Goal: Task Accomplishment & Management: Complete application form

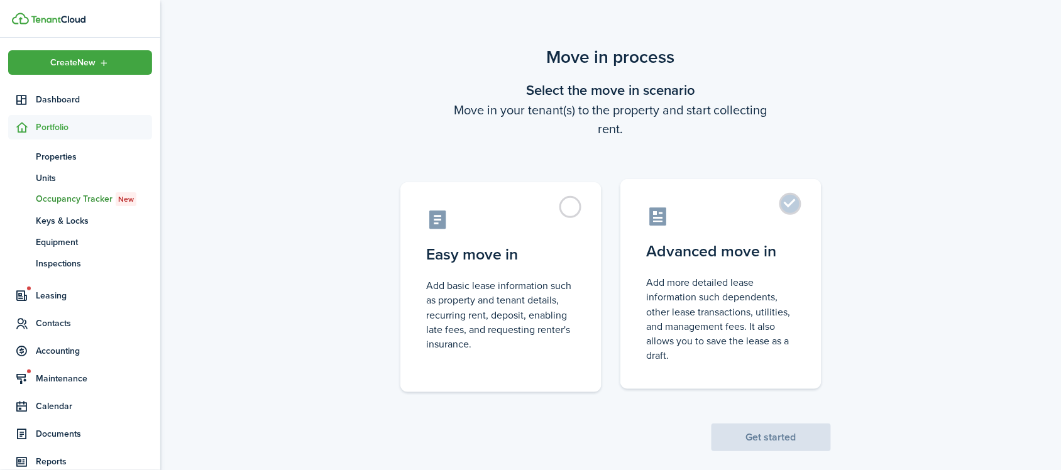
click at [759, 308] on control-radio-card-description "Add more detailed lease information such dependents, other lease transactions, …" at bounding box center [721, 318] width 148 height 87
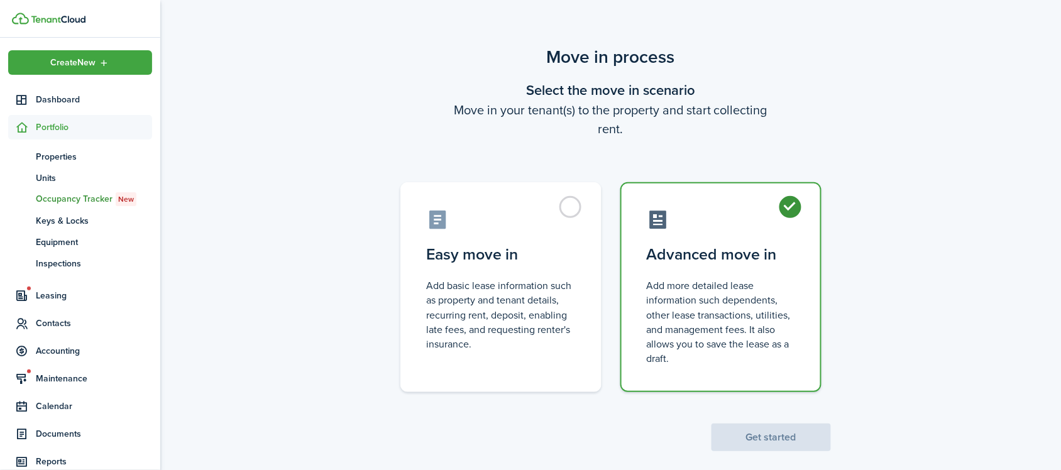
radio input "true"
click at [774, 425] on button "Get started" at bounding box center [770, 438] width 119 height 28
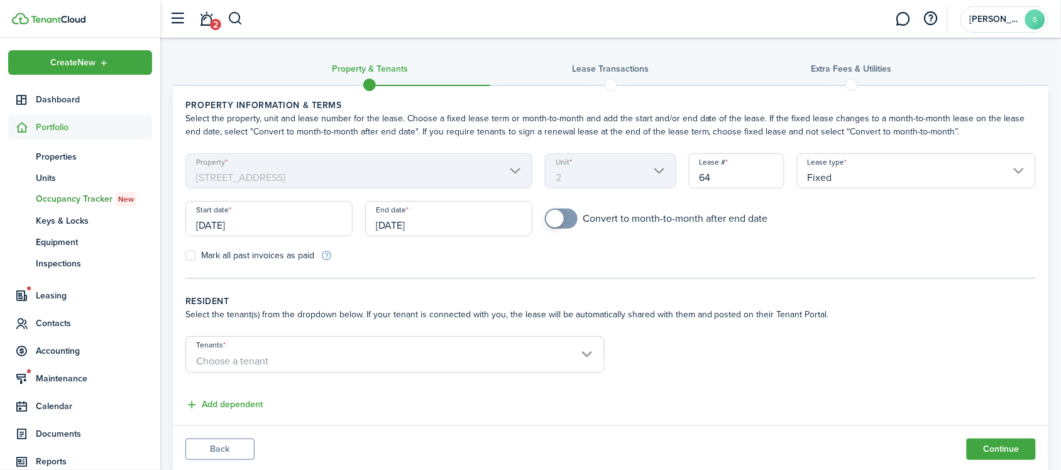
click at [258, 231] on input "[DATE]" at bounding box center [268, 218] width 167 height 35
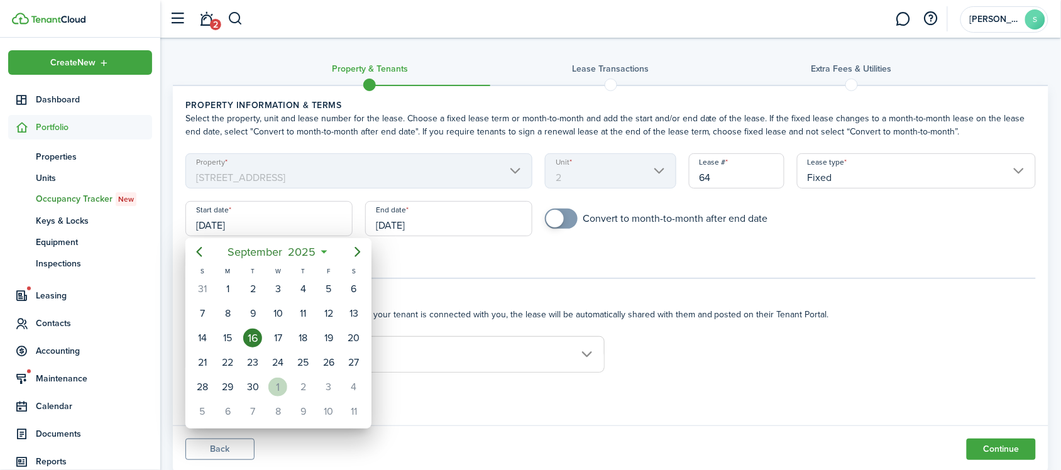
click at [277, 393] on div "1" at bounding box center [277, 387] width 19 height 19
type input "[DATE]"
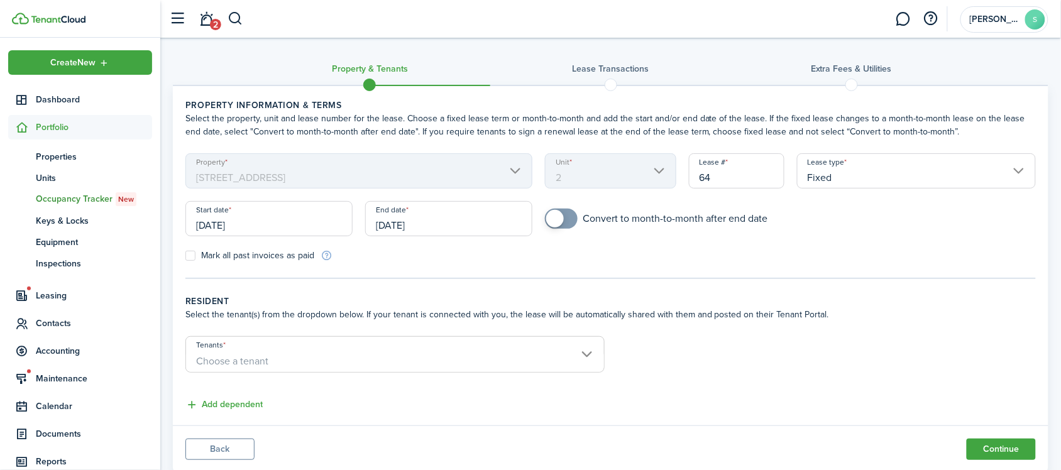
click at [434, 221] on input "[DATE]" at bounding box center [448, 218] width 167 height 35
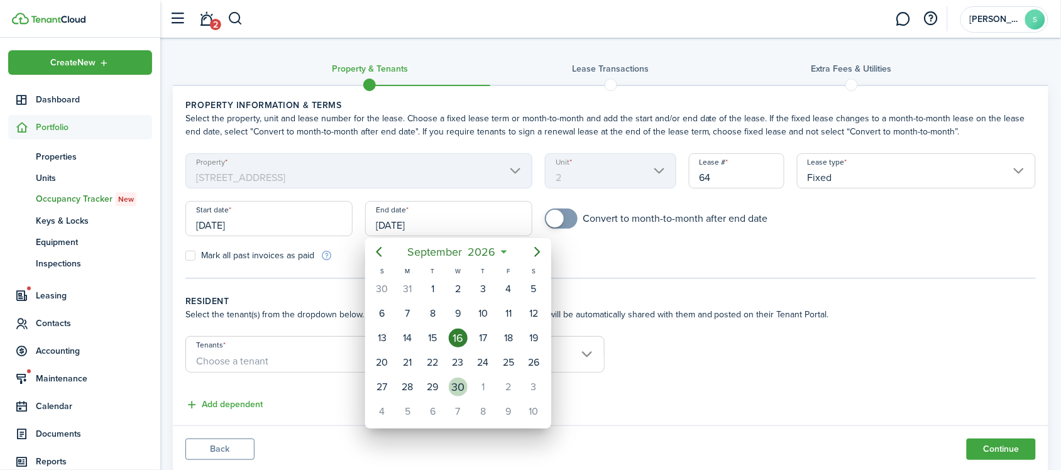
click at [456, 388] on div "30" at bounding box center [458, 387] width 19 height 19
type input "[DATE]"
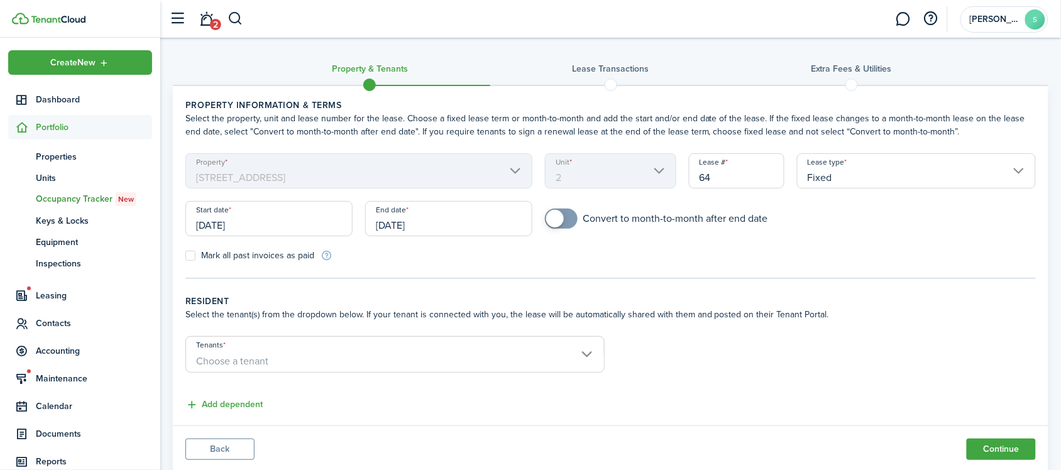
checkbox input "true"
click at [560, 217] on span at bounding box center [555, 219] width 18 height 18
click at [253, 358] on span "Choose a tenant" at bounding box center [232, 361] width 72 height 14
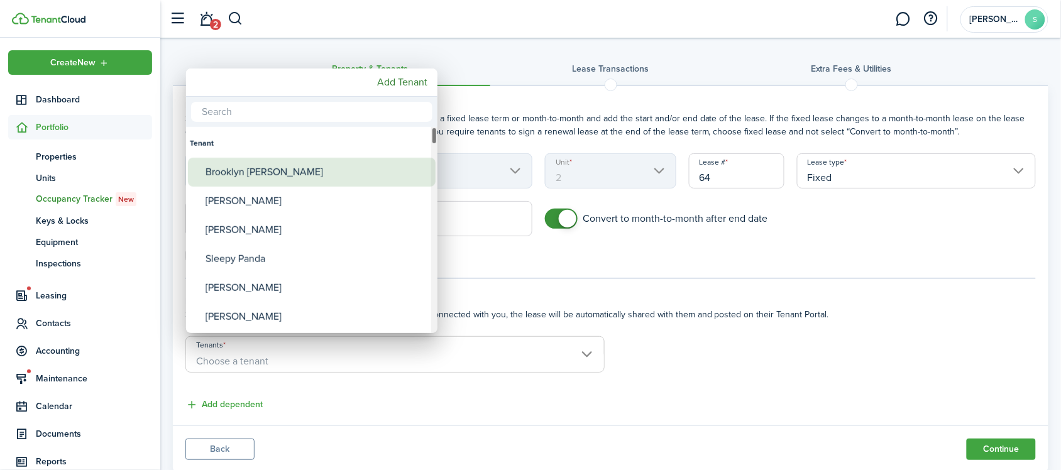
click at [285, 158] on div "Brooklyn [PERSON_NAME]" at bounding box center [317, 172] width 222 height 29
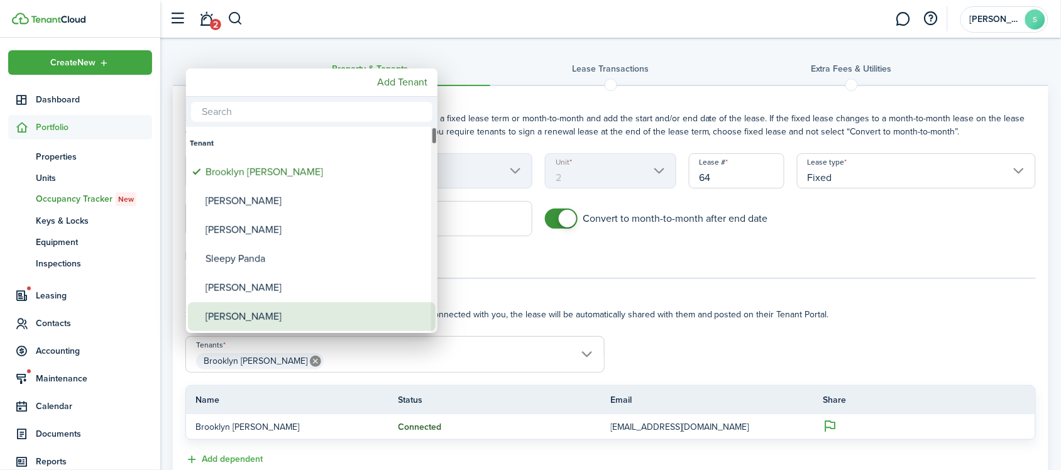
click at [249, 321] on div "[PERSON_NAME]" at bounding box center [317, 316] width 222 height 29
type input "[PERSON_NAME] [PERSON_NAME]"
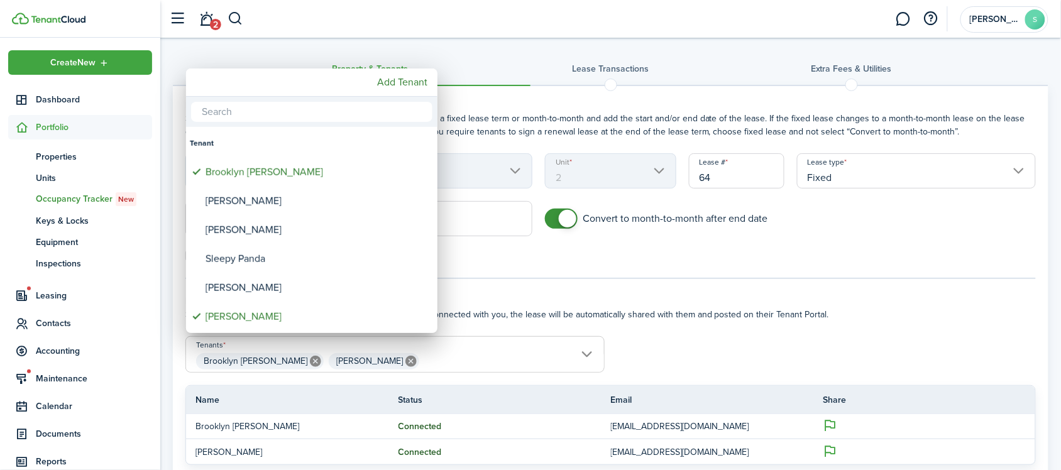
click at [692, 346] on div at bounding box center [530, 234] width 1262 height 671
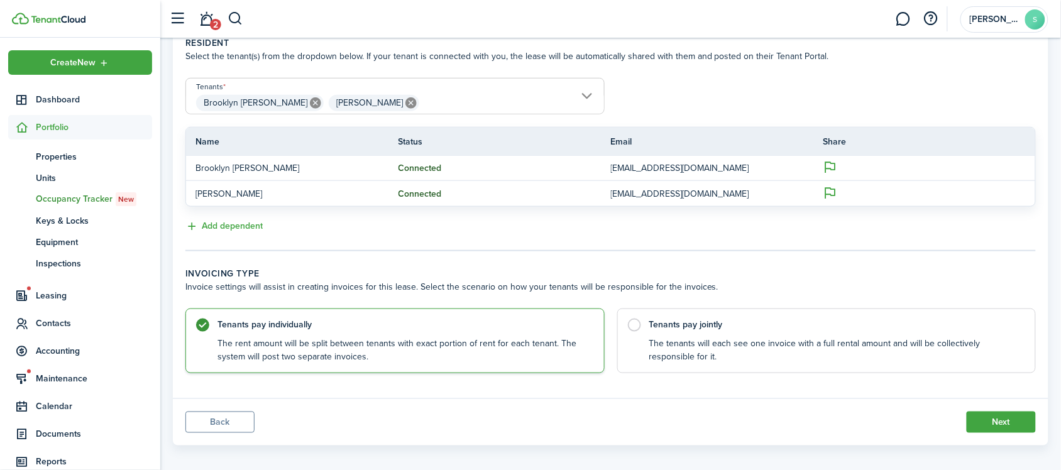
scroll to position [268, 0]
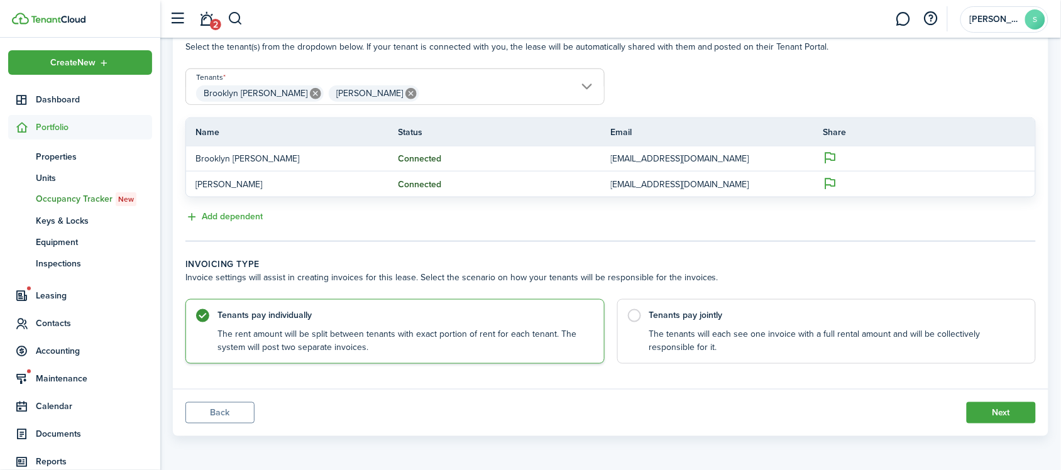
click at [692, 344] on control-radio-card-description "The tenants will each see one invoice with a full rental amount and will be col…" at bounding box center [836, 341] width 374 height 26
radio input "false"
radio input "true"
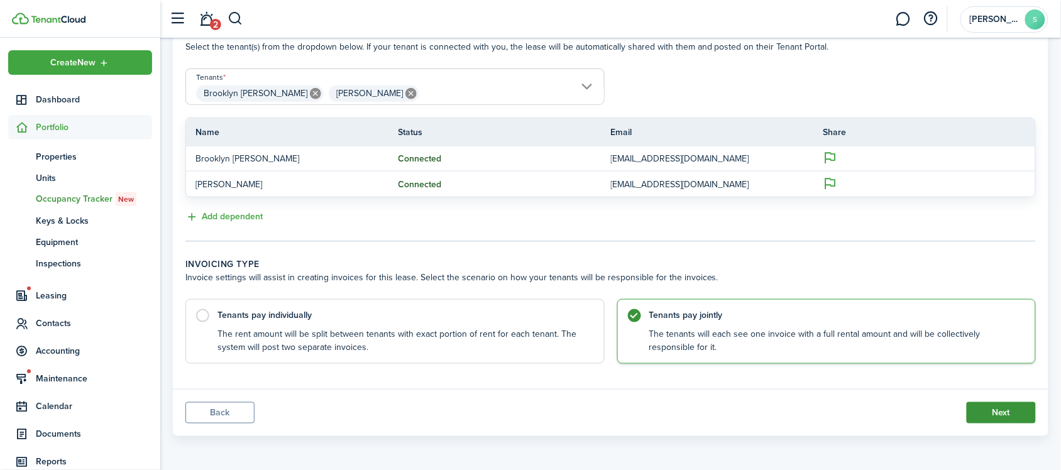
click at [979, 412] on button "Next" at bounding box center [1001, 412] width 69 height 21
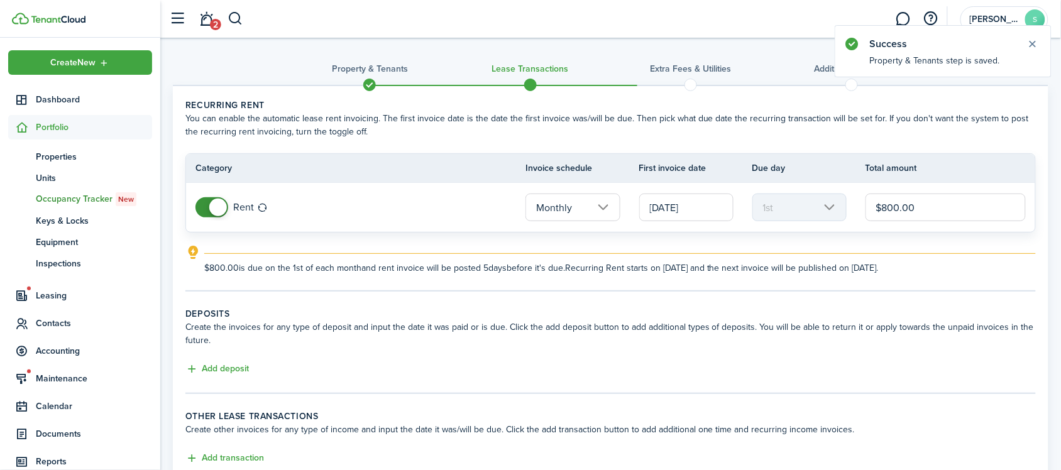
drag, startPoint x: 919, startPoint y: 204, endPoint x: 846, endPoint y: 217, distance: 74.7
click at [846, 217] on tr "Rent Monthly [DATE] 1st $800.00" at bounding box center [610, 207] width 849 height 49
type input "$850.00"
click at [884, 359] on lease-classic-deposit "Deposits Create the invoices for any type of deposit and input the date it was …" at bounding box center [610, 342] width 850 height 70
click at [231, 357] on lease-classic-deposit "Deposits Create the invoices for any type of deposit and input the date it was …" at bounding box center [610, 342] width 850 height 70
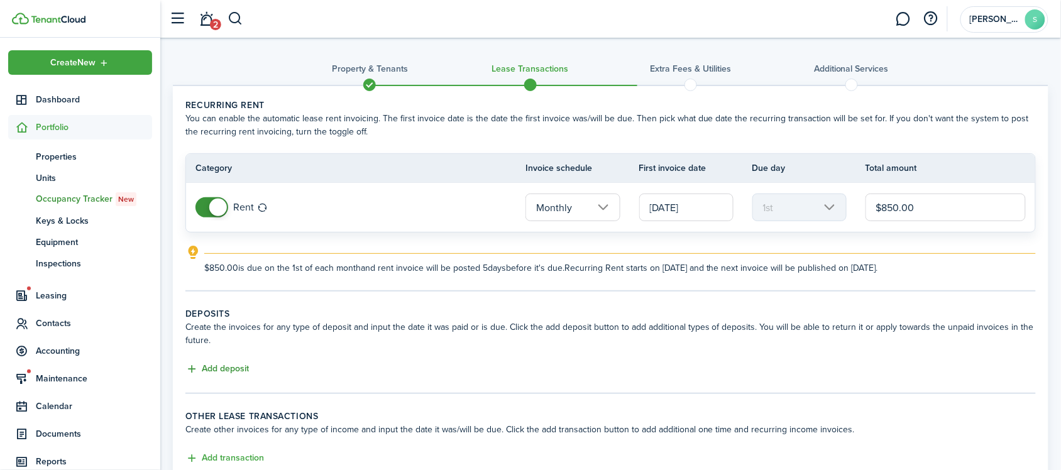
click at [236, 366] on button "Add deposit" at bounding box center [216, 369] width 63 height 14
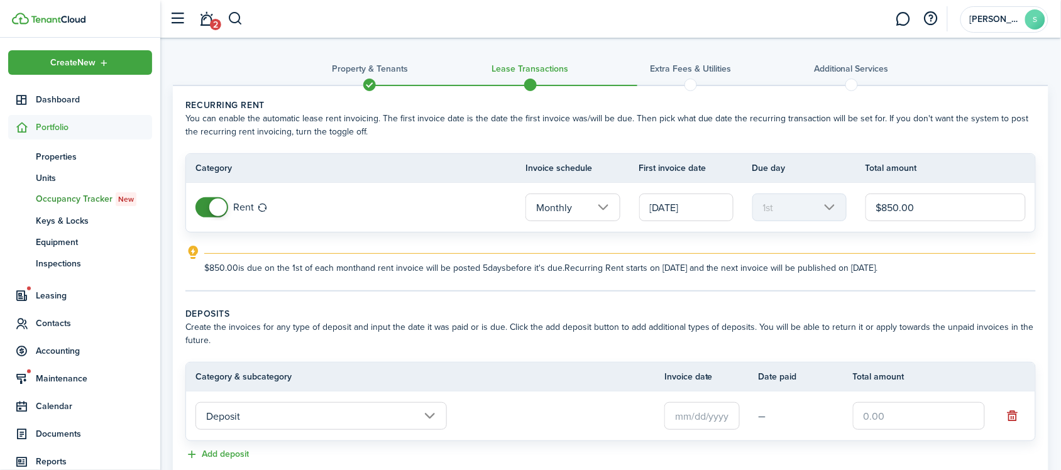
click at [906, 412] on input "text" at bounding box center [919, 416] width 132 height 28
click at [692, 414] on input "text" at bounding box center [701, 416] width 75 height 28
type input "$850.00"
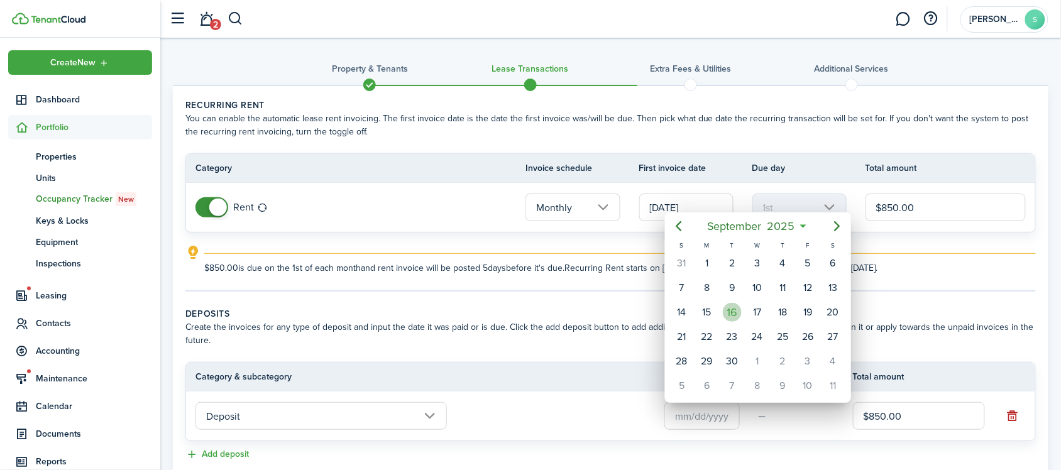
click at [731, 319] on div "16" at bounding box center [732, 312] width 19 height 19
type input "[DATE]"
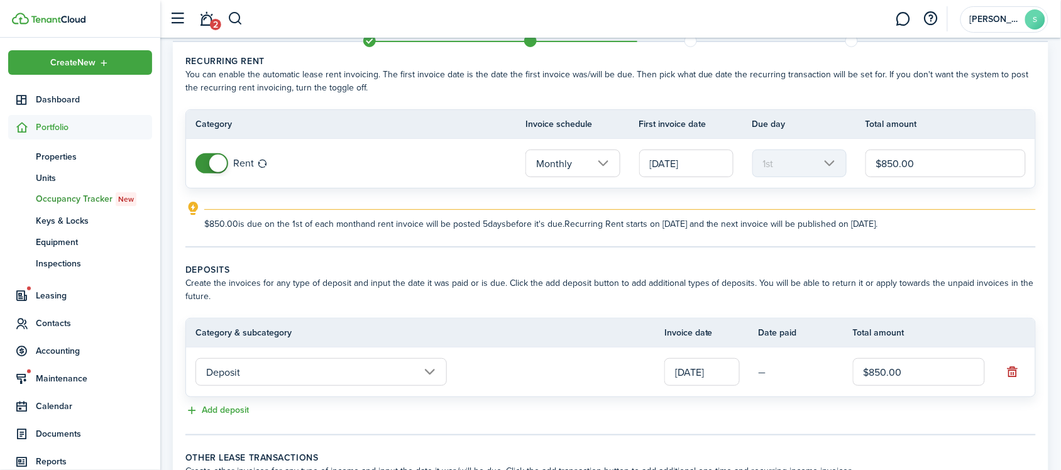
scroll to position [79, 0]
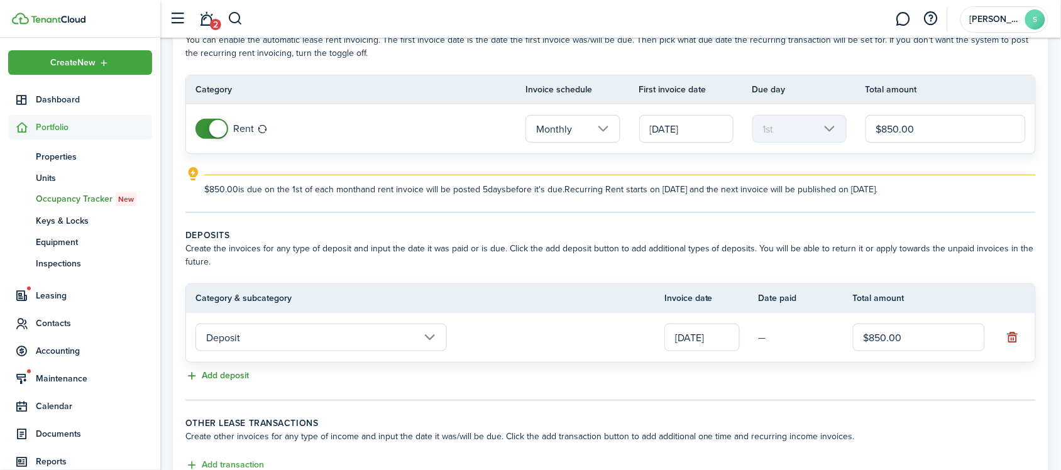
click at [234, 378] on button "Add deposit" at bounding box center [216, 376] width 63 height 14
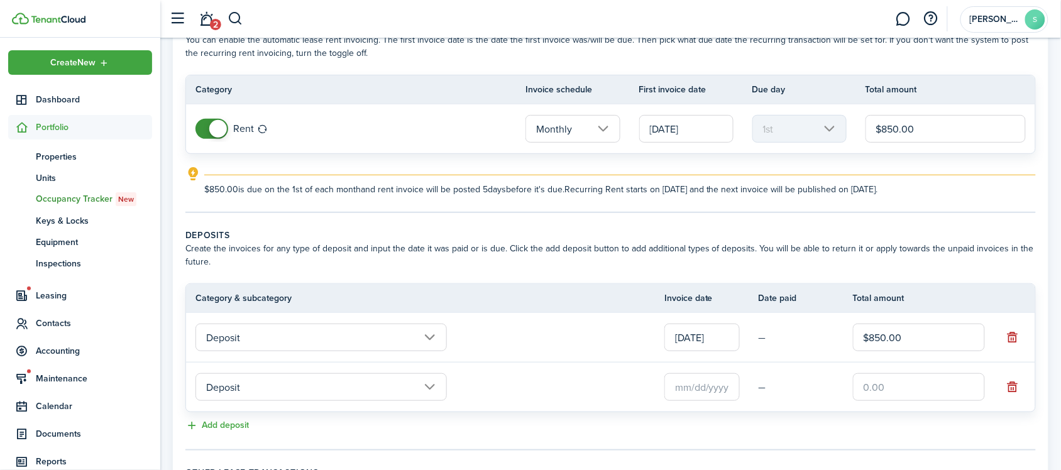
click at [258, 385] on input "Deposit" at bounding box center [320, 387] width 251 height 28
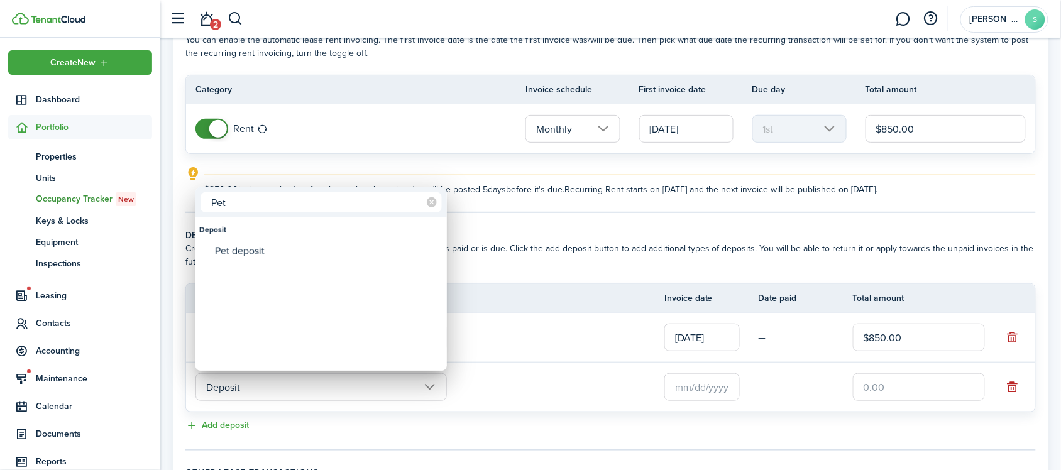
type input "Pet"
click at [278, 243] on div "Pet deposit" at bounding box center [326, 251] width 222 height 21
type input "Deposit / Pet deposit"
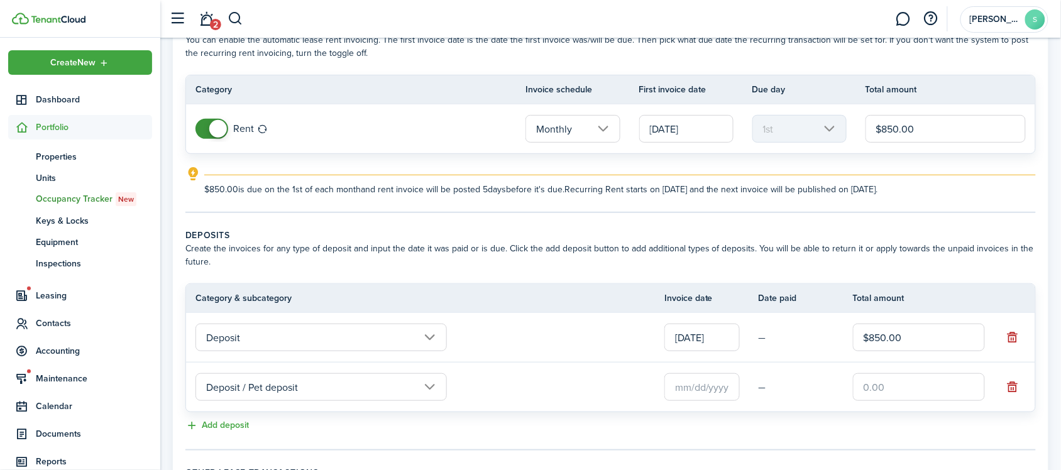
click at [680, 393] on input "text" at bounding box center [701, 387] width 75 height 28
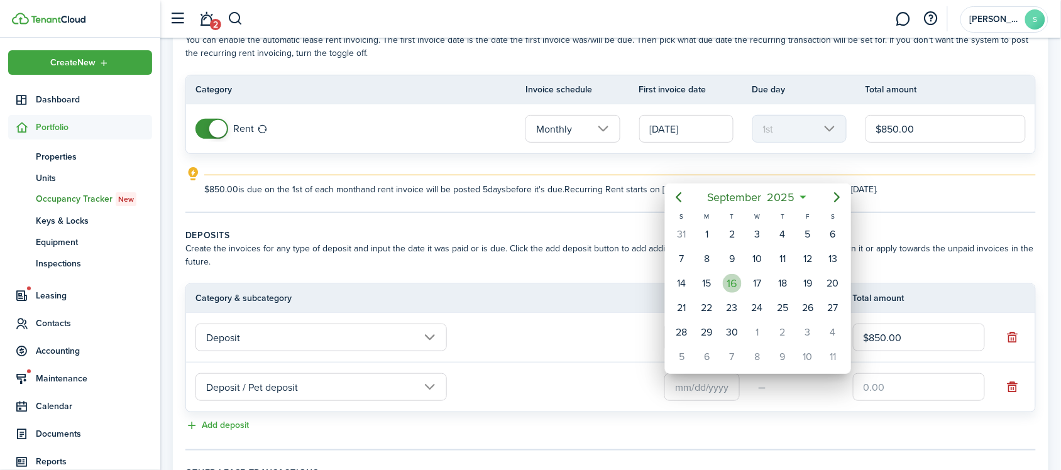
click at [734, 277] on div "16" at bounding box center [732, 283] width 19 height 19
type input "[DATE]"
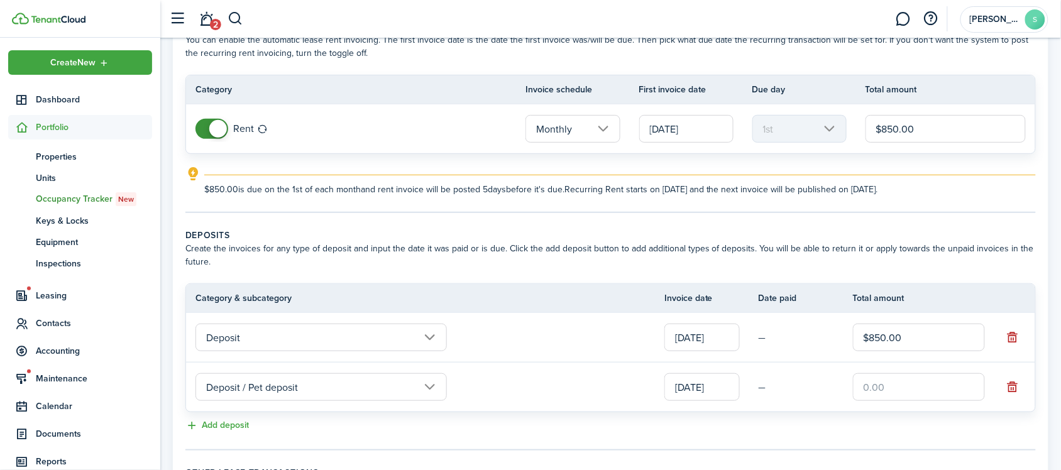
click at [916, 393] on input "text" at bounding box center [919, 387] width 132 height 28
type input "$200.00"
click at [553, 403] on td "Deposit / Pet deposit" at bounding box center [425, 387] width 478 height 34
click at [244, 420] on button "Add deposit" at bounding box center [216, 426] width 63 height 14
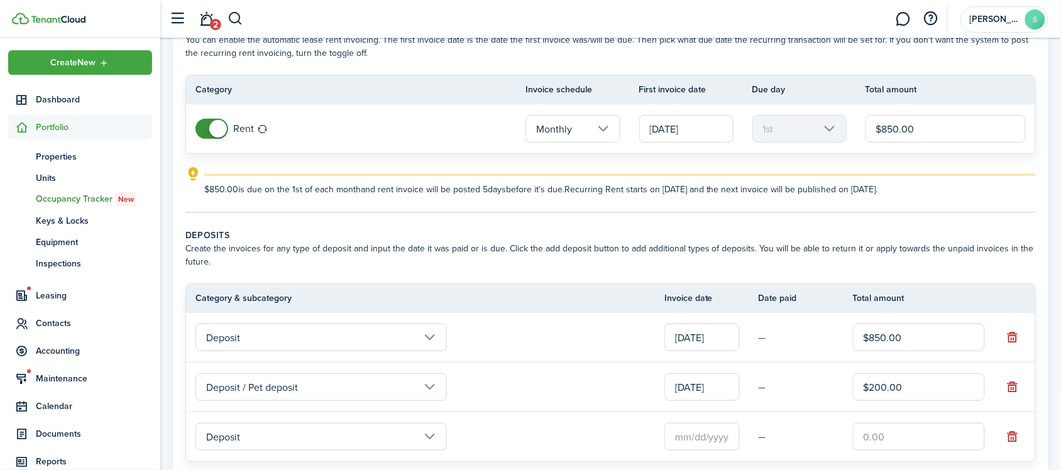
click at [261, 429] on input "Deposit" at bounding box center [320, 437] width 251 height 28
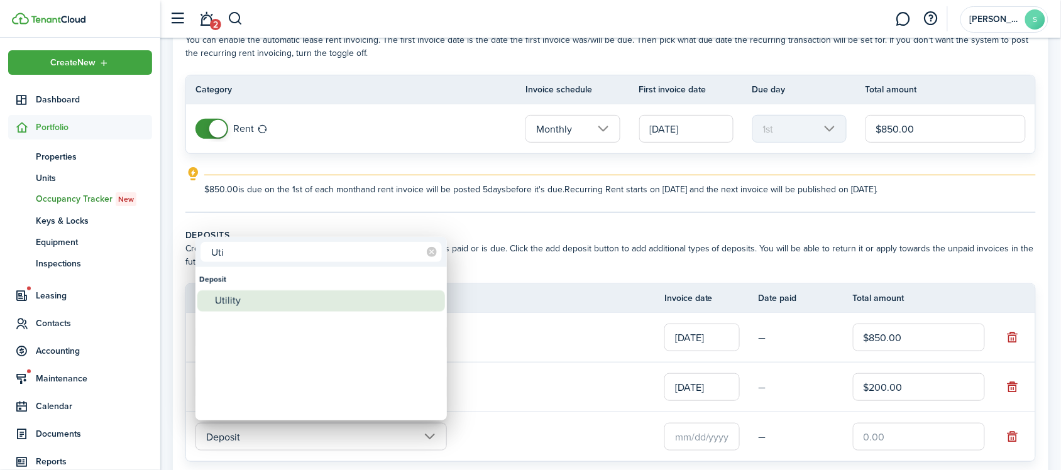
type input "Uti"
click at [314, 297] on div "Utility" at bounding box center [326, 300] width 222 height 21
type input "Deposit / Utility"
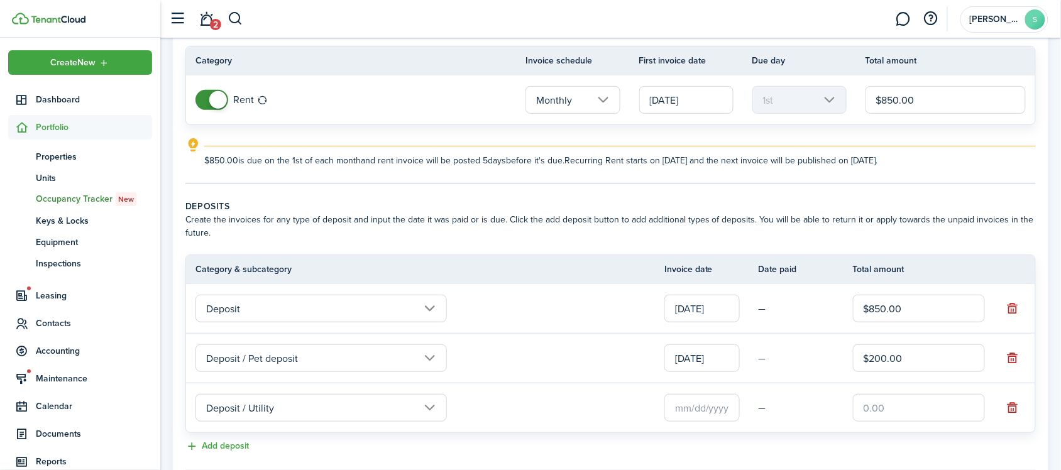
scroll to position [157, 0]
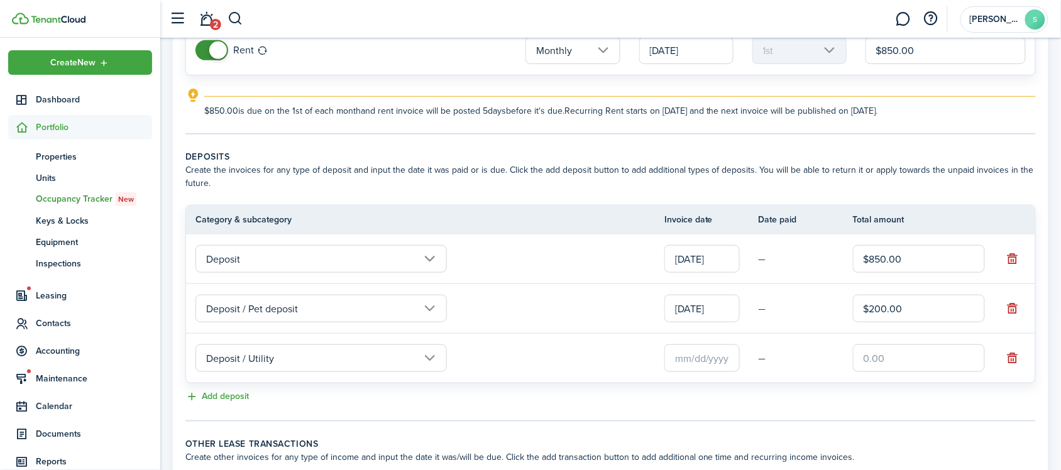
click at [727, 359] on input "text" at bounding box center [701, 358] width 75 height 28
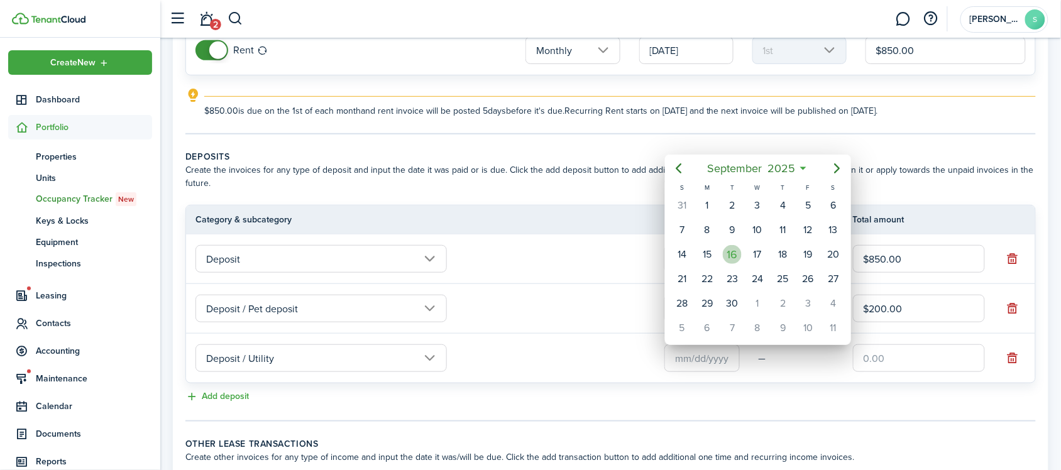
click at [737, 253] on div "16" at bounding box center [732, 254] width 19 height 19
type input "[DATE]"
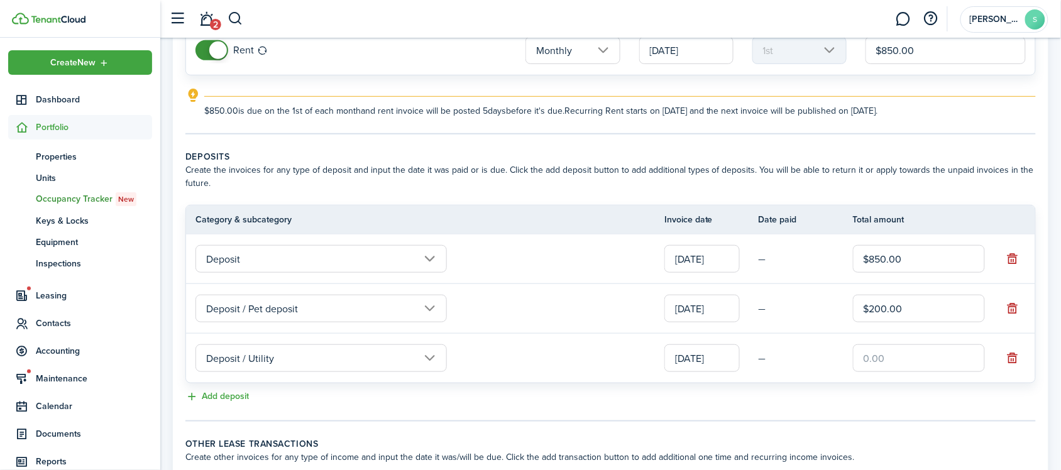
click at [874, 361] on input "text" at bounding box center [919, 358] width 132 height 28
type input "$150.00"
click at [783, 414] on tc-wizard-step "Deposits Create the invoices for any type of deposit and input the date it was …" at bounding box center [610, 285] width 850 height 271
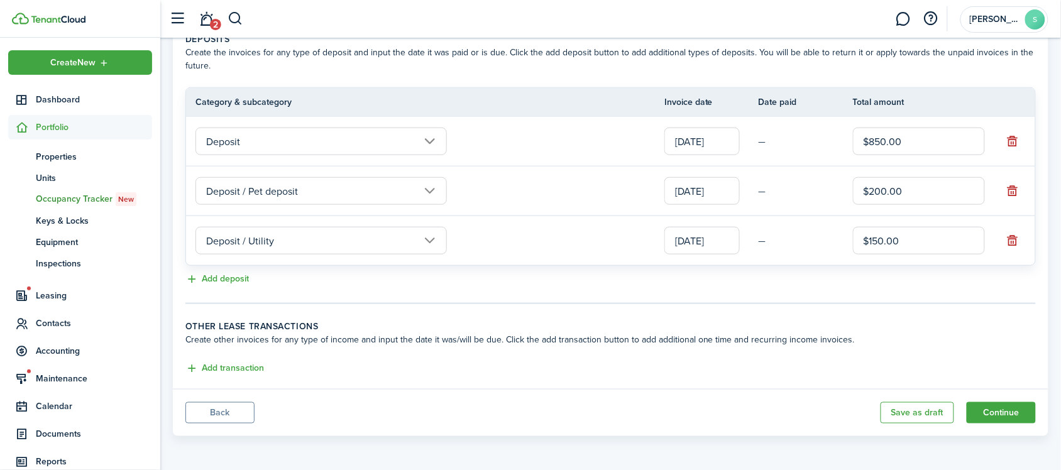
scroll to position [275, 0]
click at [985, 414] on button "Continue" at bounding box center [1001, 412] width 69 height 21
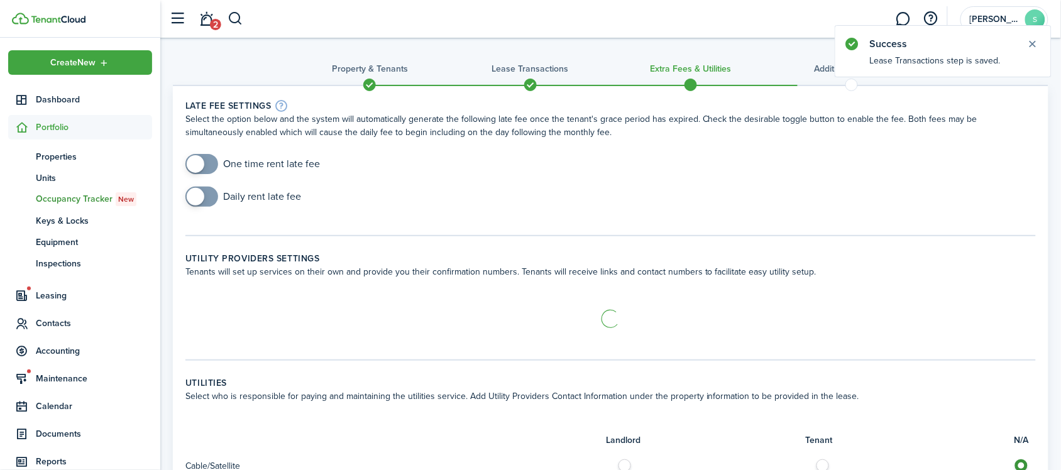
checkbox input "true"
click at [205, 162] on span at bounding box center [201, 164] width 13 height 20
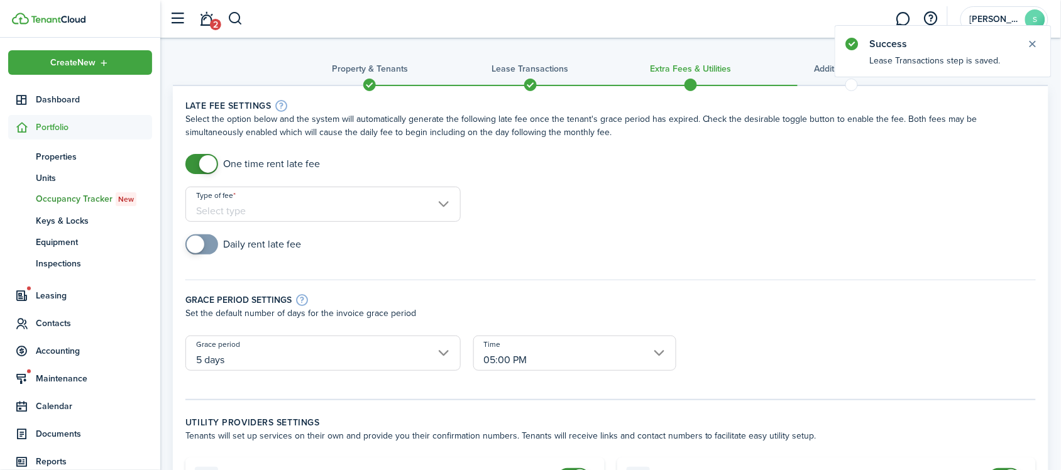
click at [290, 209] on input "Type of fee" at bounding box center [322, 204] width 275 height 35
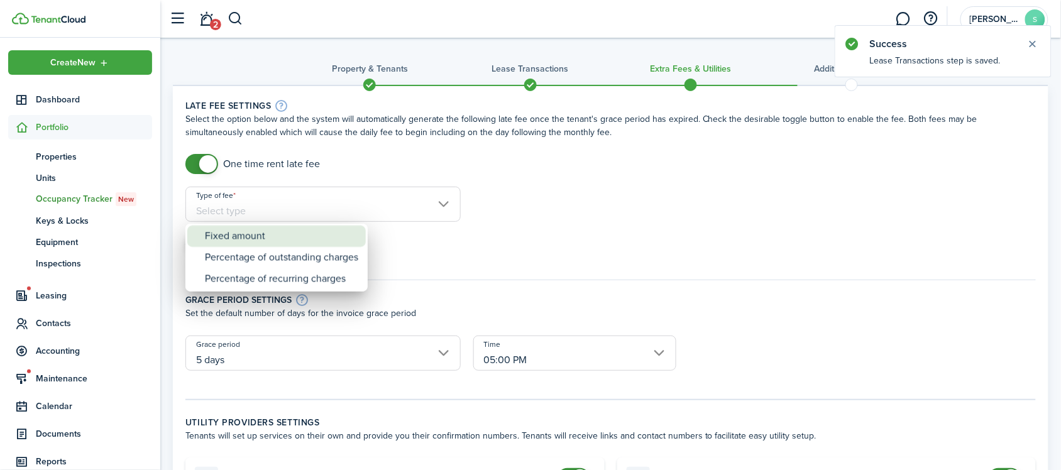
click at [292, 237] on div "Fixed amount" at bounding box center [281, 236] width 153 height 21
type input "Fixed amount"
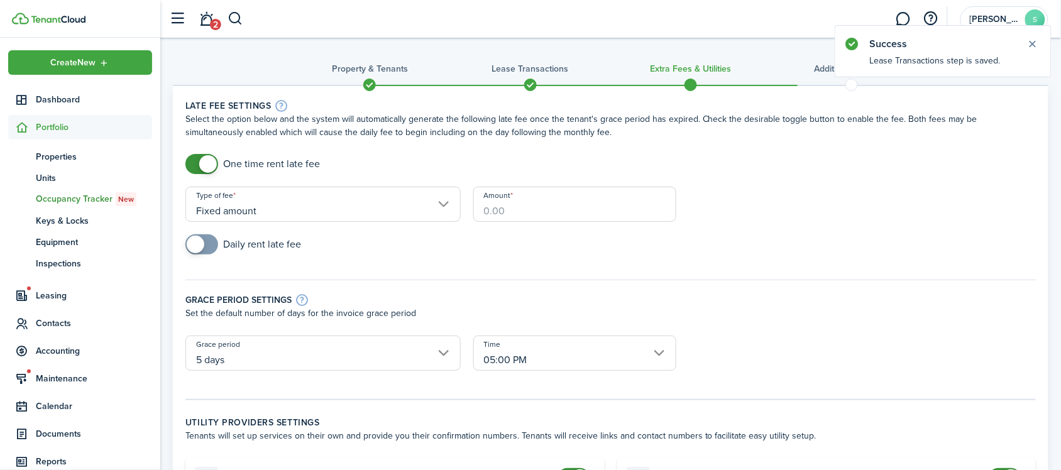
click at [508, 202] on input "Amount" at bounding box center [574, 204] width 203 height 35
type input "$50.00"
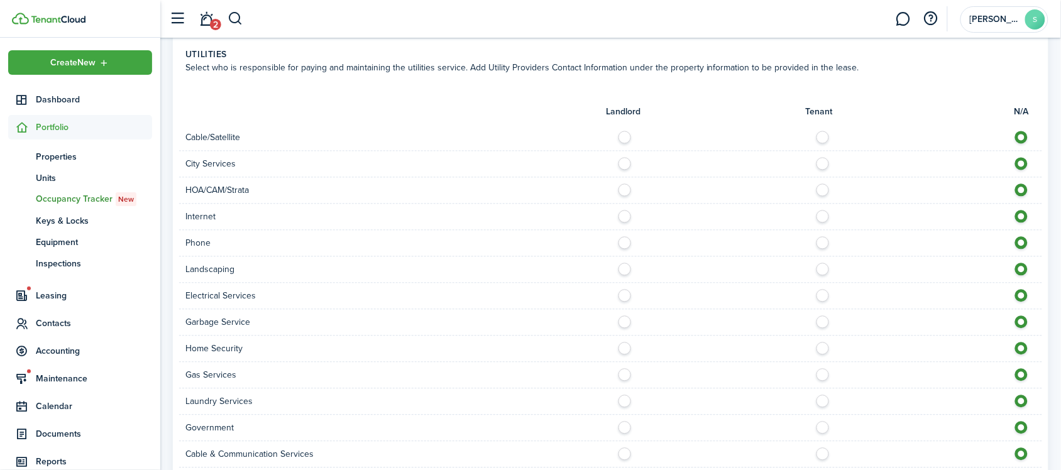
scroll to position [707, 0]
click at [823, 291] on label at bounding box center [826, 291] width 22 height 6
radio input "true"
click at [821, 321] on label at bounding box center [826, 317] width 22 height 6
radio input "true"
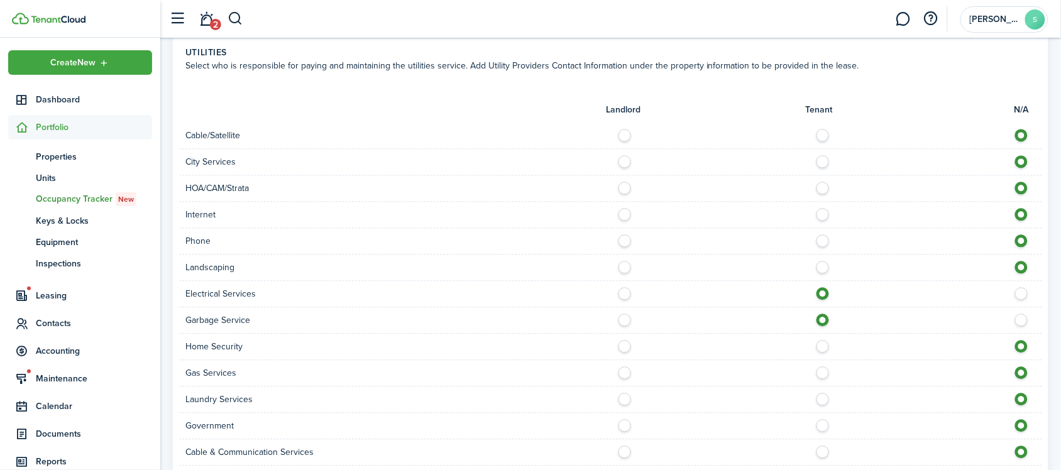
click at [826, 373] on label at bounding box center [826, 370] width 22 height 6
radio input "true"
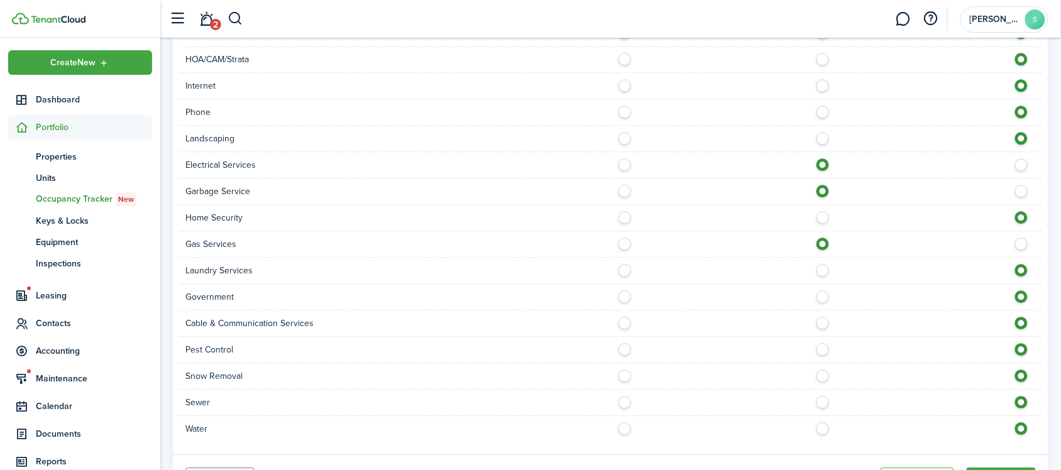
scroll to position [864, 0]
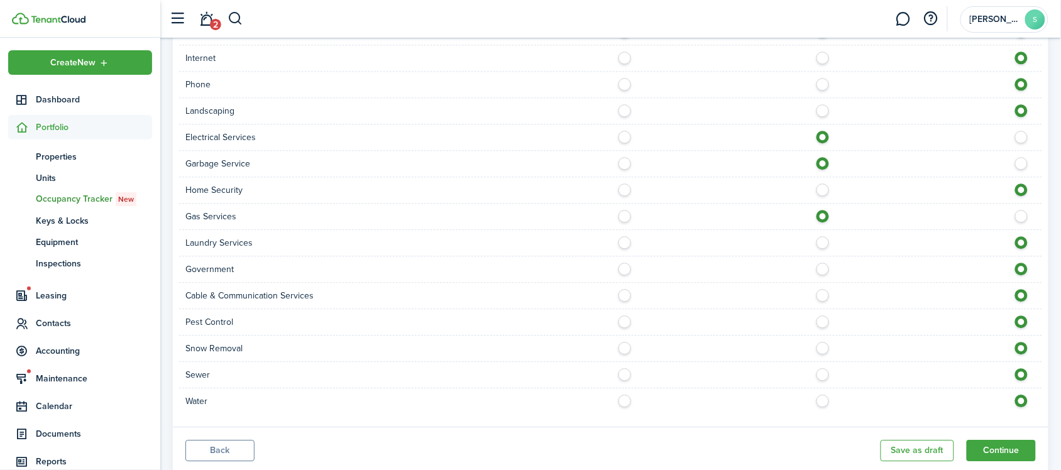
click at [823, 375] on label at bounding box center [826, 371] width 22 height 6
radio input "true"
click at [828, 400] on label at bounding box center [826, 398] width 22 height 6
radio input "true"
click at [1000, 454] on button "Continue" at bounding box center [1001, 450] width 69 height 21
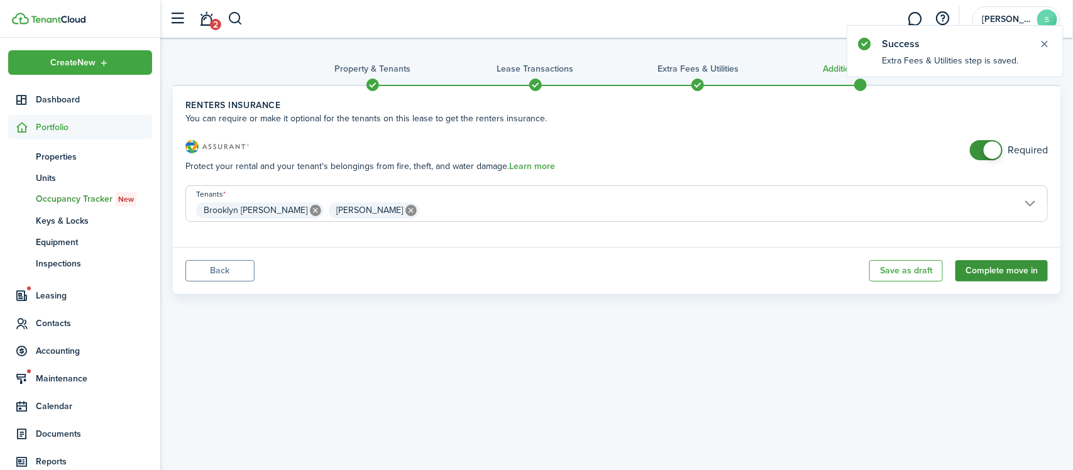
click at [1010, 273] on button "Complete move in" at bounding box center [1001, 270] width 92 height 21
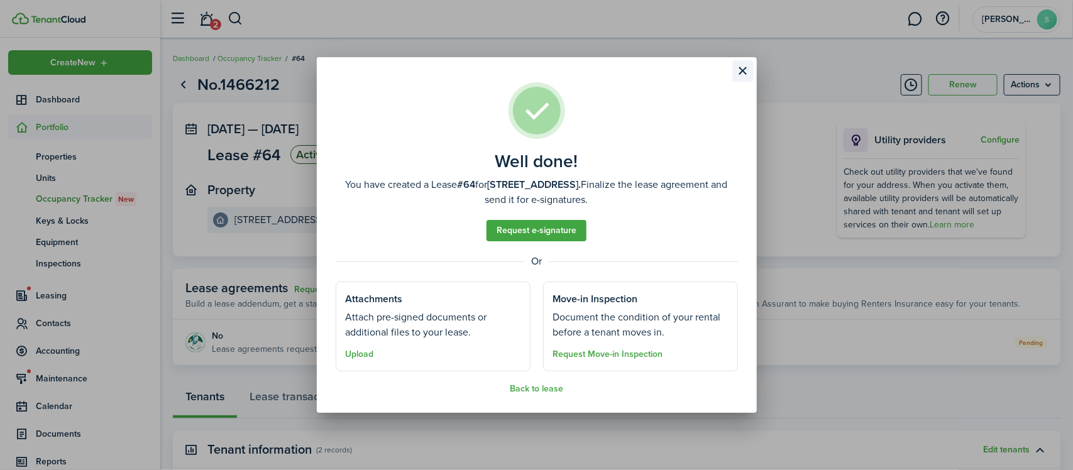
click at [742, 70] on button "Close modal" at bounding box center [742, 70] width 21 height 21
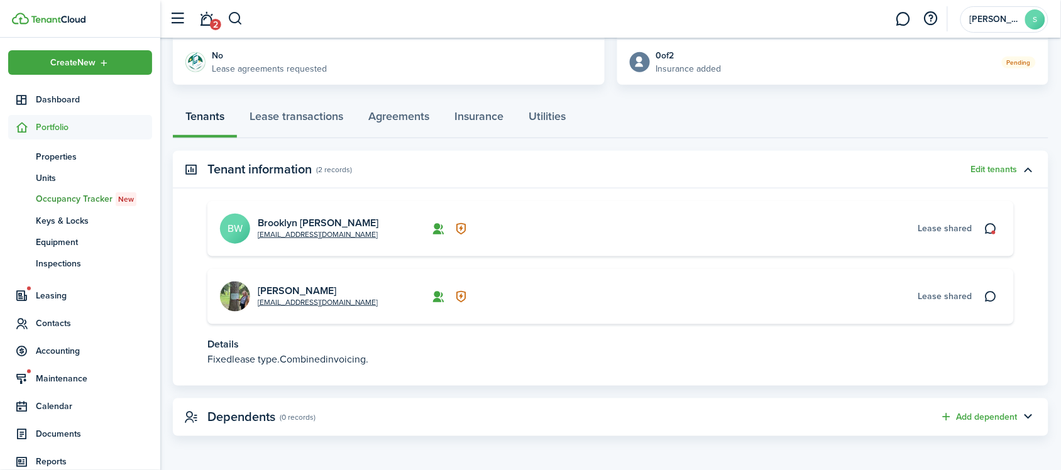
scroll to position [202, 0]
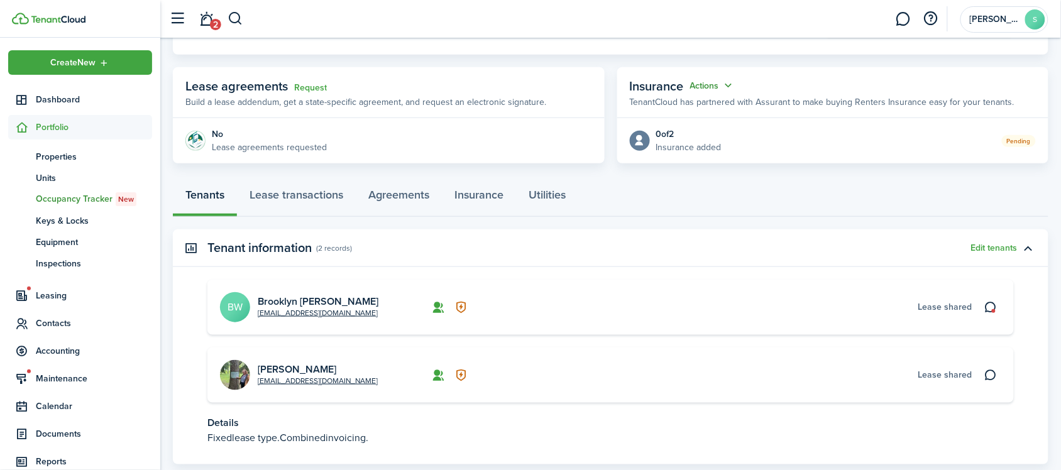
click at [720, 84] on button "Actions" at bounding box center [712, 86] width 45 height 14
click at [698, 106] on button "Edit" at bounding box center [682, 110] width 110 height 22
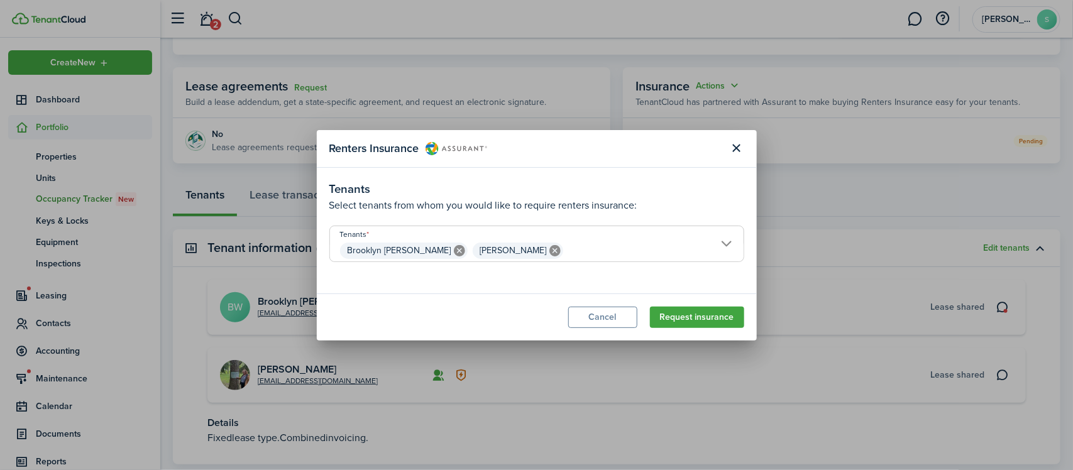
click at [451, 249] on mbsc-icon at bounding box center [459, 251] width 16 height 16
type input "[PERSON_NAME]"
click at [428, 251] on icon at bounding box center [422, 250] width 11 height 11
click at [739, 149] on button "Close modal" at bounding box center [736, 148] width 21 height 21
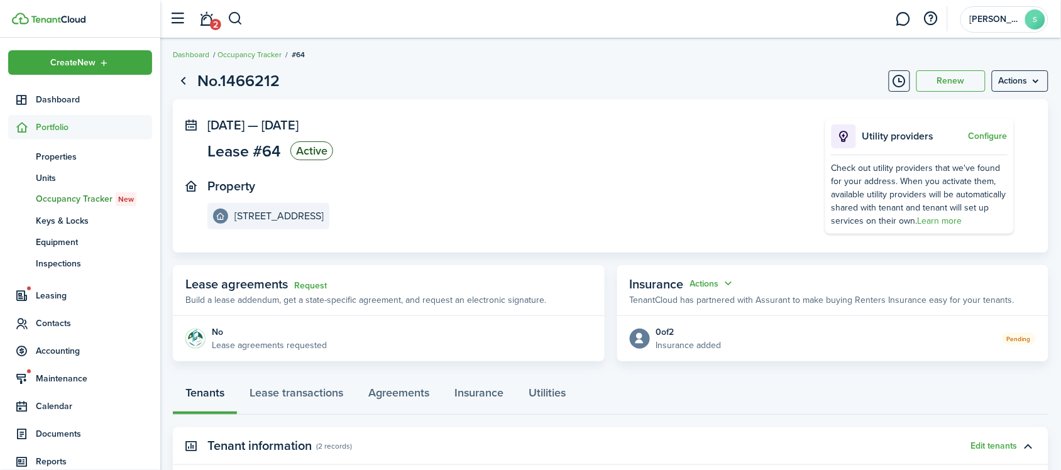
scroll to position [0, 0]
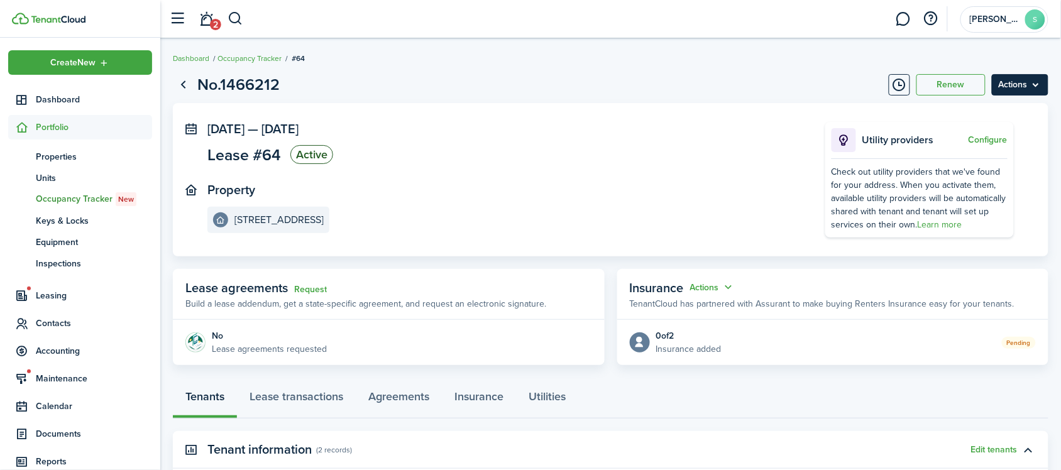
click at [1031, 89] on menu-btn "Actions" at bounding box center [1020, 84] width 57 height 21
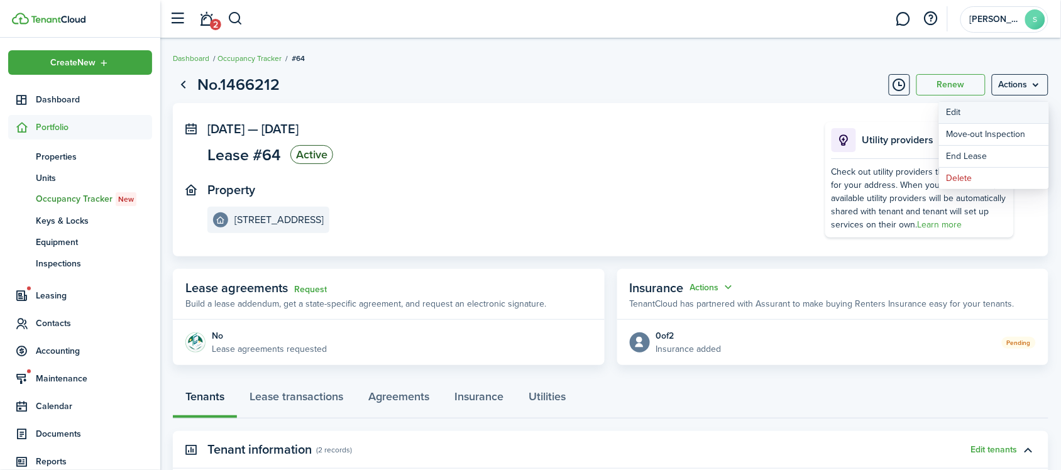
click at [982, 111] on button "Edit" at bounding box center [994, 112] width 110 height 21
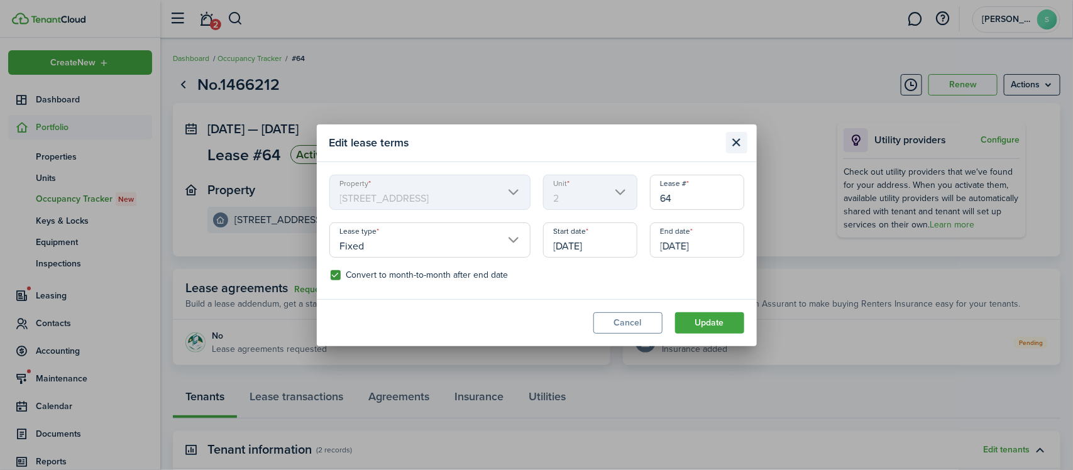
click at [733, 137] on button "Close modal" at bounding box center [736, 142] width 21 height 21
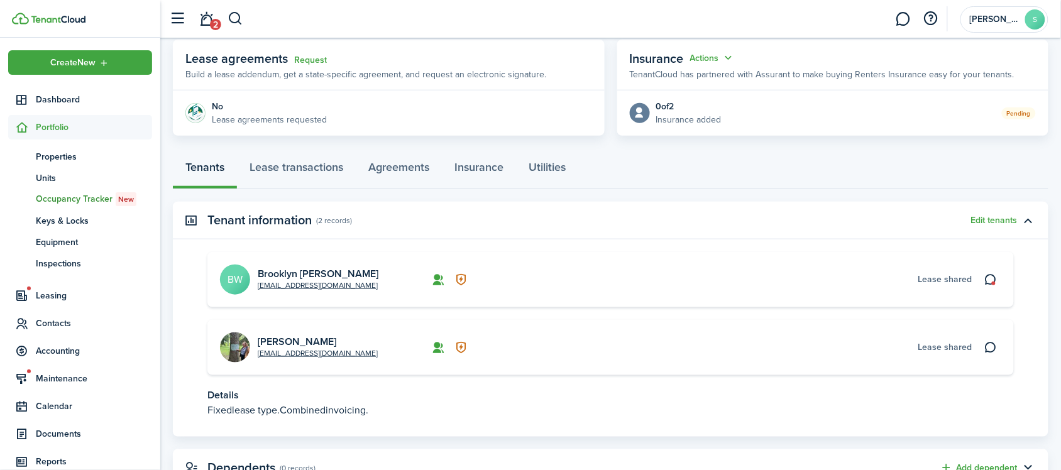
scroll to position [202, 0]
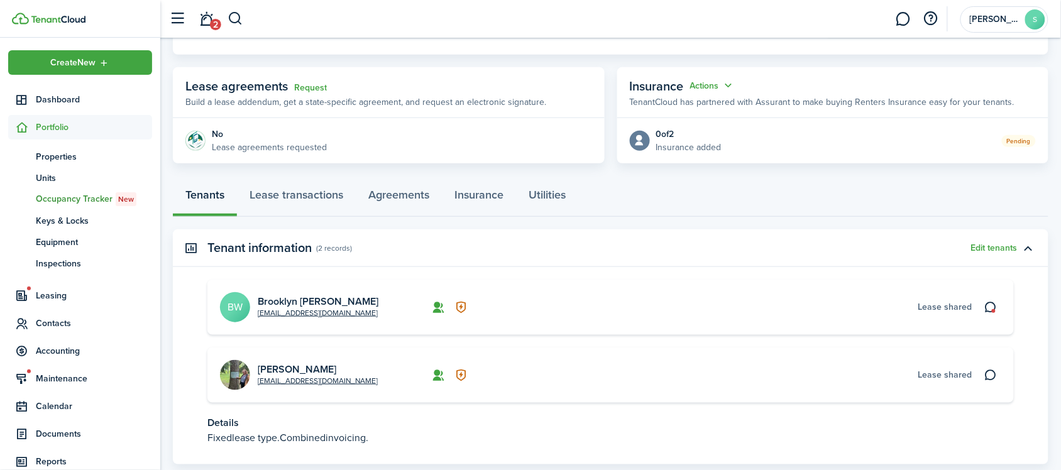
click at [843, 140] on div "Pending" at bounding box center [878, 140] width 315 height 13
click at [698, 145] on p "Insurance added" at bounding box center [688, 147] width 65 height 13
click at [711, 90] on button "Actions" at bounding box center [712, 86] width 45 height 14
click at [693, 132] on button "Cancel" at bounding box center [682, 131] width 110 height 21
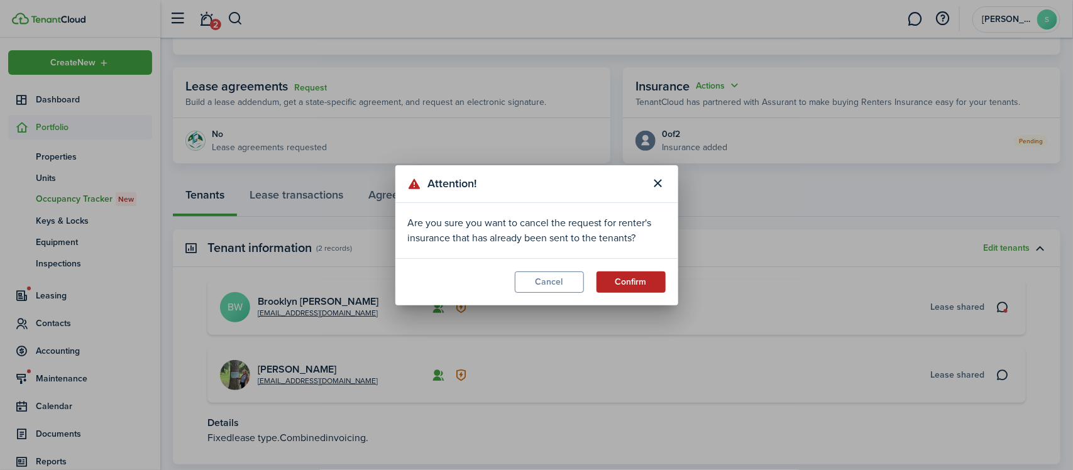
click at [651, 280] on button "Confirm" at bounding box center [630, 281] width 69 height 21
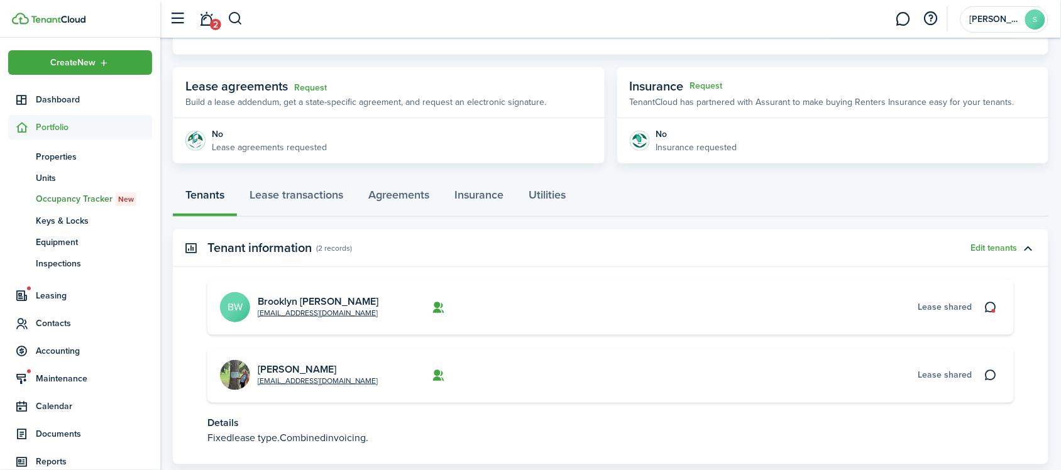
scroll to position [280, 0]
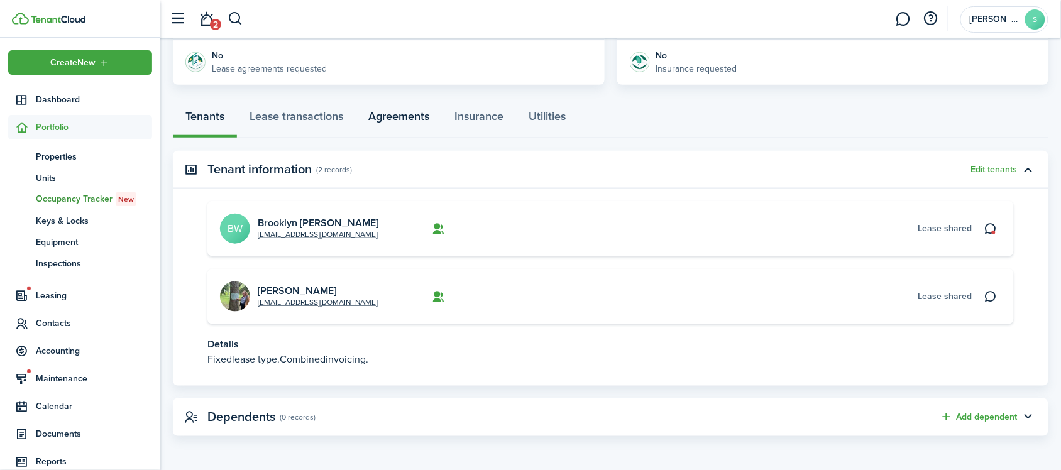
click at [421, 116] on link "Agreements" at bounding box center [399, 120] width 86 height 38
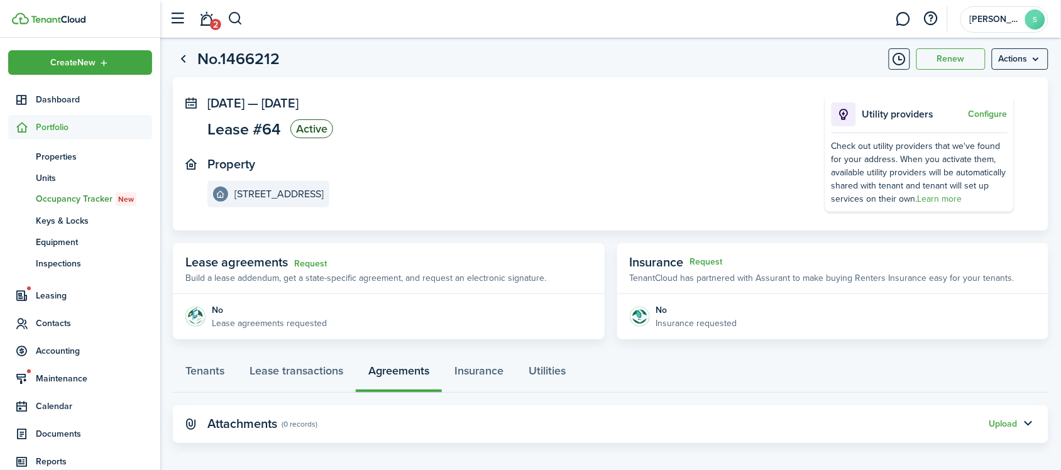
scroll to position [33, 0]
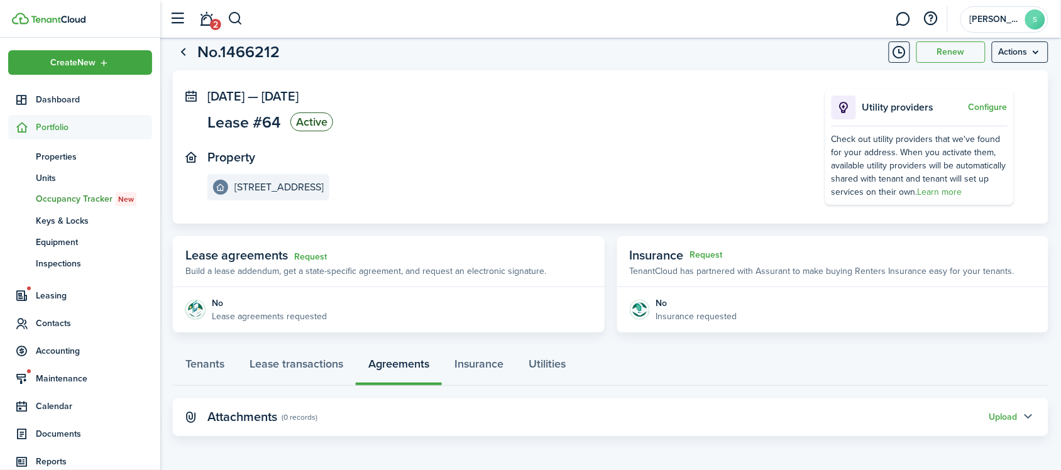
click at [1026, 417] on button "button" at bounding box center [1027, 417] width 21 height 21
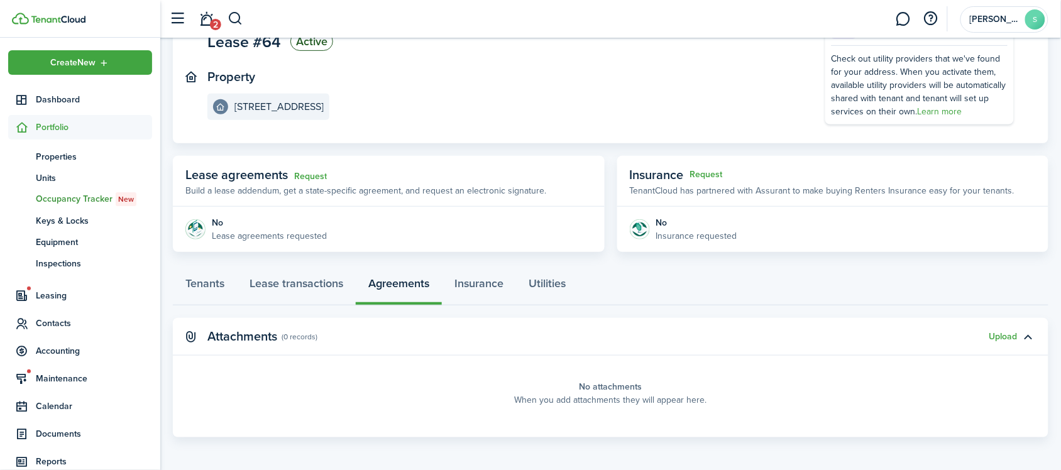
scroll to position [114, 0]
click at [1000, 329] on div "Upload" at bounding box center [1003, 335] width 28 height 13
click at [1001, 333] on button "Upload" at bounding box center [1003, 336] width 28 height 10
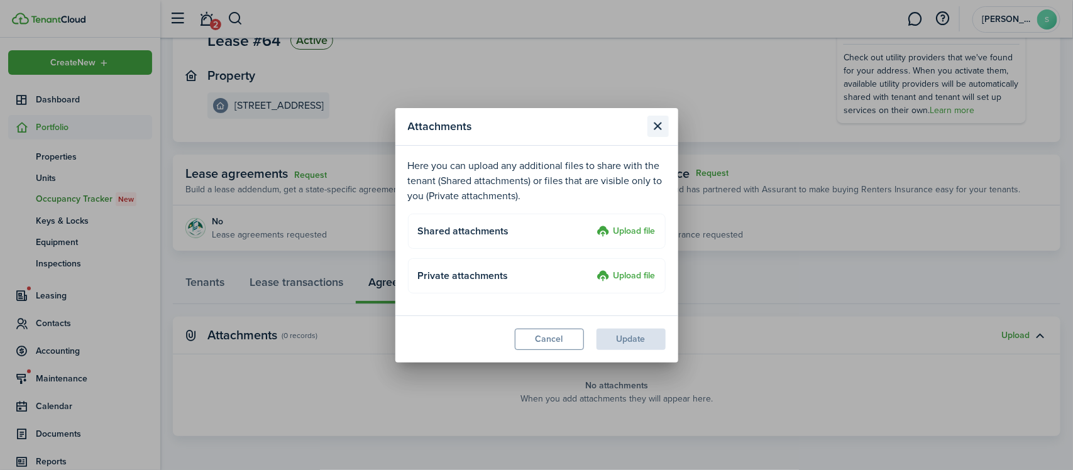
click at [657, 126] on button "Close modal" at bounding box center [657, 126] width 21 height 21
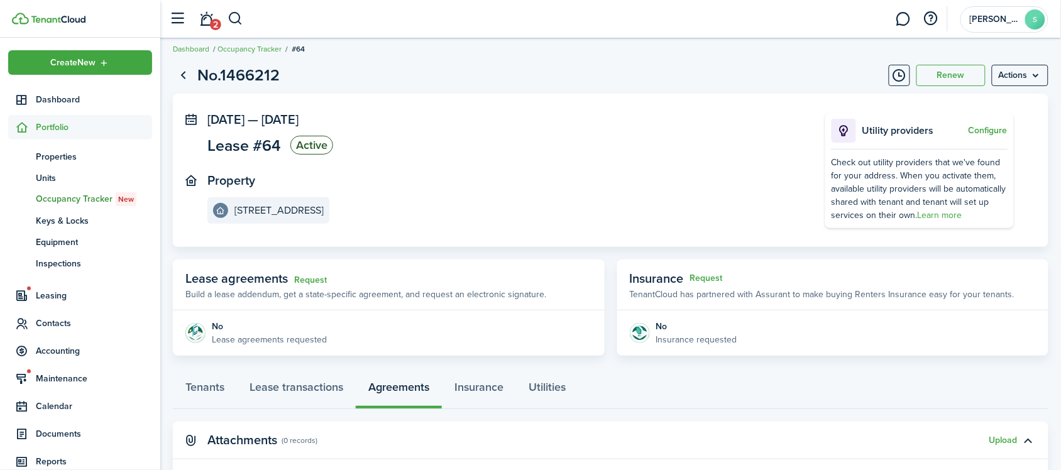
scroll to position [0, 0]
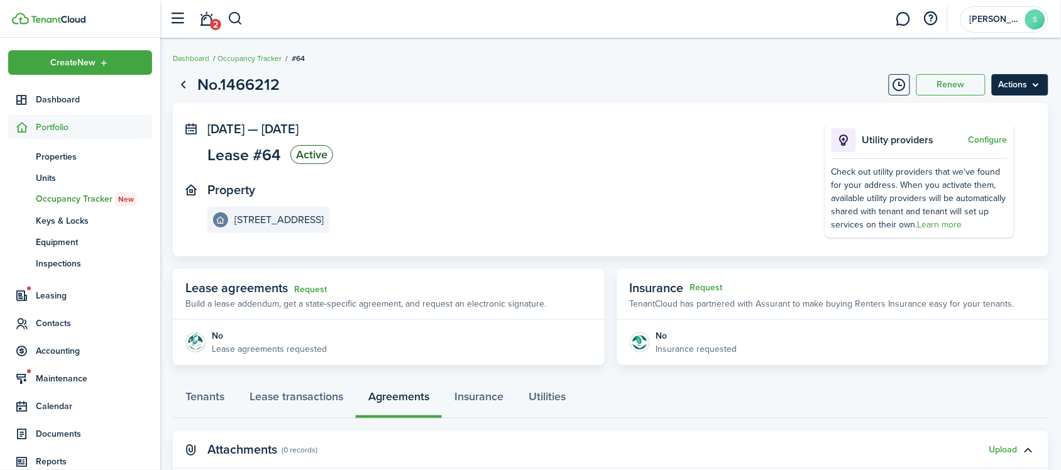
click at [1036, 88] on menu-btn "Actions" at bounding box center [1020, 84] width 57 height 21
click at [699, 170] on panel-main-inner "[DATE] — [DATE] Lease #64 Active Property [STREET_ADDRESS]" at bounding box center [497, 177] width 580 height 111
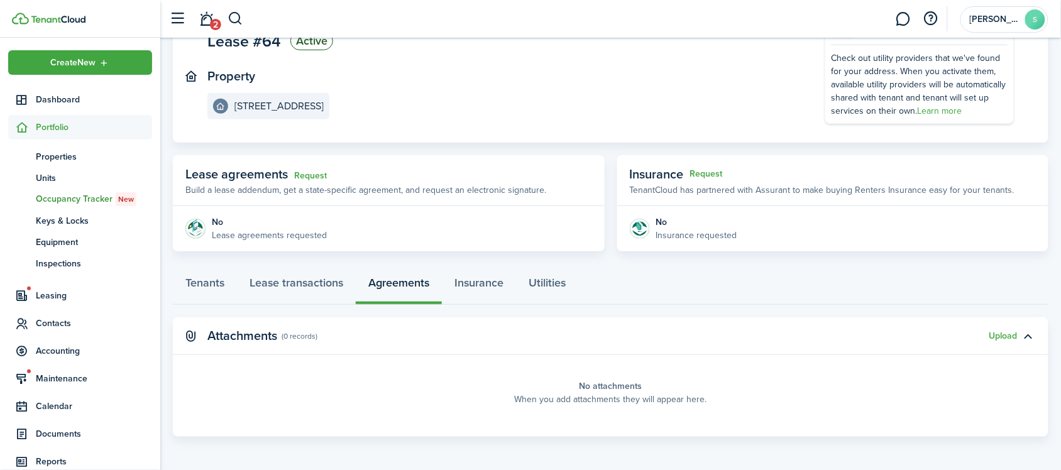
scroll to position [114, 0]
click at [837, 382] on panel-main-placeholder "No attachments When you add attachments they will appear here." at bounding box center [610, 392] width 806 height 50
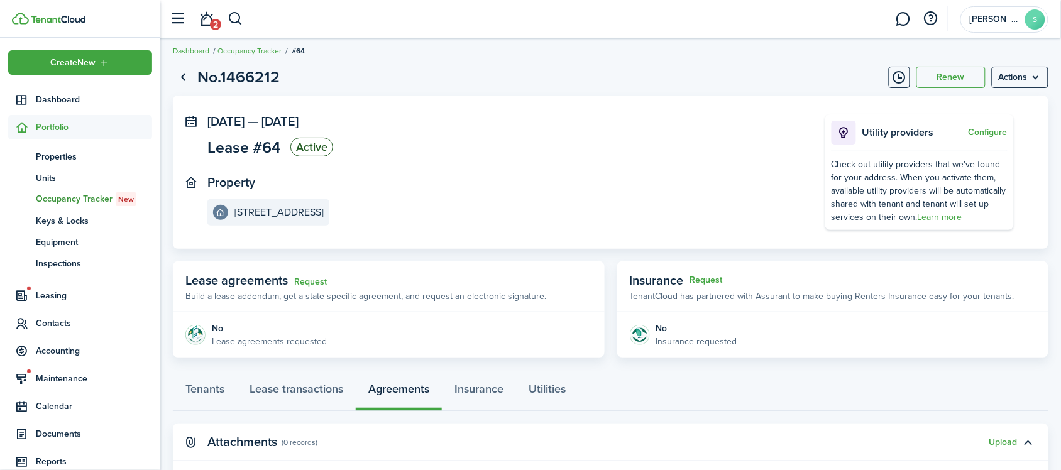
scroll to position [0, 0]
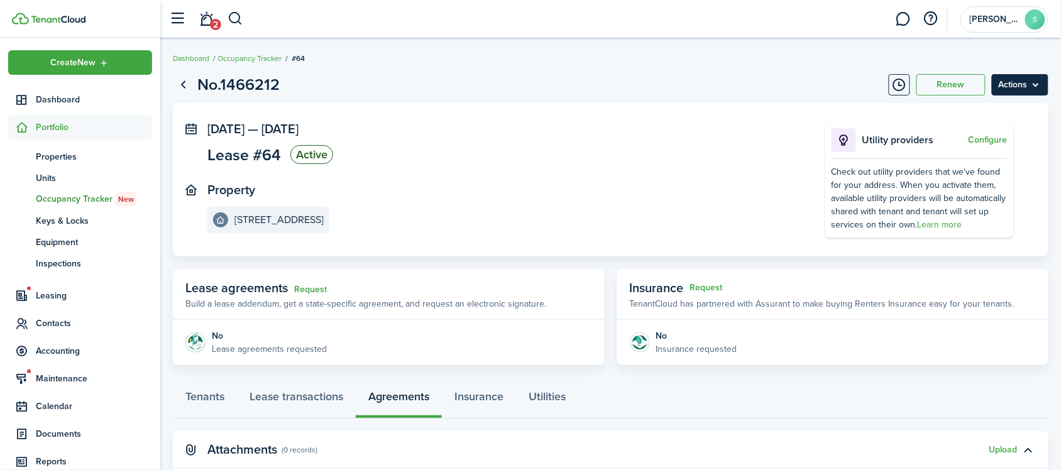
click at [1038, 82] on menu-btn "Actions" at bounding box center [1020, 84] width 57 height 21
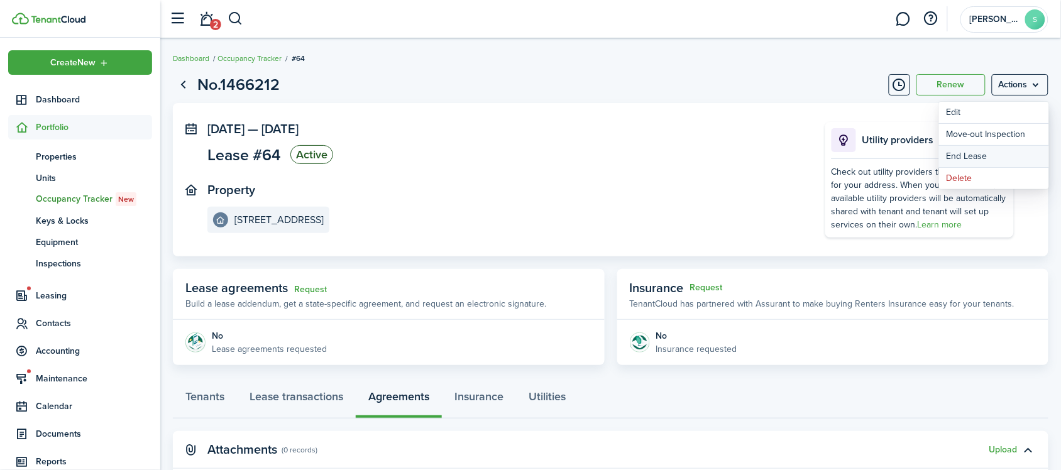
click at [984, 151] on link "End Lease" at bounding box center [994, 156] width 110 height 21
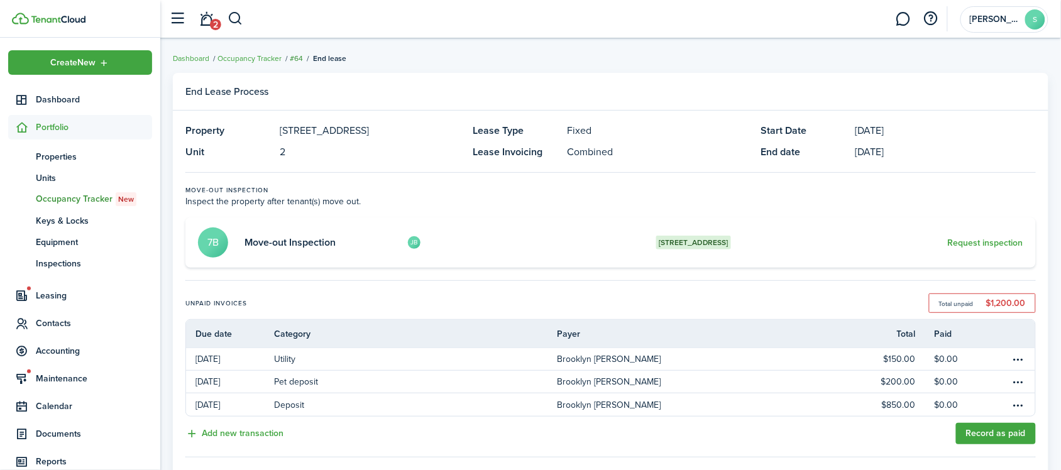
click at [299, 57] on link "#64" at bounding box center [296, 58] width 13 height 11
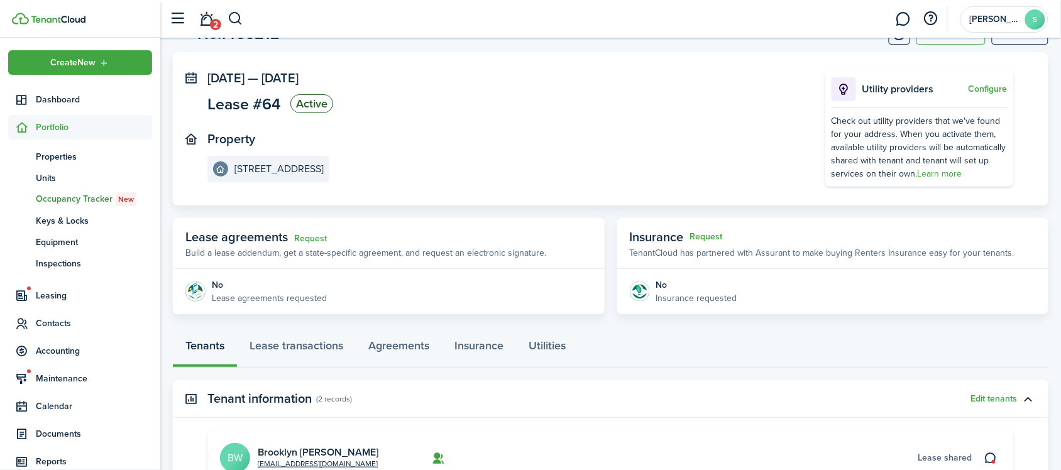
scroll to position [79, 0]
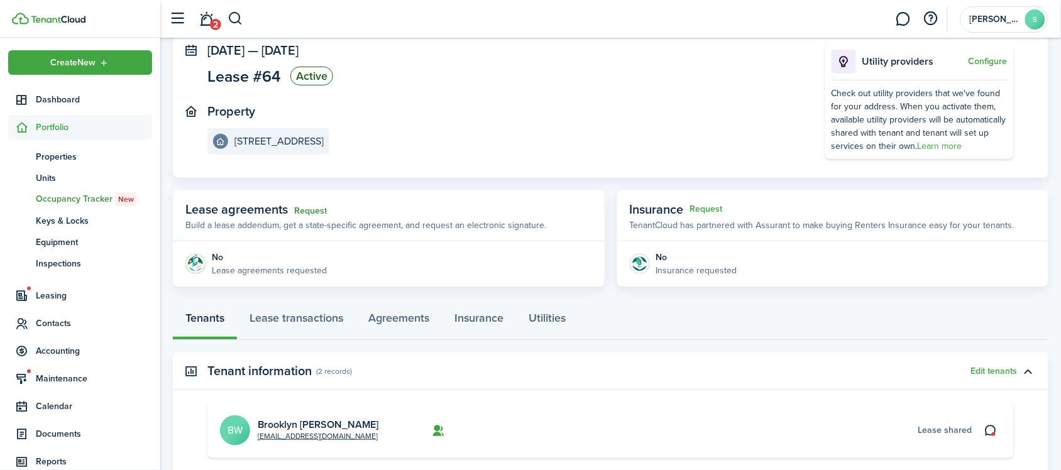
click at [312, 209] on link "Request" at bounding box center [310, 211] width 33 height 10
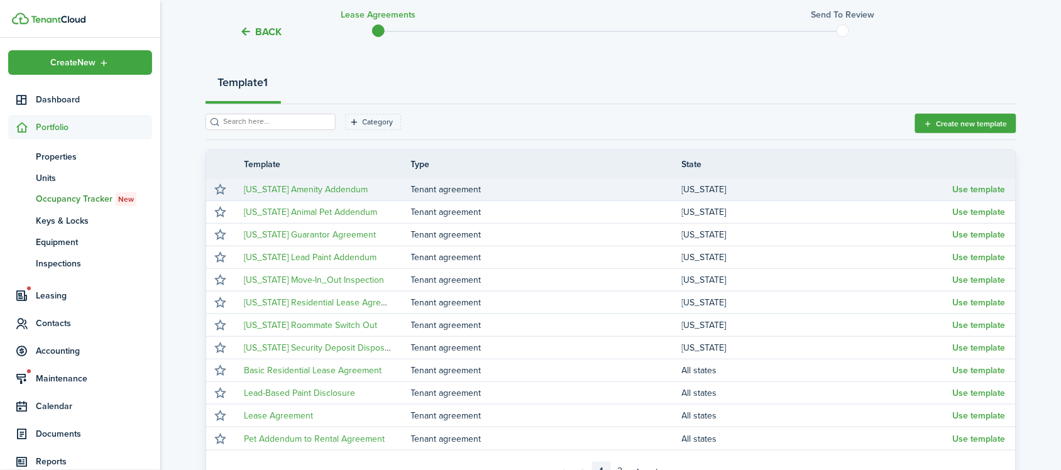
scroll to position [265, 0]
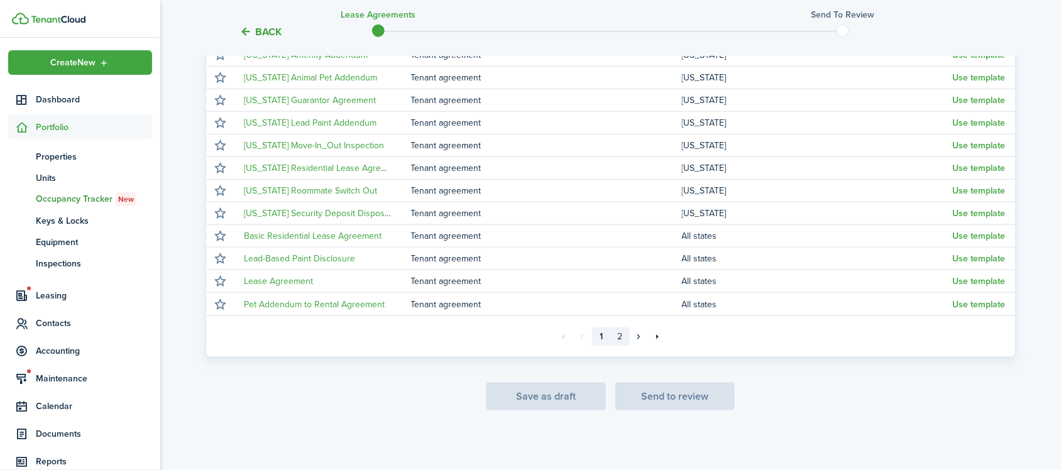
click at [624, 338] on link "2" at bounding box center [620, 336] width 19 height 19
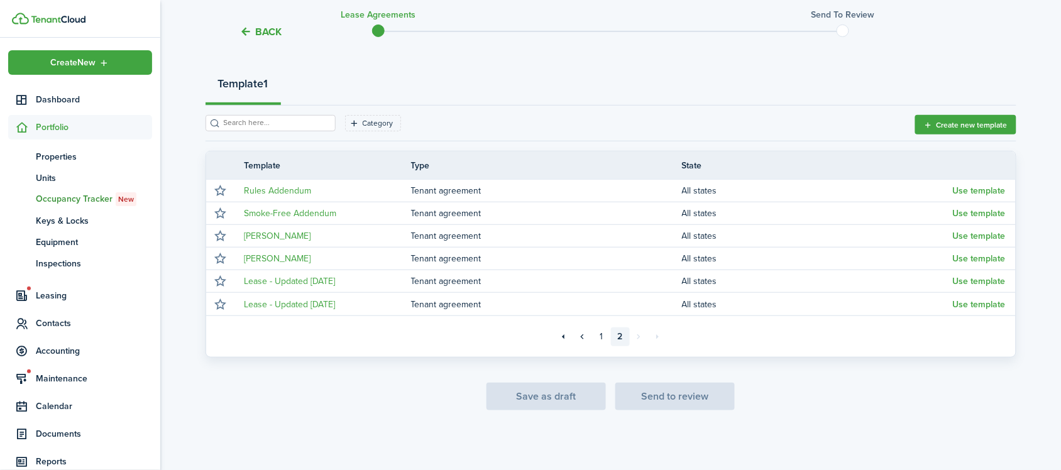
scroll to position [129, 0]
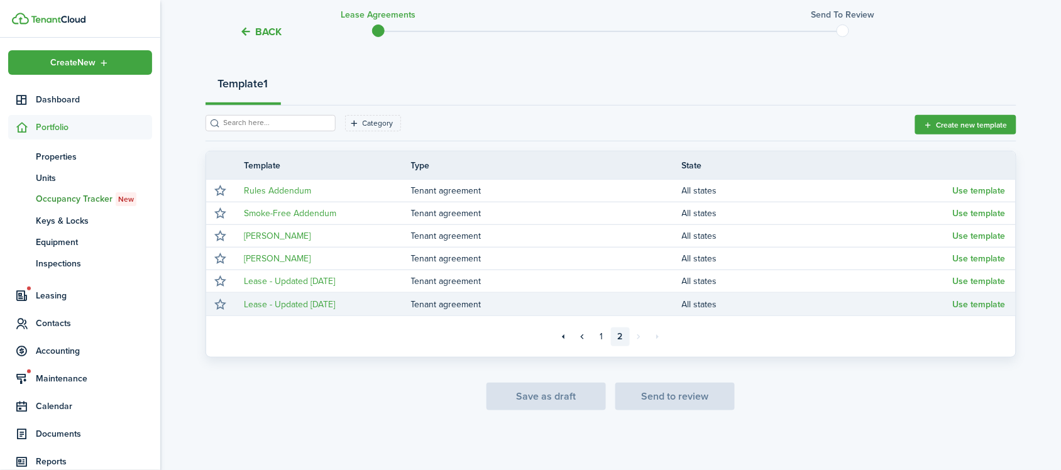
click at [431, 307] on td "Tenant agreement" at bounding box center [546, 304] width 271 height 17
click at [960, 302] on button "Use template" at bounding box center [979, 305] width 53 height 10
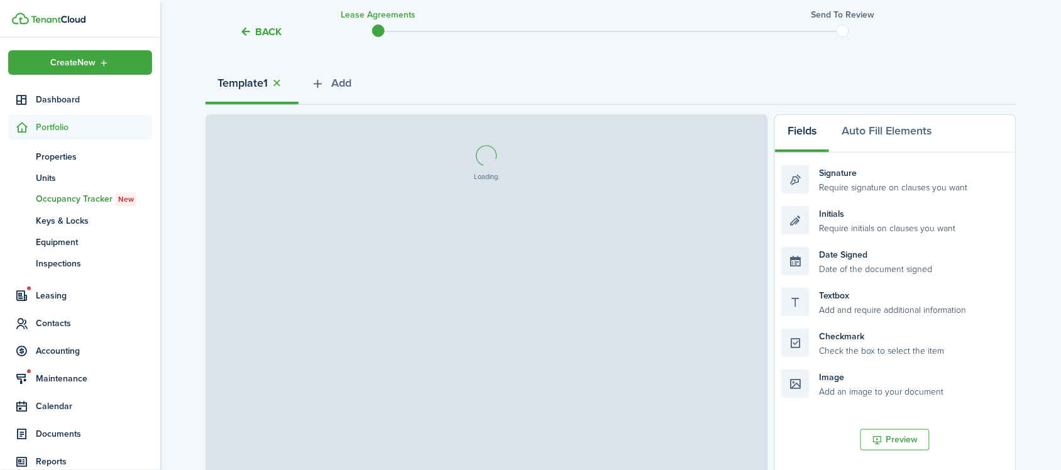
select select "fit"
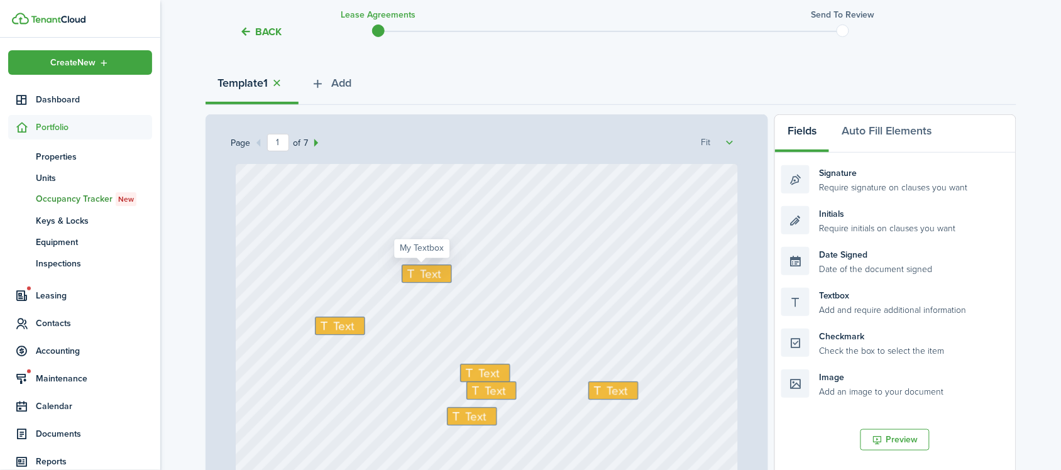
click at [430, 268] on span "Text" at bounding box center [430, 274] width 21 height 18
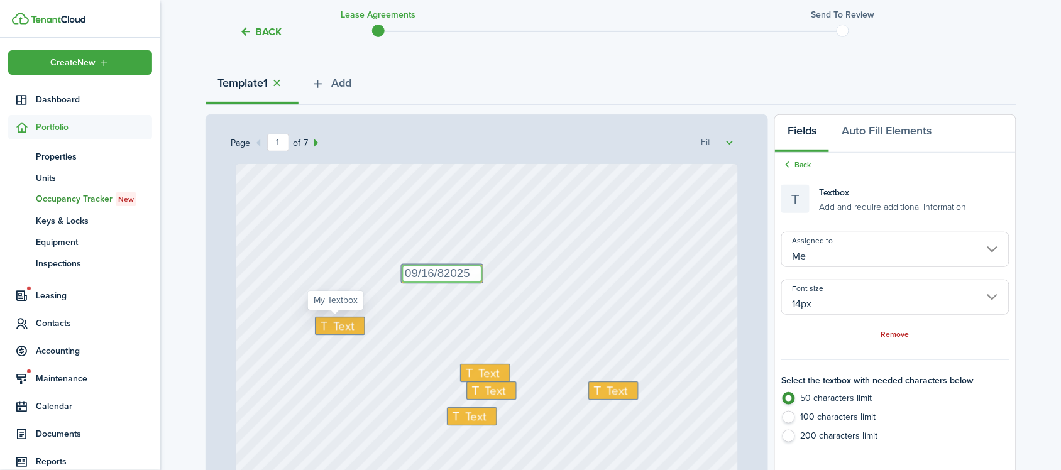
type textarea "09/16/82025"
click at [324, 324] on icon at bounding box center [325, 326] width 15 height 12
type textarea "J"
click at [315, 326] on textarea "Brooklyn [PERSON_NAME]" at bounding box center [380, 326] width 131 height 18
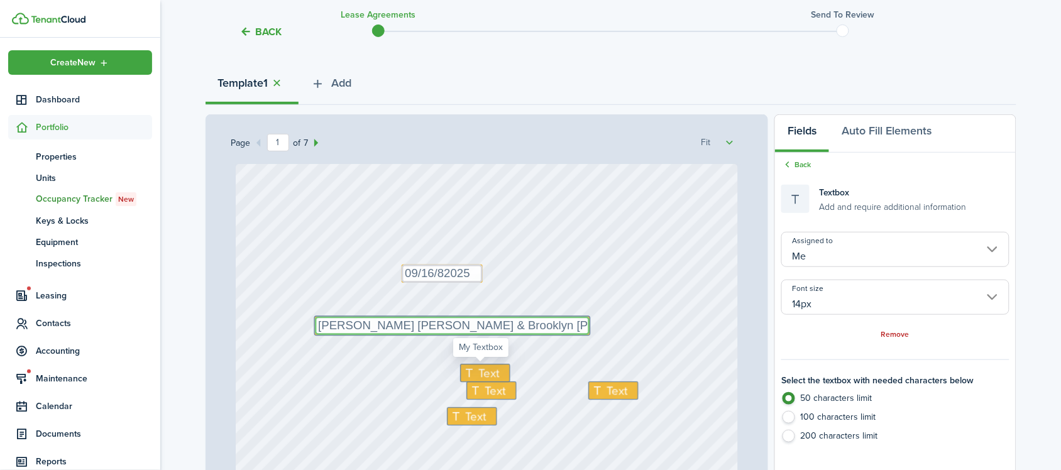
type textarea "[PERSON_NAME] [PERSON_NAME] & Brooklyn [PERSON_NAME]"
click at [487, 368] on span "Text" at bounding box center [489, 373] width 21 height 18
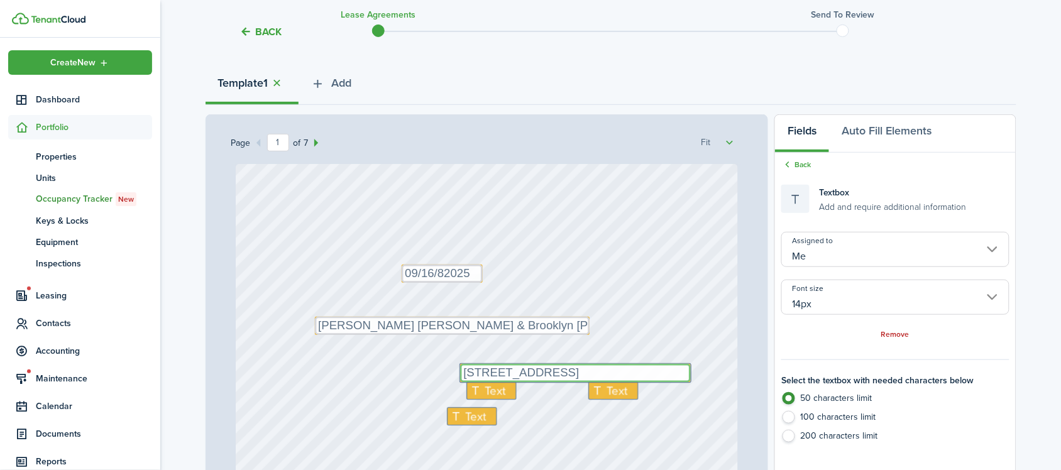
click at [679, 371] on textarea "[STREET_ADDRESS]" at bounding box center [575, 373] width 231 height 18
type textarea "[STREET_ADDRESS]"
click at [488, 391] on span "Text" at bounding box center [495, 391] width 21 height 18
type textarea "[DATE]"
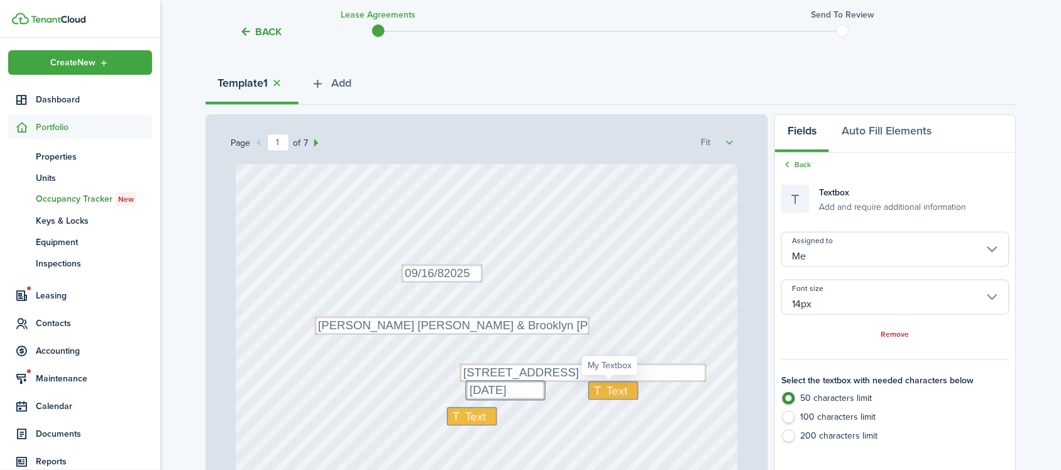
click at [620, 392] on span "Text" at bounding box center [617, 391] width 21 height 18
type textarea "[DATE]"
click at [465, 412] on span "Text" at bounding box center [475, 417] width 21 height 18
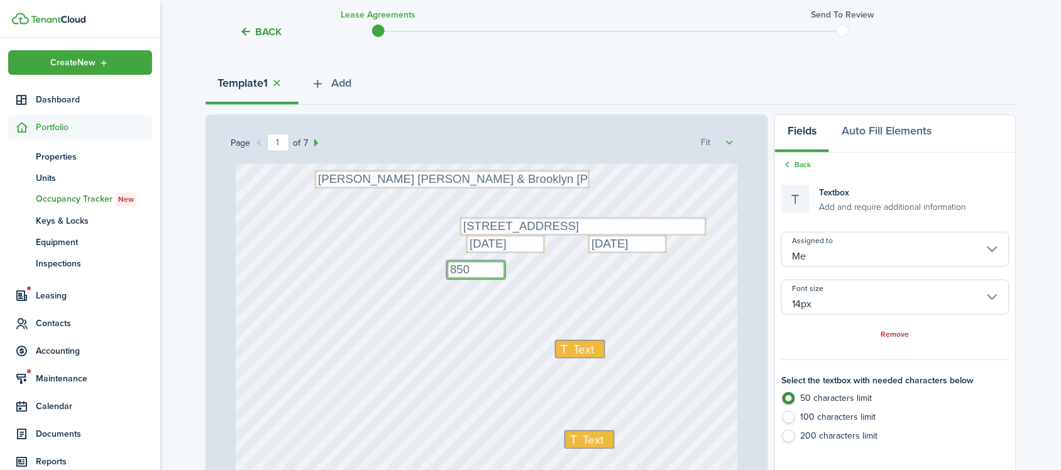
scroll to position [157, 0]
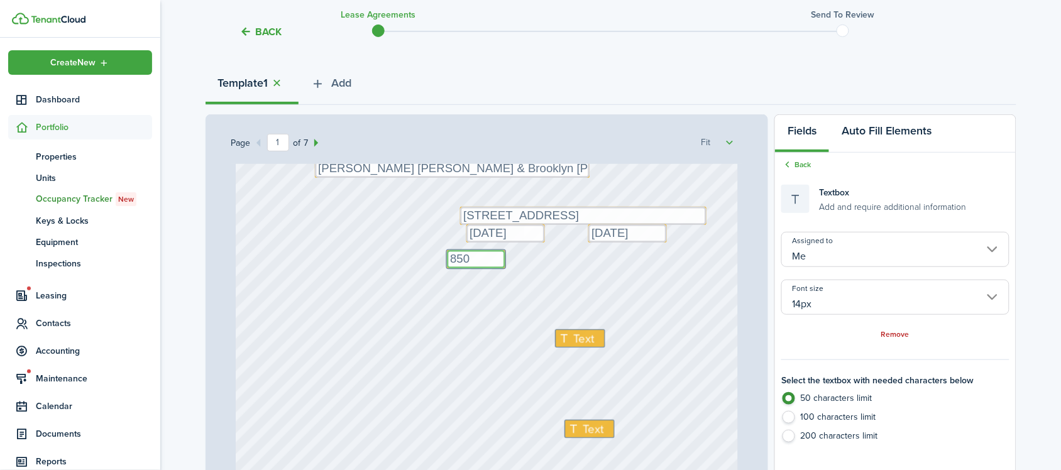
type textarea "850"
click at [875, 140] on button "Auto Fill Elements" at bounding box center [886, 134] width 115 height 38
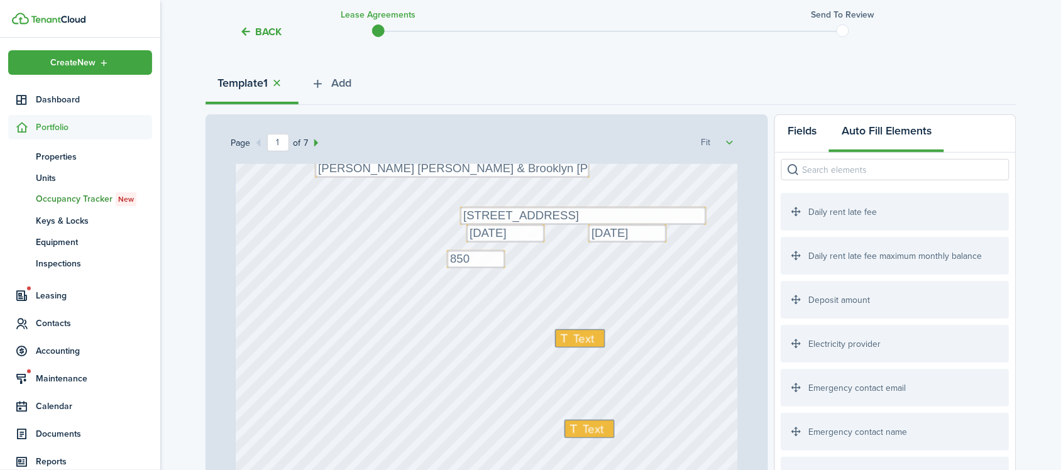
click at [798, 132] on button "Fields" at bounding box center [802, 134] width 54 height 38
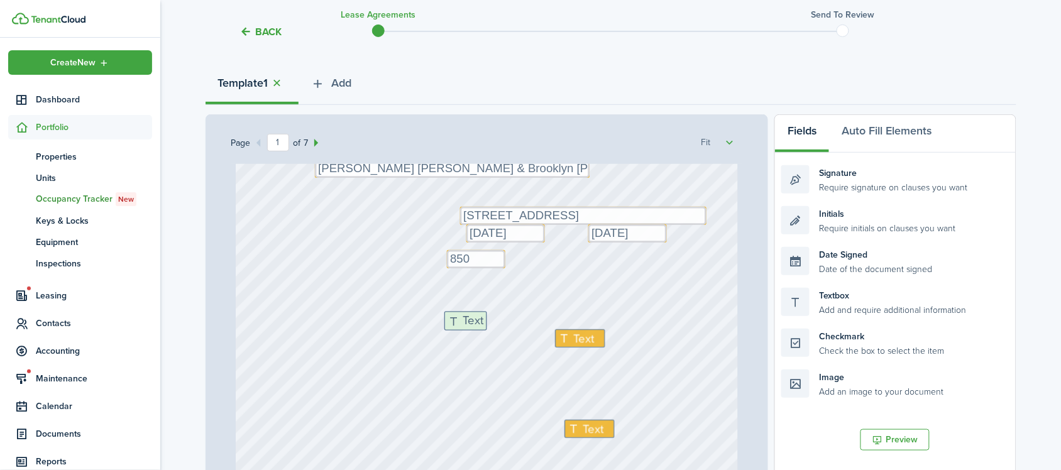
drag, startPoint x: 841, startPoint y: 293, endPoint x: 502, endPoint y: 316, distance: 340.2
click at [502, 316] on div "Page 1 of 7 50% 75% 100% 150% 200% Fit [GEOGRAPHIC_DATA][STREET_ADDRESS] Text 0…" at bounding box center [611, 375] width 811 height 522
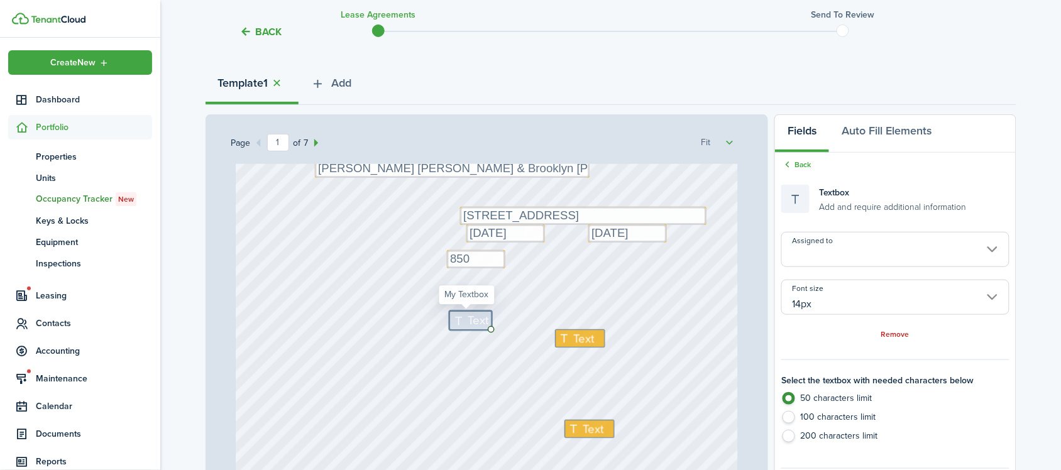
click at [861, 253] on input "Assigned to" at bounding box center [895, 249] width 228 height 35
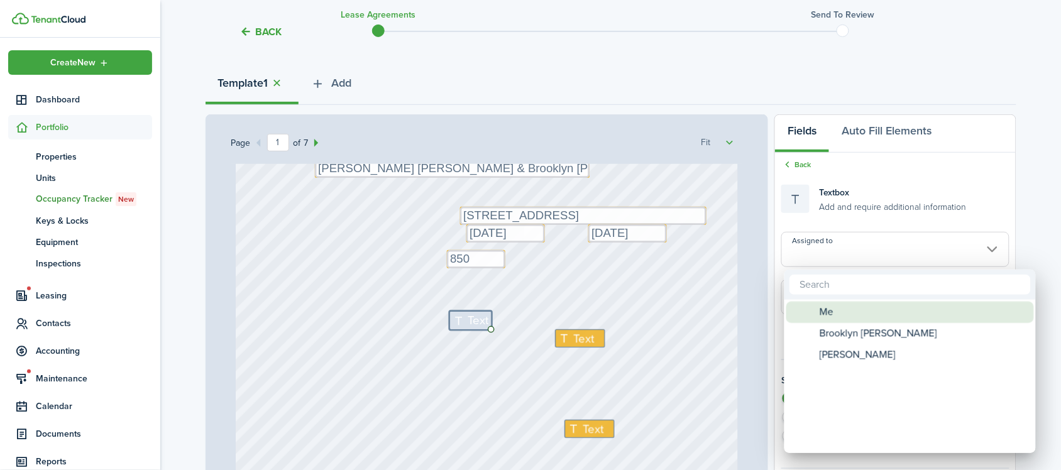
click at [830, 314] on span "Me" at bounding box center [827, 312] width 14 height 21
type input "Me"
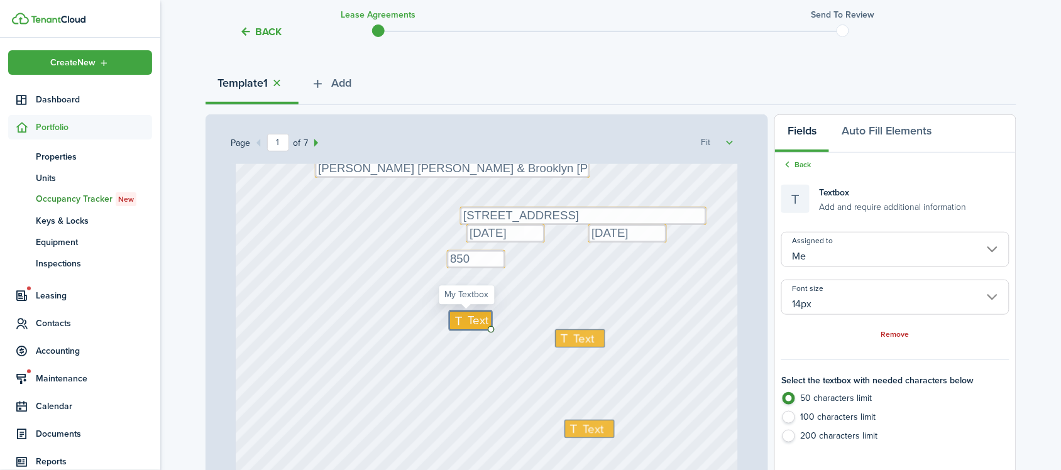
click at [452, 319] on icon at bounding box center [459, 321] width 15 height 12
type textarea "Rent $800+$50 (2 dogs)=$850"
click at [573, 339] on span "Text" at bounding box center [583, 339] width 21 height 18
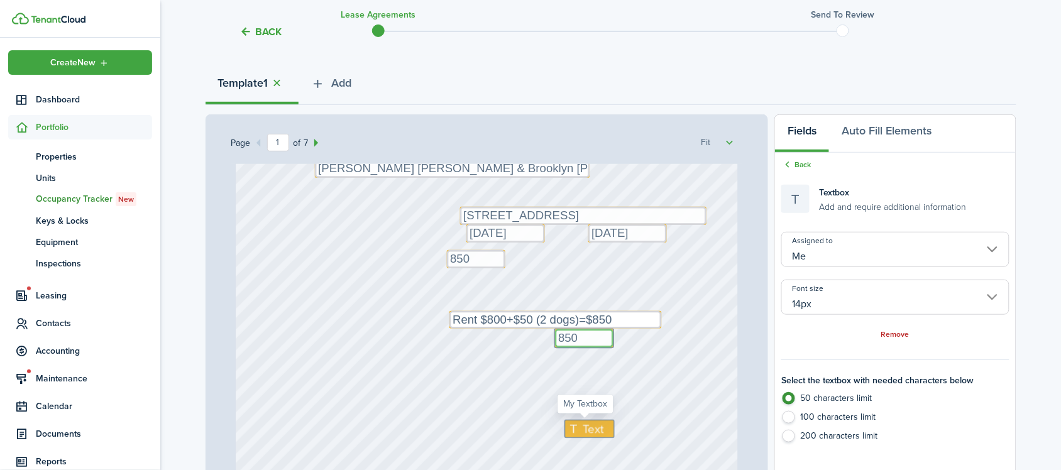
type textarea "850"
click at [593, 434] on span "Text" at bounding box center [593, 429] width 21 height 18
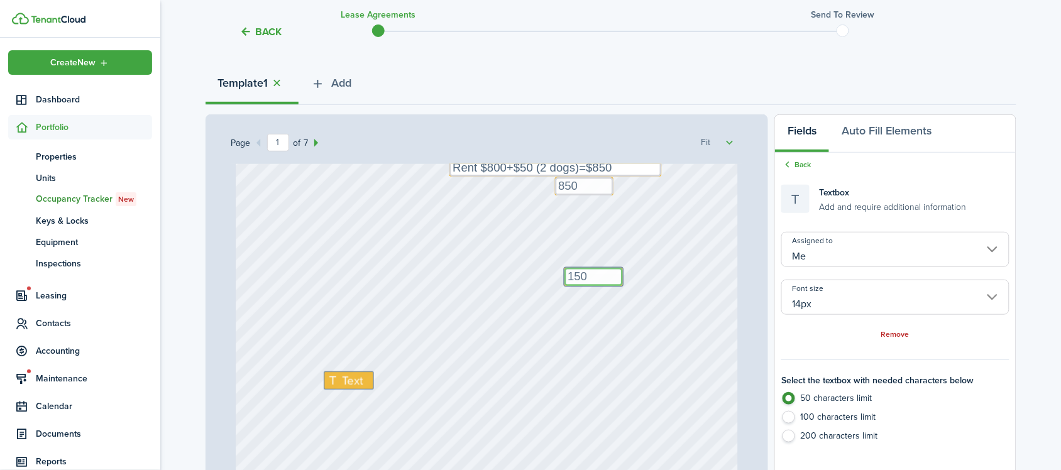
scroll to position [314, 0]
type textarea "150"
click at [342, 370] on span "Text" at bounding box center [352, 376] width 21 height 18
type textarea "N / A"
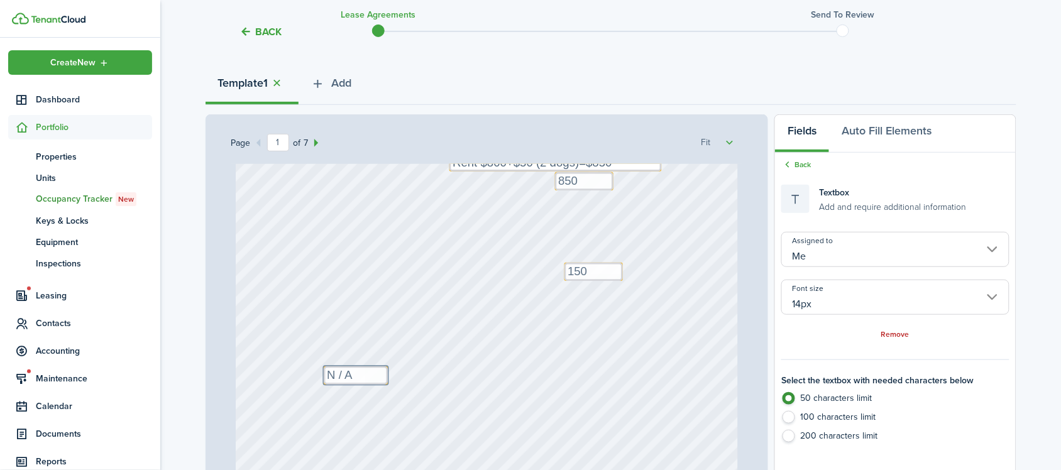
click at [448, 368] on div "Text [STREET_ADDRESS] Text 09/16/82025 Text [DATE] Text 850 Text [PERSON_NAME] …" at bounding box center [487, 181] width 502 height 662
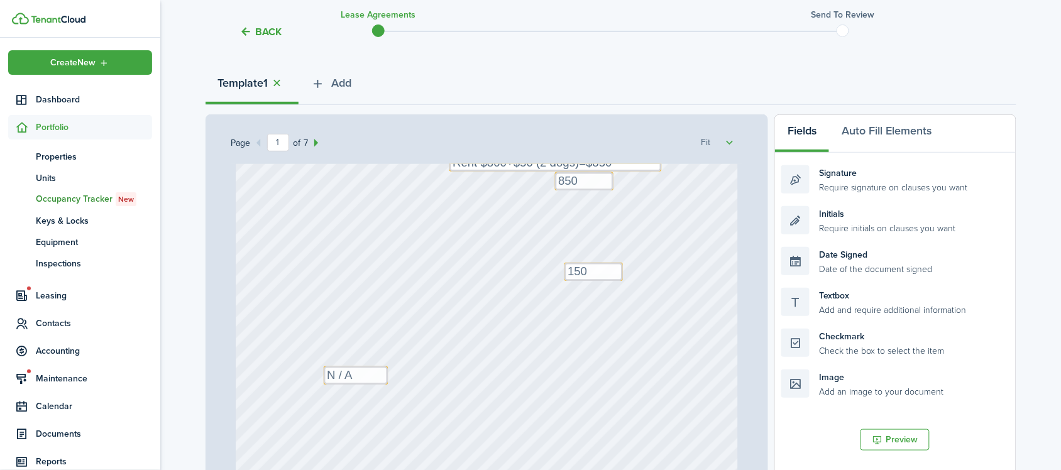
scroll to position [707, 0]
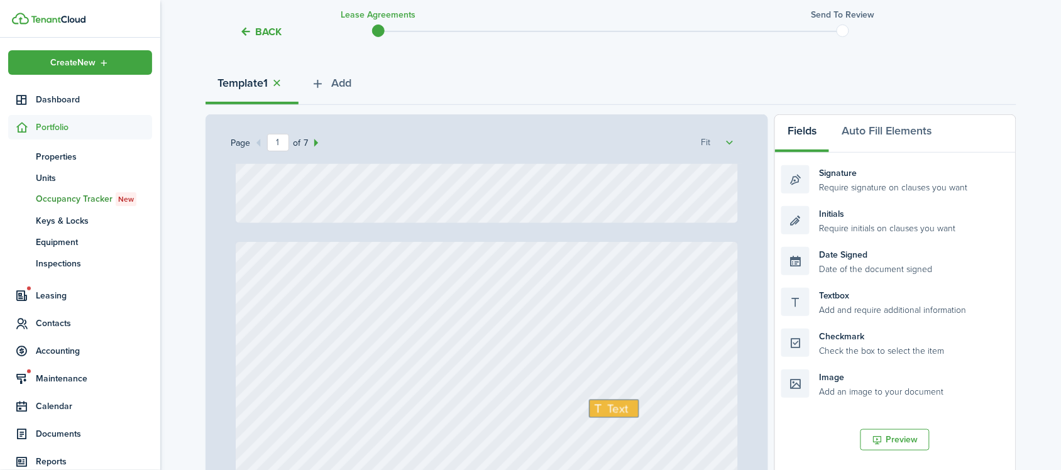
type input "2"
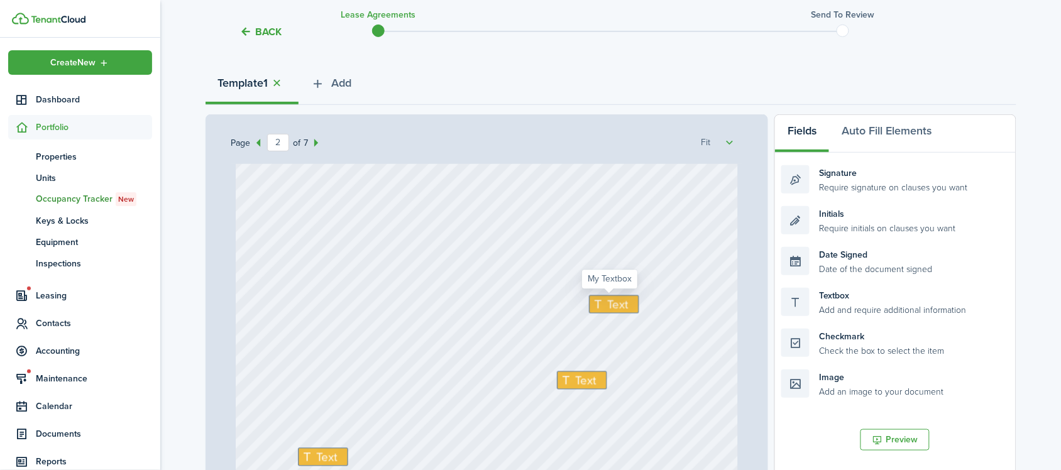
click at [601, 300] on icon at bounding box center [599, 305] width 15 height 12
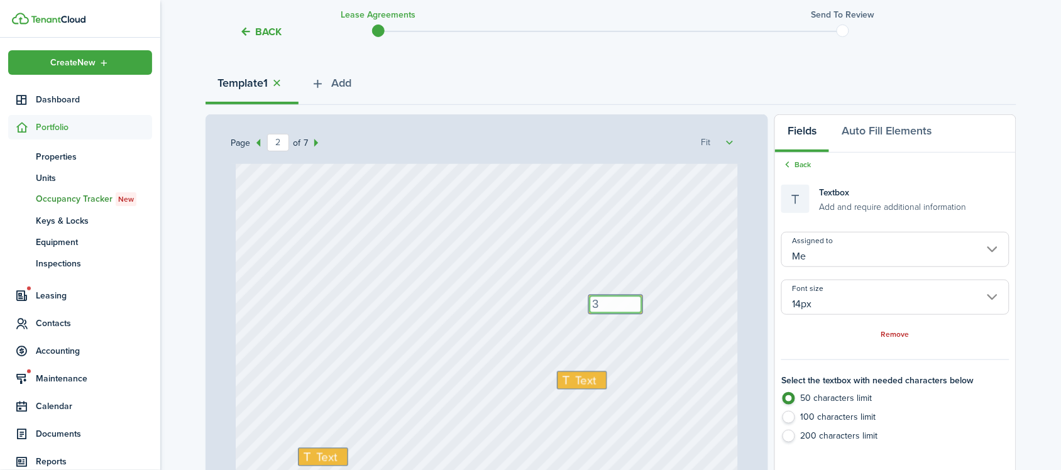
type textarea "3"
click at [620, 333] on div "Text Text Text 3 Text" at bounding box center [487, 469] width 502 height 662
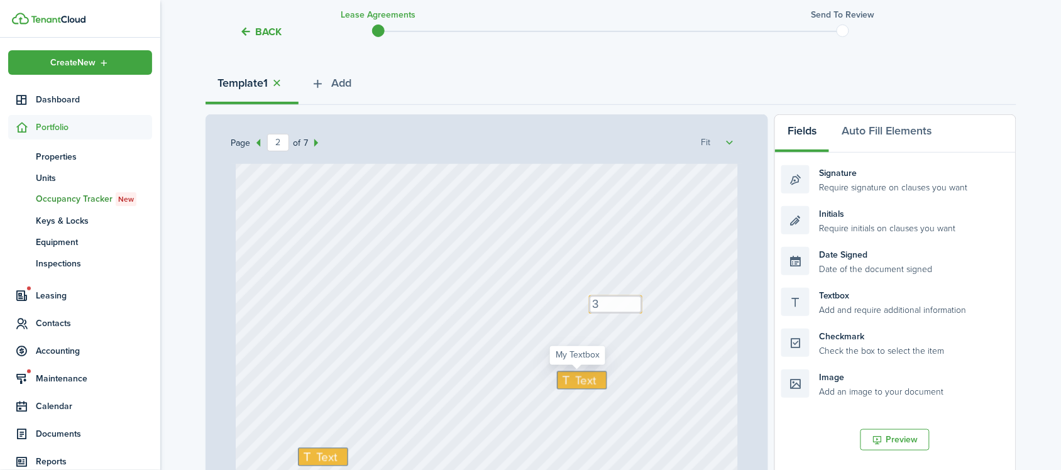
click at [576, 387] on span "Text" at bounding box center [586, 381] width 21 height 18
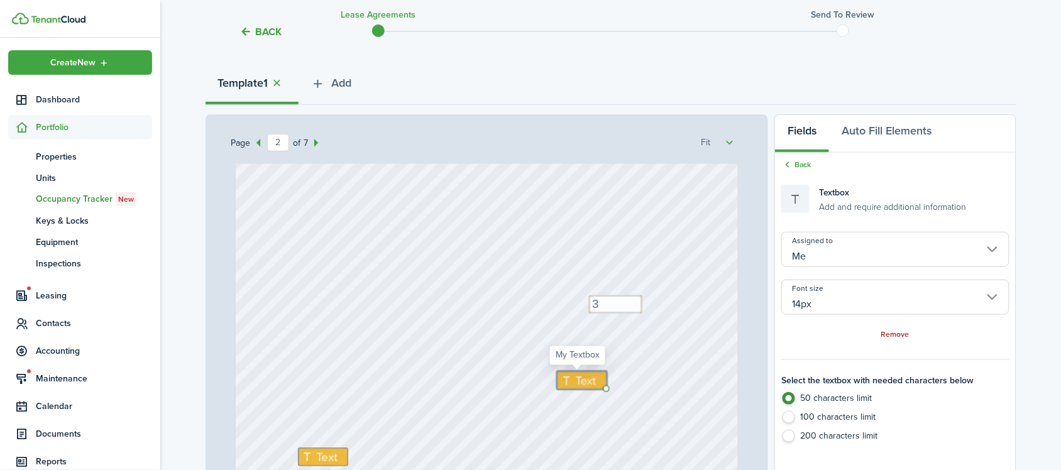
click at [576, 387] on span "Text" at bounding box center [586, 381] width 21 height 18
type textarea "200"
click at [608, 422] on div "Text 200 Text Text 3 Text" at bounding box center [487, 469] width 502 height 662
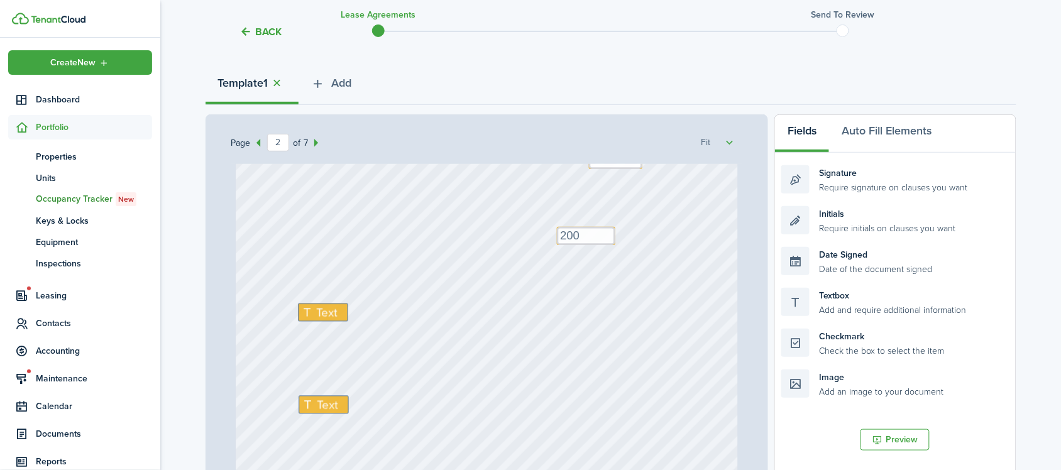
scroll to position [864, 0]
click at [316, 300] on span "Text" at bounding box center [326, 301] width 21 height 18
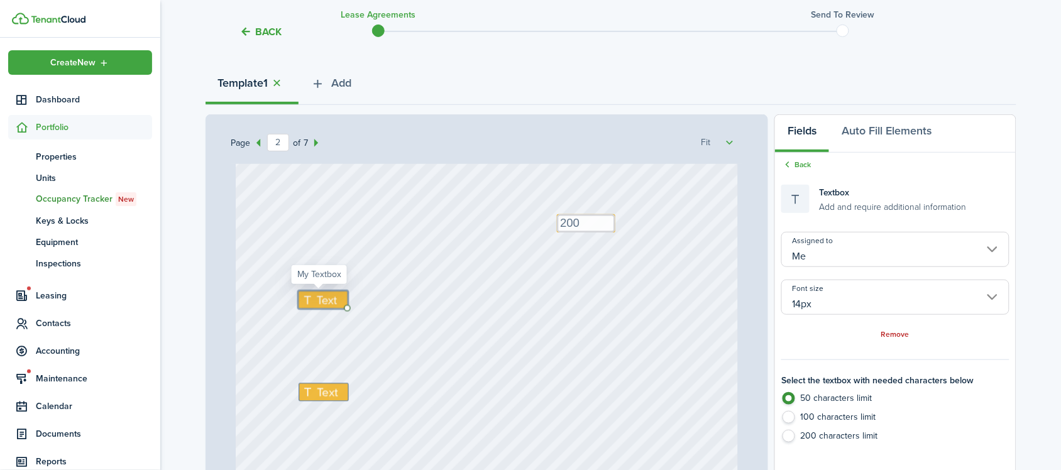
click at [316, 300] on span "Text" at bounding box center [326, 301] width 21 height 18
type textarea "NONE"
click at [310, 395] on icon at bounding box center [309, 393] width 15 height 12
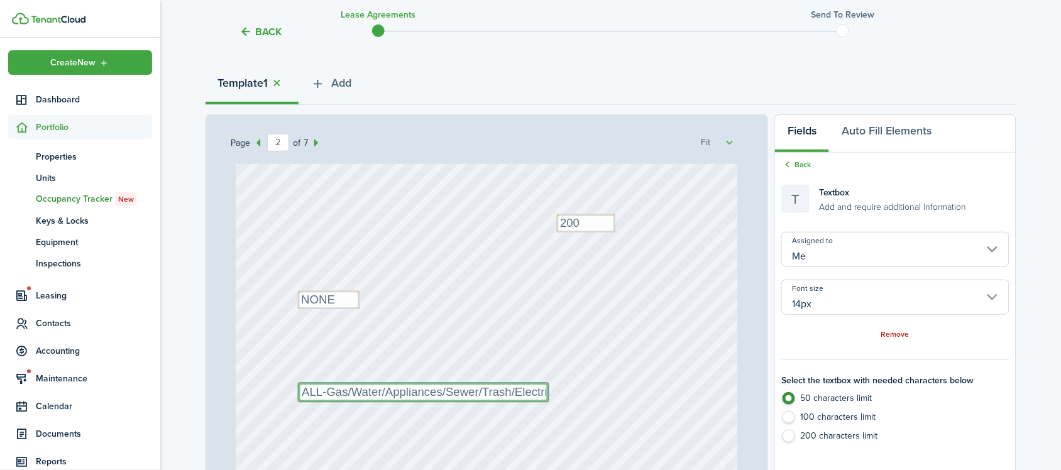
type textarea "ALL-Gas/Water/Appliances/Sewer/Trash/Electric"
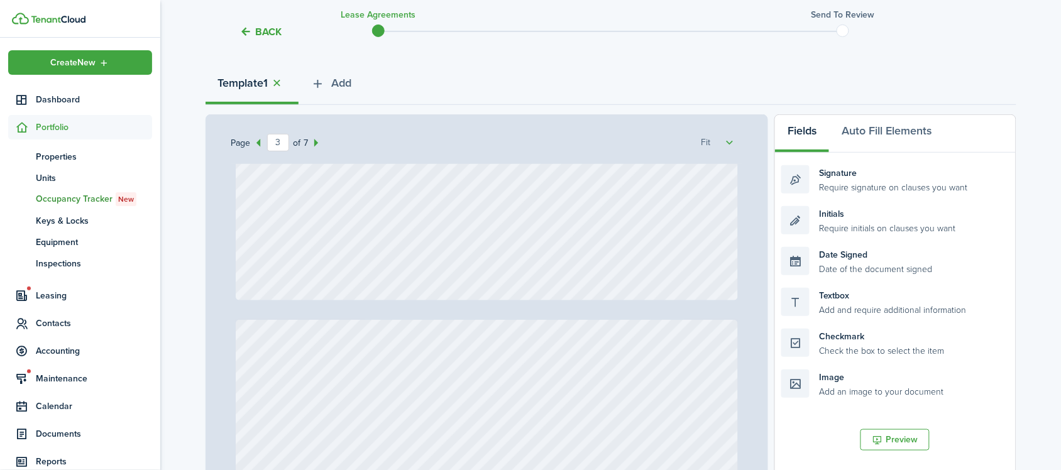
type input "4"
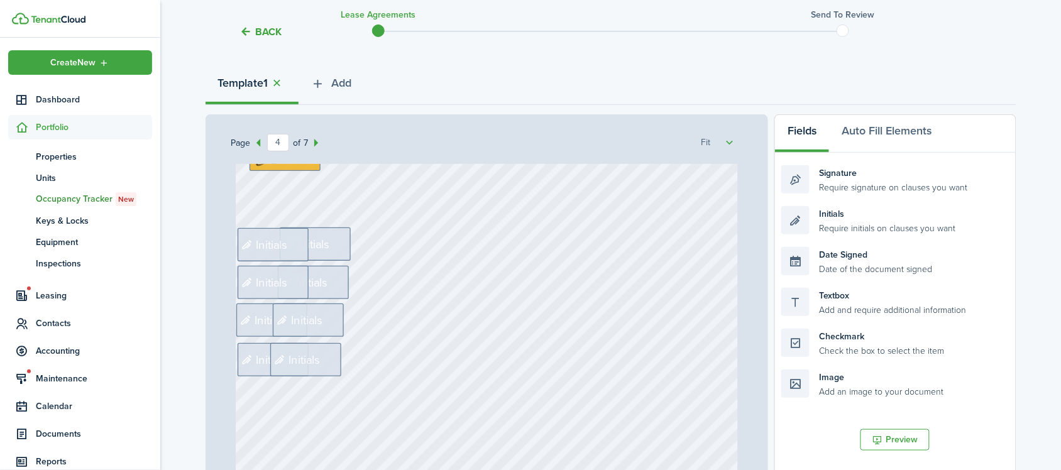
scroll to position [2357, 0]
type textarea "ALL-Gas/Water/Appliances/Sewer/Trash/Electric"
click at [328, 250] on div "Initials" at bounding box center [315, 240] width 71 height 33
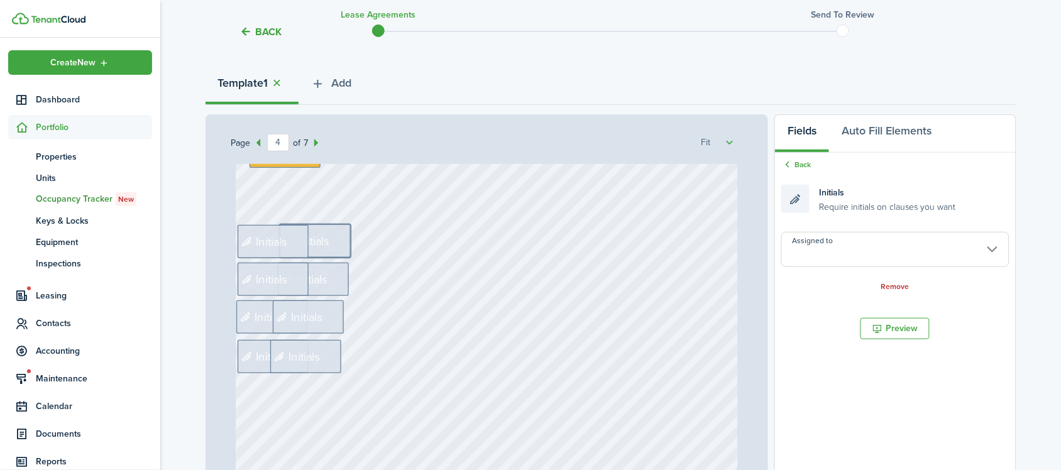
click at [855, 261] on input "Assigned to" at bounding box center [895, 249] width 228 height 35
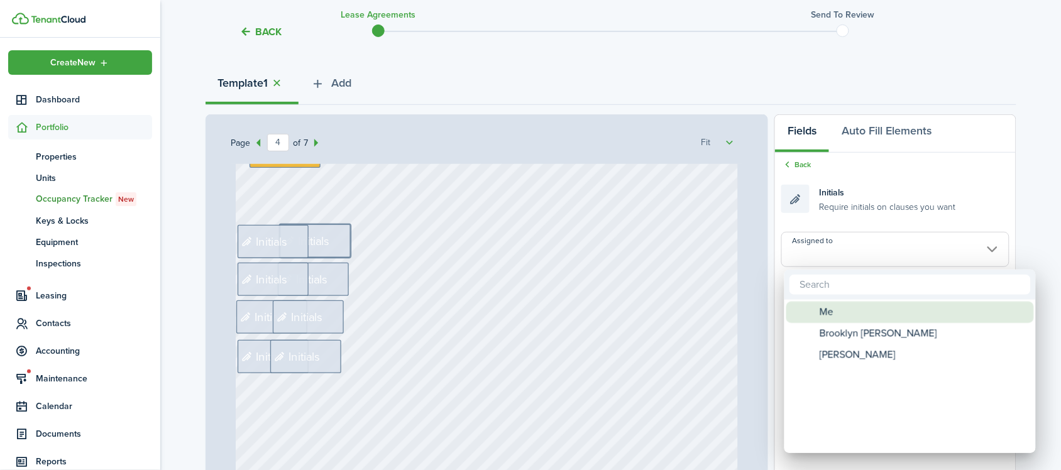
click at [846, 318] on div "Me" at bounding box center [915, 312] width 222 height 21
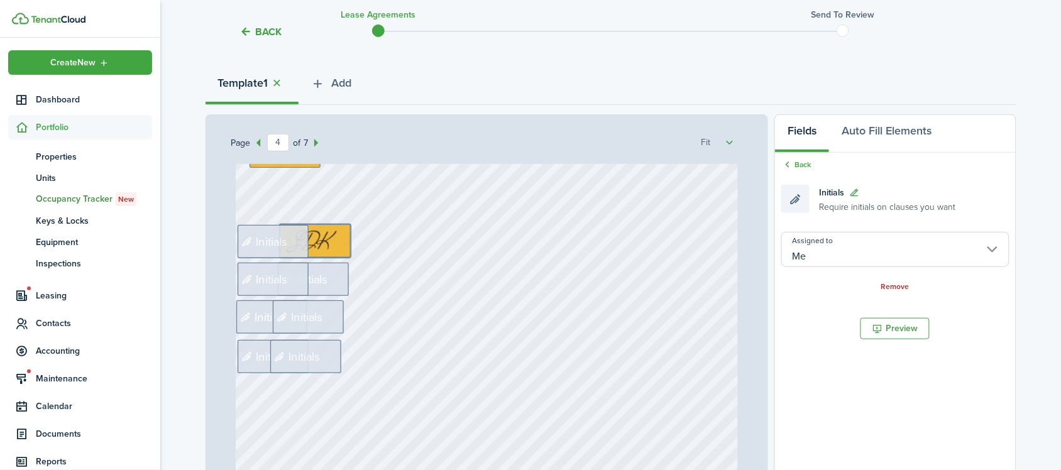
click at [852, 266] on input "Me" at bounding box center [895, 249] width 228 height 35
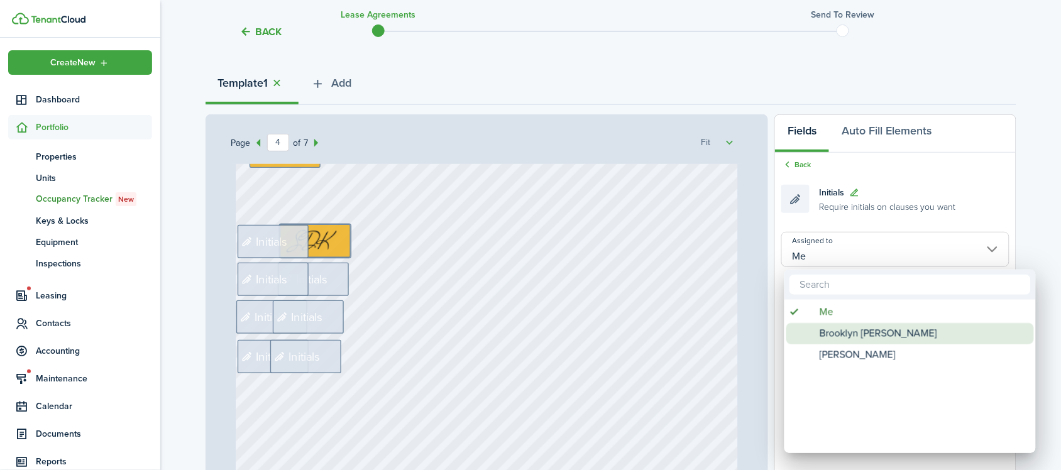
click at [858, 339] on span "Brooklyn [PERSON_NAME]" at bounding box center [879, 333] width 118 height 21
type input "Brooklyn [PERSON_NAME]"
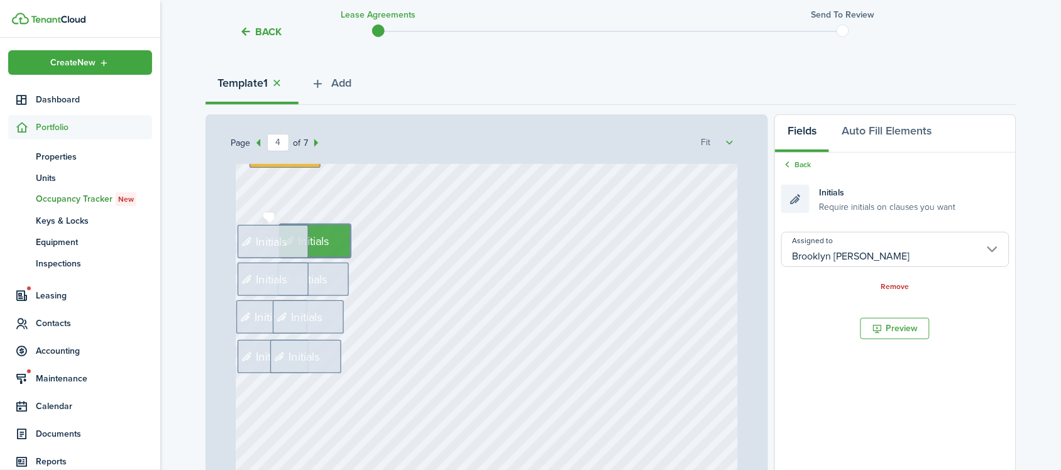
click at [262, 240] on span "Initials" at bounding box center [272, 242] width 32 height 18
click at [808, 241] on input "Assigned to" at bounding box center [895, 249] width 228 height 35
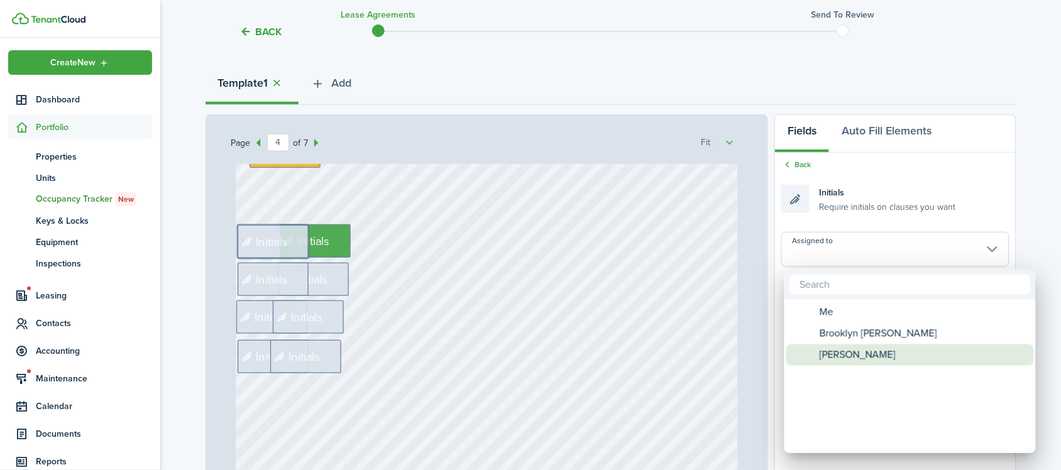
click at [846, 355] on span "[PERSON_NAME]" at bounding box center [858, 354] width 76 height 21
type input "[PERSON_NAME]"
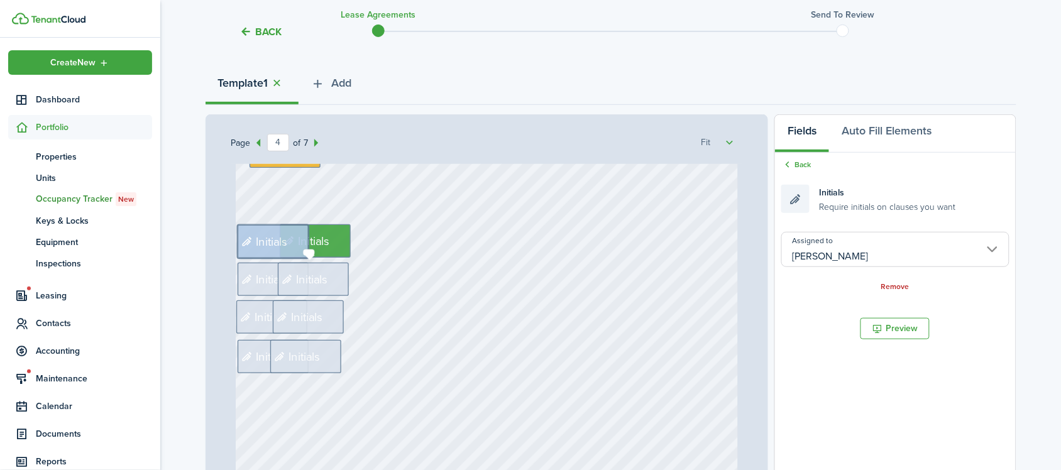
click at [327, 270] on div "Initials" at bounding box center [313, 279] width 71 height 33
click at [903, 247] on input "Assigned to" at bounding box center [895, 249] width 228 height 35
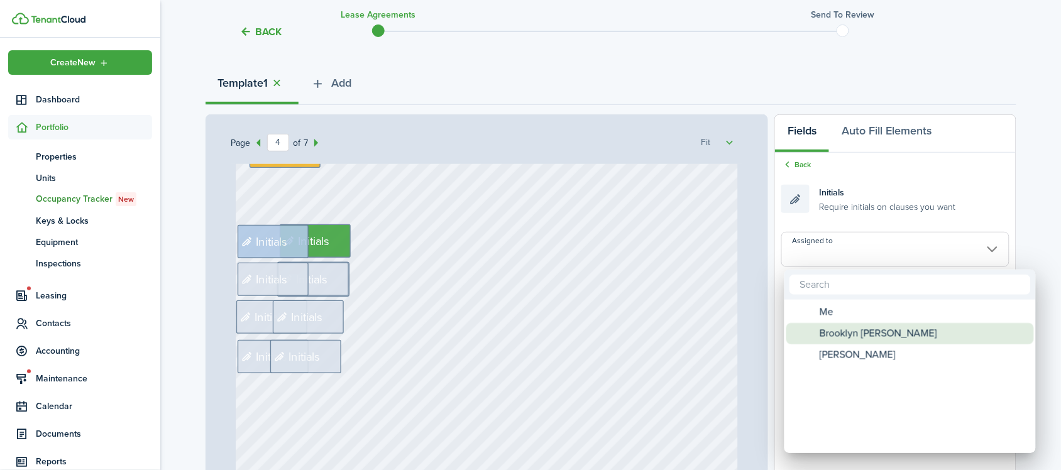
click at [896, 326] on span "Brooklyn [PERSON_NAME]" at bounding box center [879, 333] width 118 height 21
type input "Brooklyn [PERSON_NAME]"
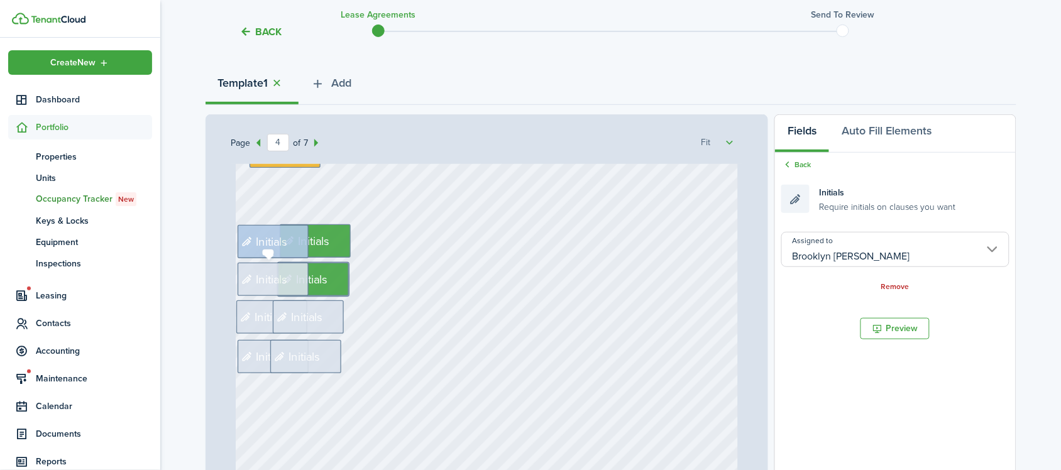
click at [249, 280] on icon at bounding box center [248, 279] width 15 height 12
click at [862, 253] on input "Assigned to" at bounding box center [895, 249] width 228 height 35
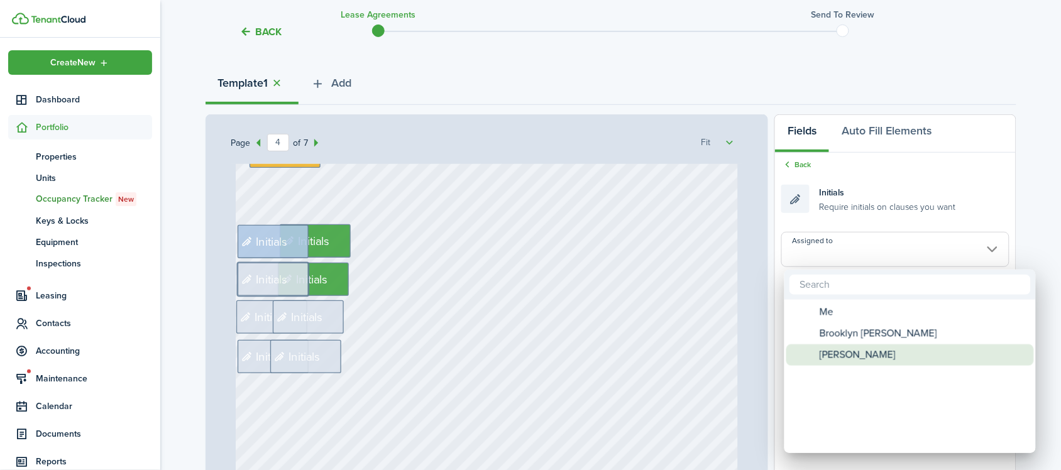
click at [864, 356] on span "[PERSON_NAME]" at bounding box center [858, 354] width 76 height 21
type input "[PERSON_NAME]"
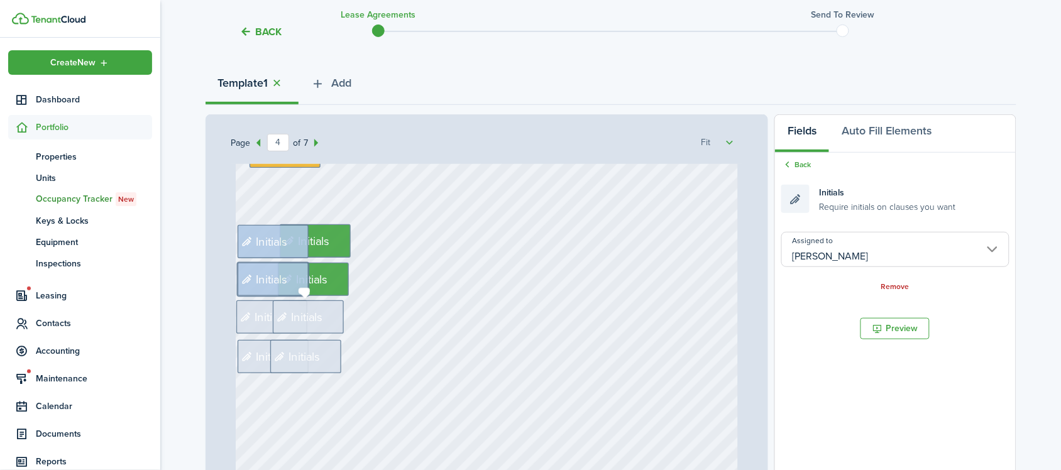
click at [312, 315] on span "Initials" at bounding box center [308, 318] width 32 height 18
click at [841, 260] on input "Assigned to" at bounding box center [895, 249] width 228 height 35
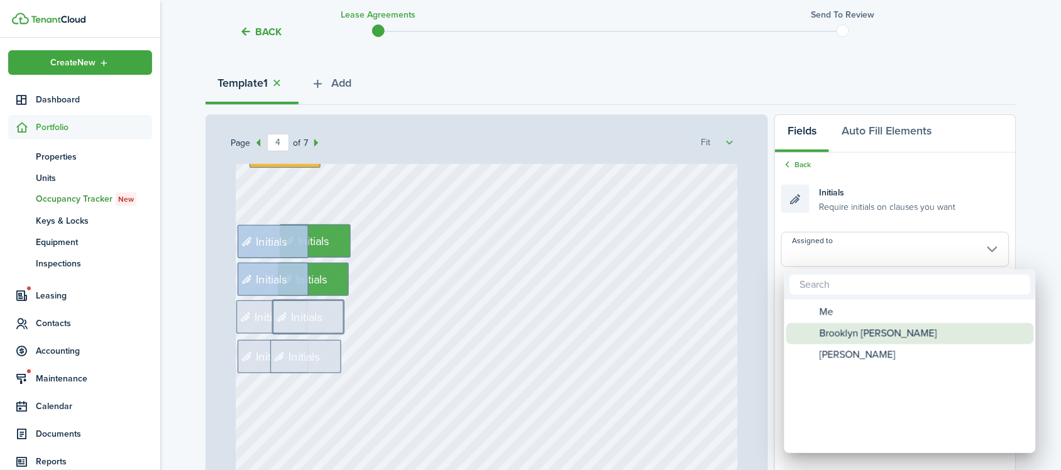
click at [852, 332] on span "Brooklyn [PERSON_NAME]" at bounding box center [879, 333] width 118 height 21
type input "Brooklyn [PERSON_NAME]"
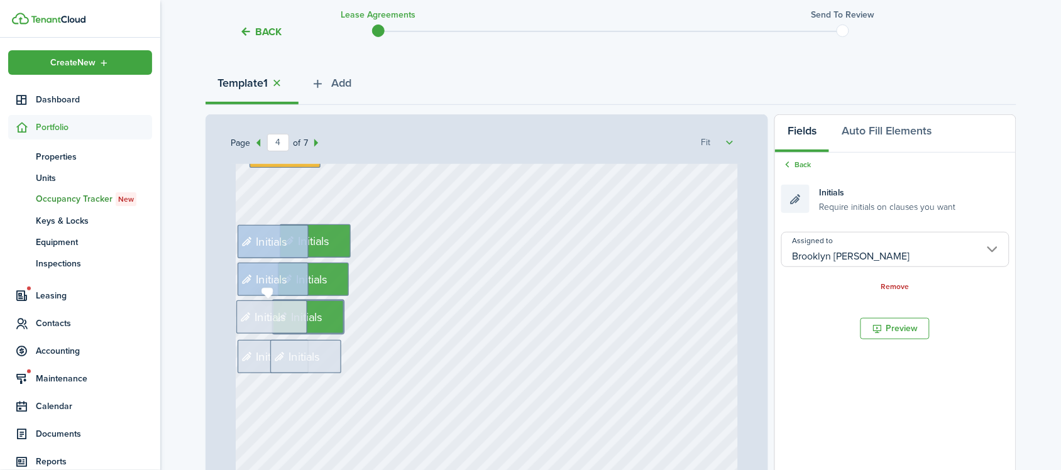
click at [255, 315] on span "Initials" at bounding box center [271, 318] width 32 height 18
click at [929, 258] on input "Assigned to" at bounding box center [895, 249] width 228 height 35
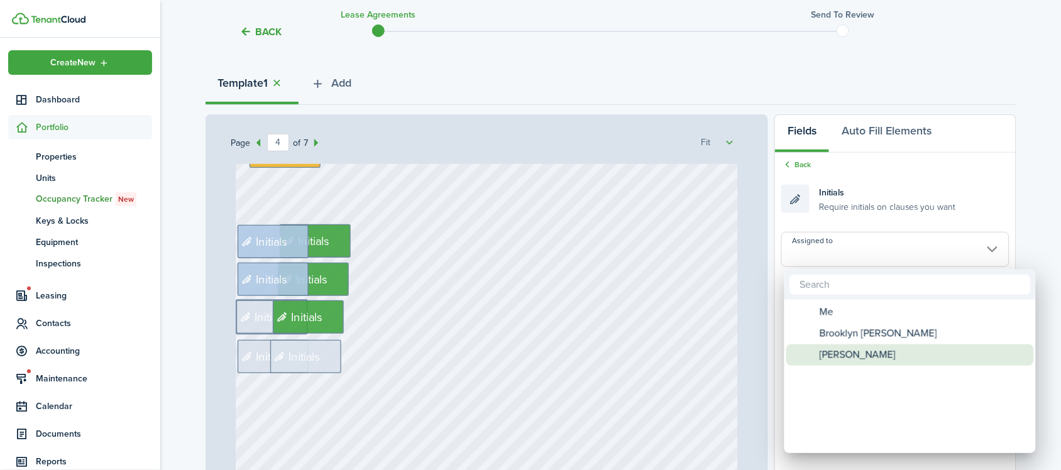
click at [874, 354] on span "[PERSON_NAME]" at bounding box center [858, 354] width 76 height 21
type input "[PERSON_NAME]"
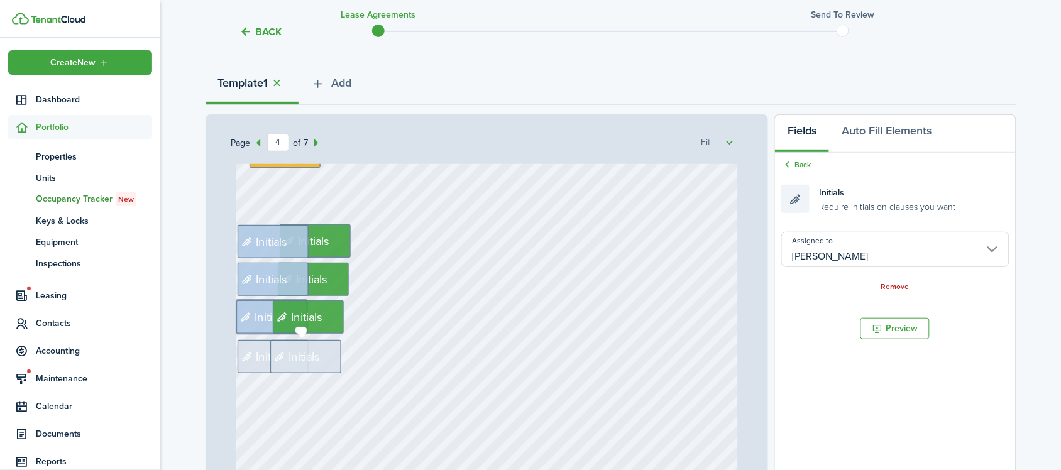
click at [315, 349] on span "Initials" at bounding box center [304, 357] width 32 height 18
click at [803, 258] on input "Assigned to" at bounding box center [895, 249] width 228 height 35
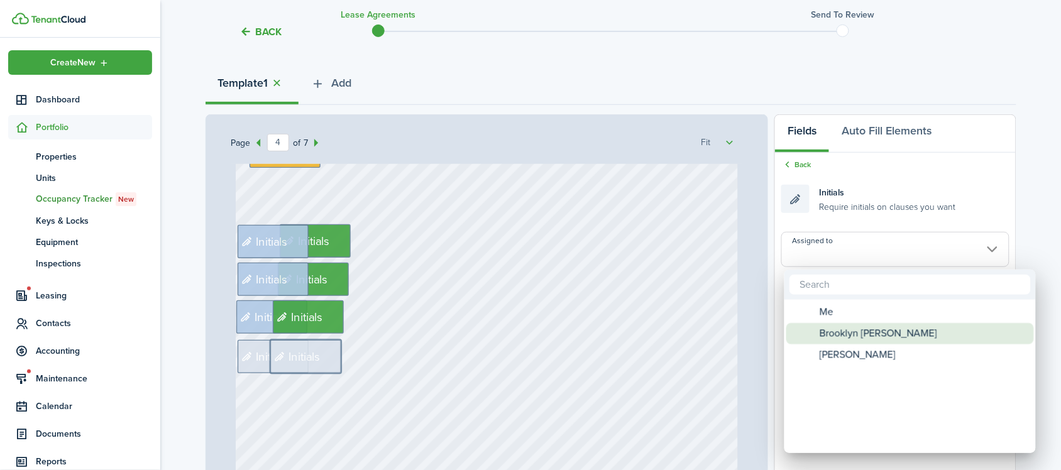
click at [869, 331] on span "Brooklyn [PERSON_NAME]" at bounding box center [879, 333] width 118 height 21
type input "Brooklyn [PERSON_NAME]"
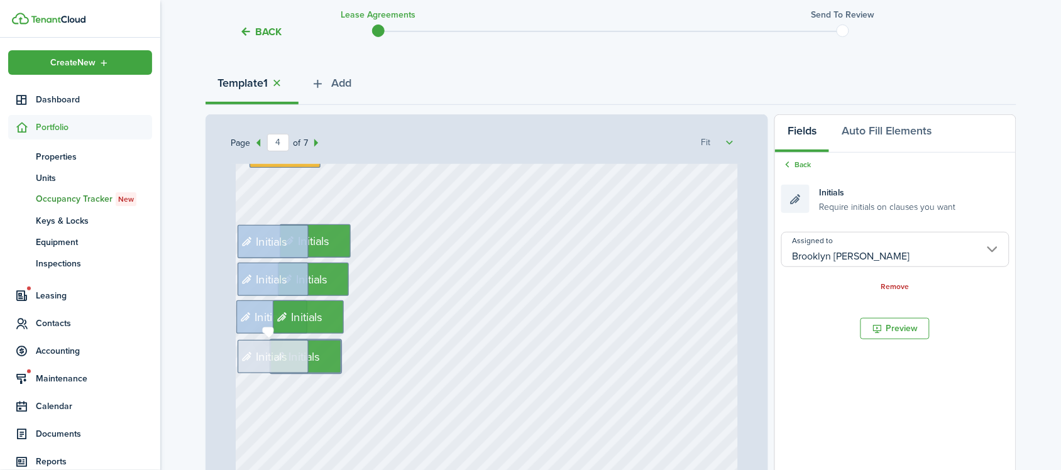
click at [249, 352] on icon at bounding box center [248, 357] width 15 height 12
click at [867, 262] on input "Assigned to" at bounding box center [895, 249] width 228 height 35
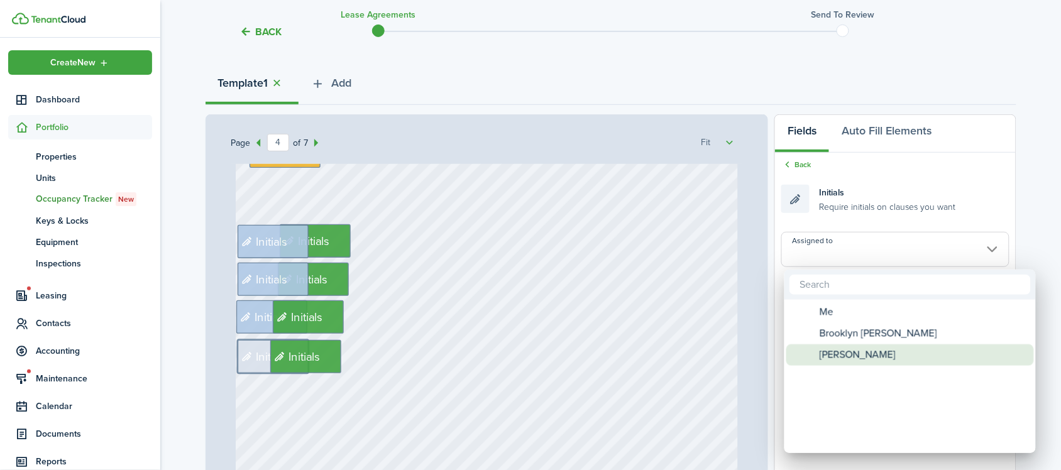
click at [878, 355] on span "[PERSON_NAME]" at bounding box center [858, 354] width 76 height 21
type input "[PERSON_NAME]"
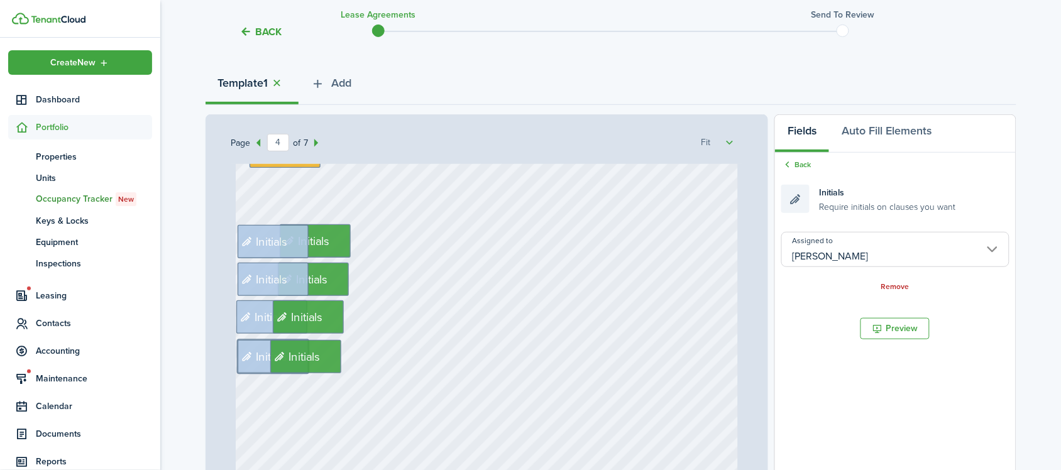
click at [575, 358] on div "Initials Initials Initials Initials Initials Initials Initials Initials" at bounding box center [487, 180] width 502 height 662
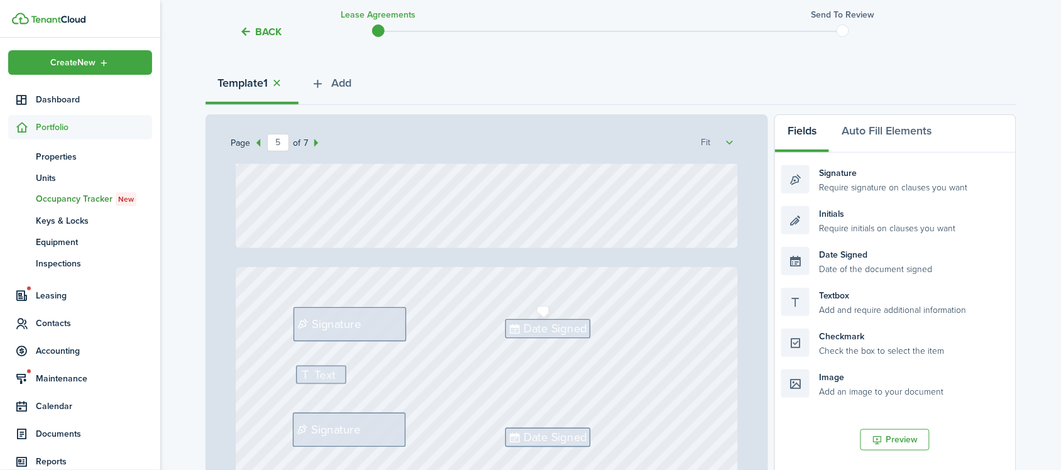
type input "6"
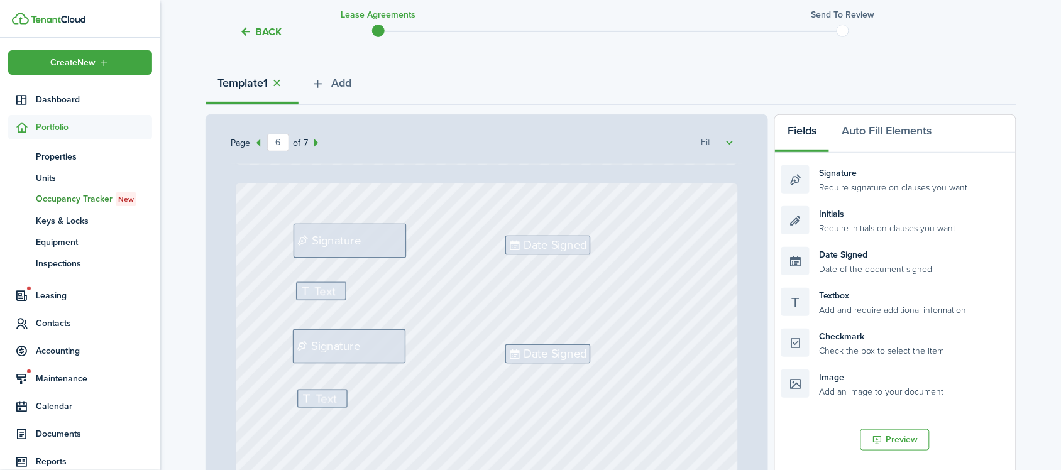
scroll to position [3378, 0]
click at [378, 246] on div "Signature" at bounding box center [349, 246] width 112 height 34
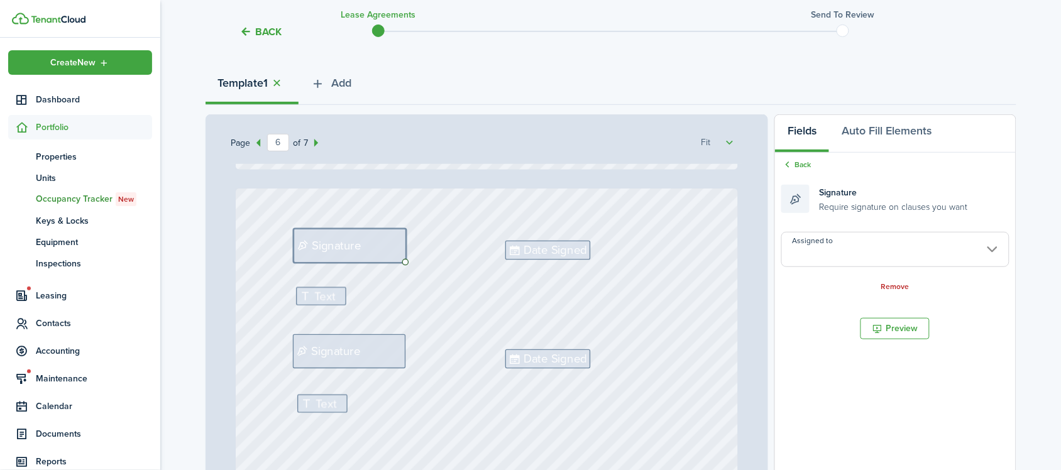
click at [850, 242] on input "Assigned to" at bounding box center [895, 249] width 228 height 35
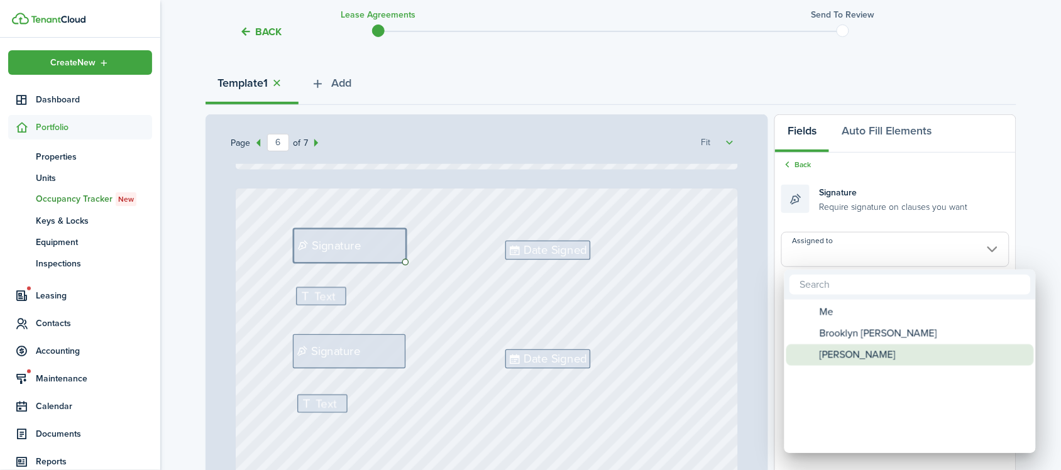
click at [869, 350] on span "[PERSON_NAME]" at bounding box center [858, 354] width 76 height 21
type input "[PERSON_NAME]"
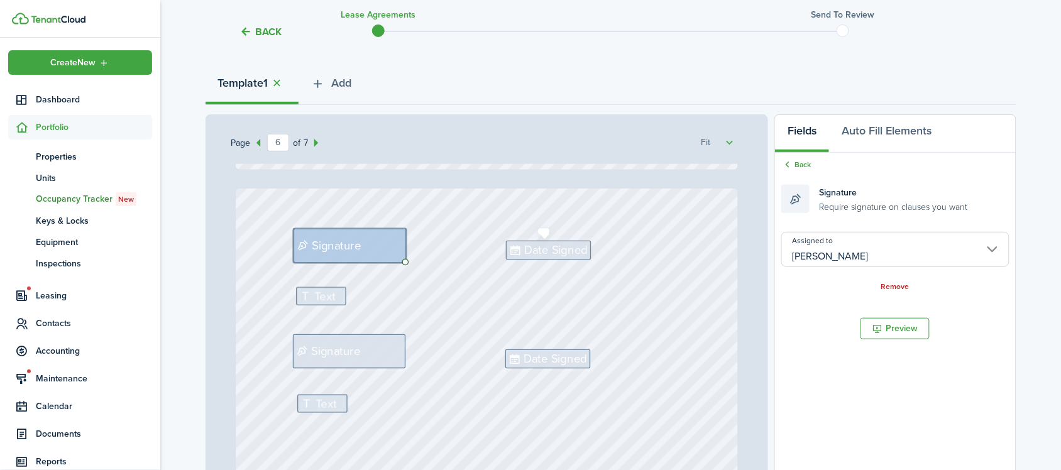
click at [557, 252] on span "Date Signed" at bounding box center [555, 251] width 63 height 18
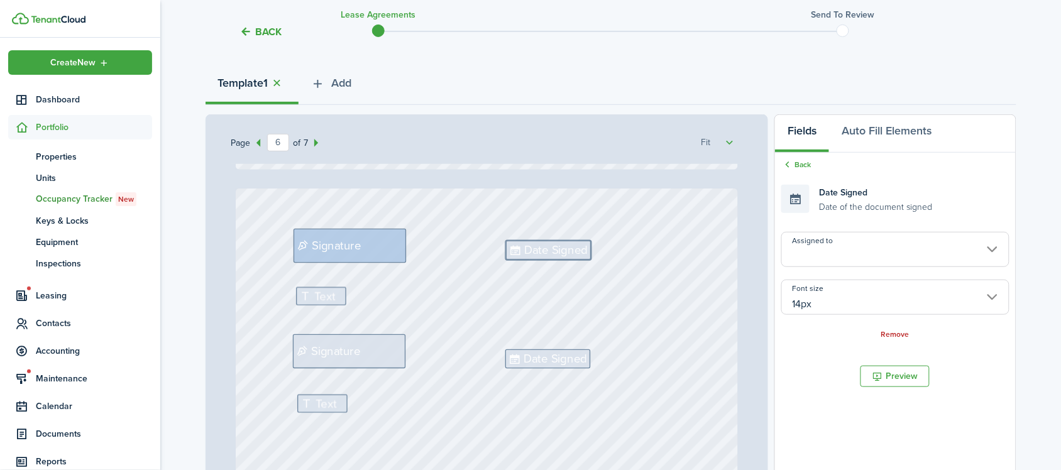
click at [924, 265] on input "Assigned to" at bounding box center [895, 249] width 228 height 35
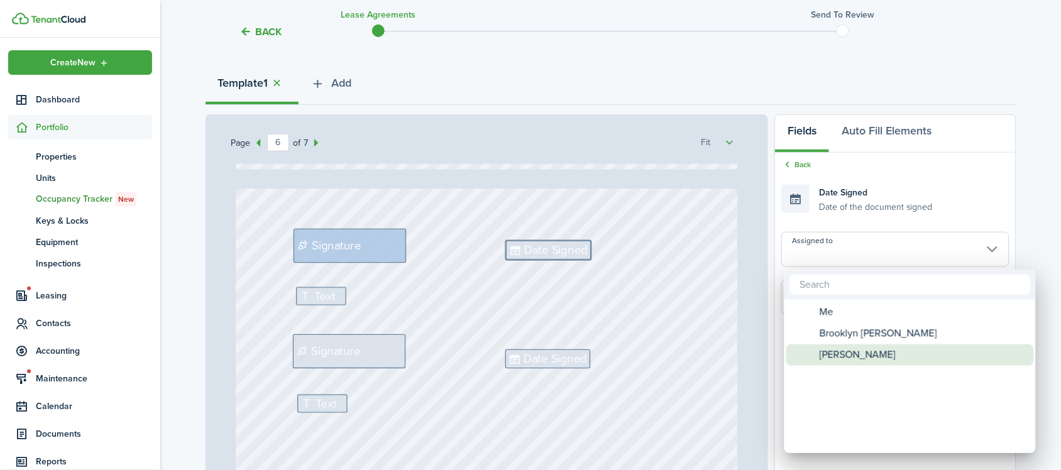
click at [869, 350] on span "[PERSON_NAME]" at bounding box center [858, 354] width 76 height 21
type input "[PERSON_NAME]"
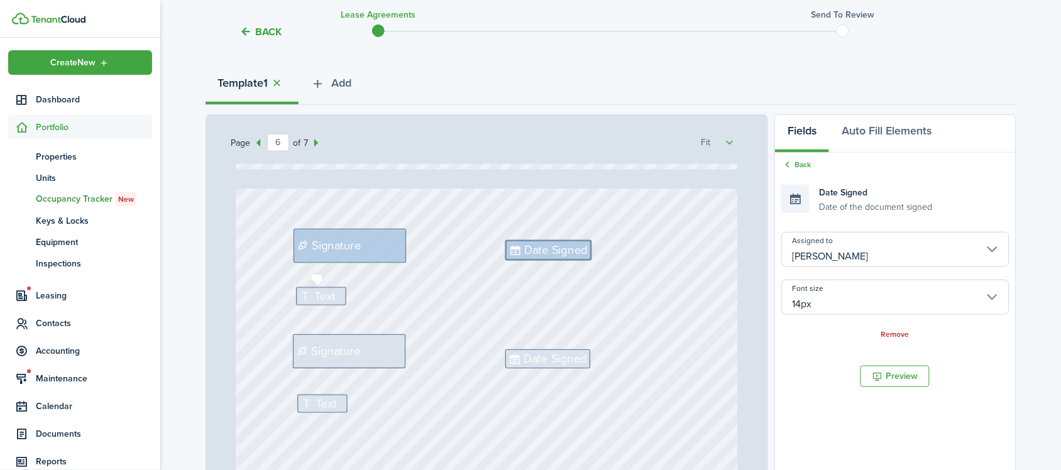
click at [315, 293] on span "Text" at bounding box center [325, 297] width 21 height 18
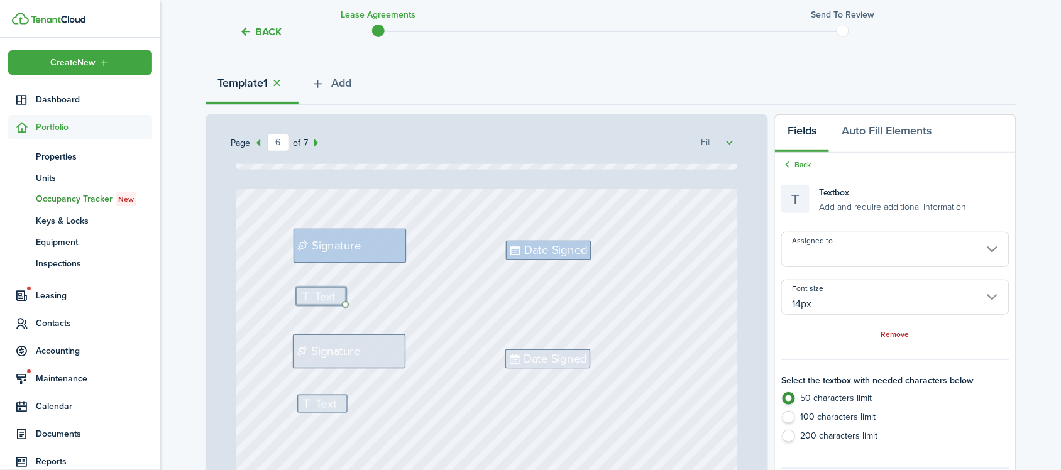
click at [865, 249] on input "Assigned to" at bounding box center [895, 249] width 228 height 35
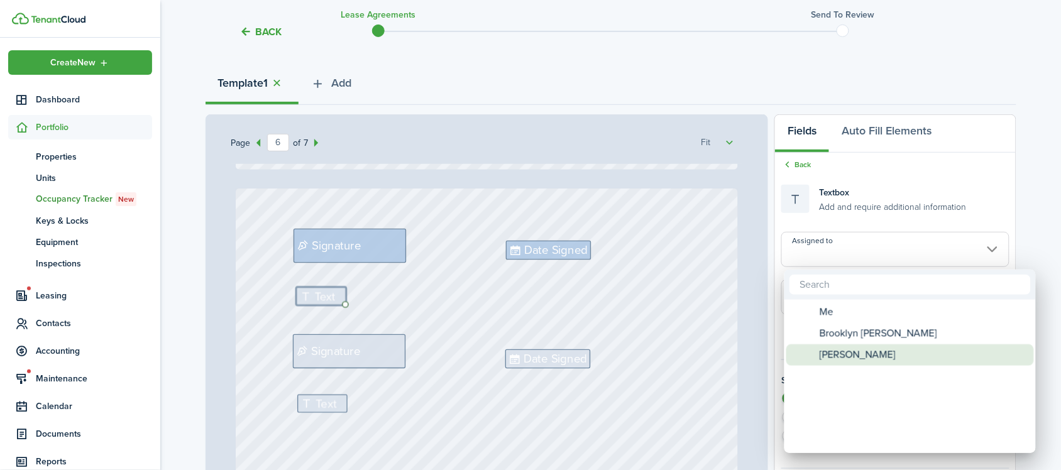
click at [872, 354] on span "[PERSON_NAME]" at bounding box center [858, 354] width 76 height 21
type input "[PERSON_NAME]"
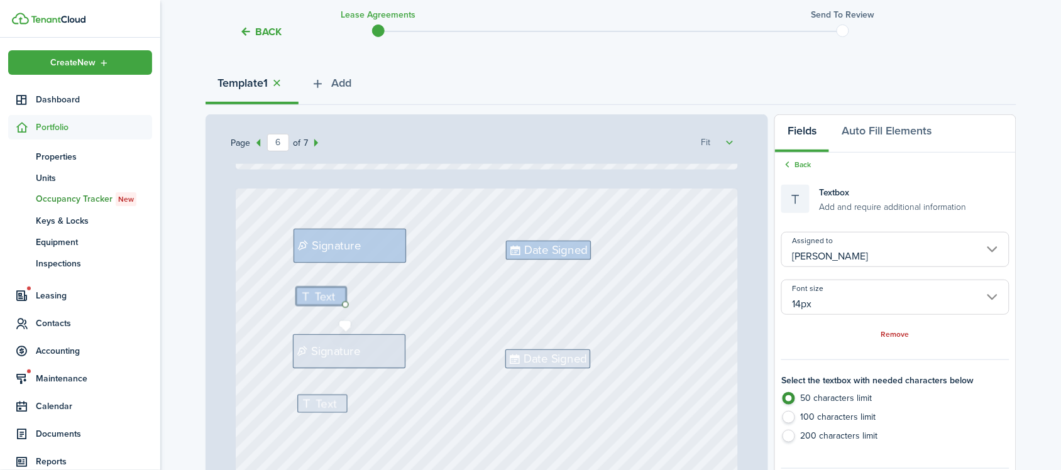
click at [341, 349] on span "Signature" at bounding box center [335, 351] width 49 height 18
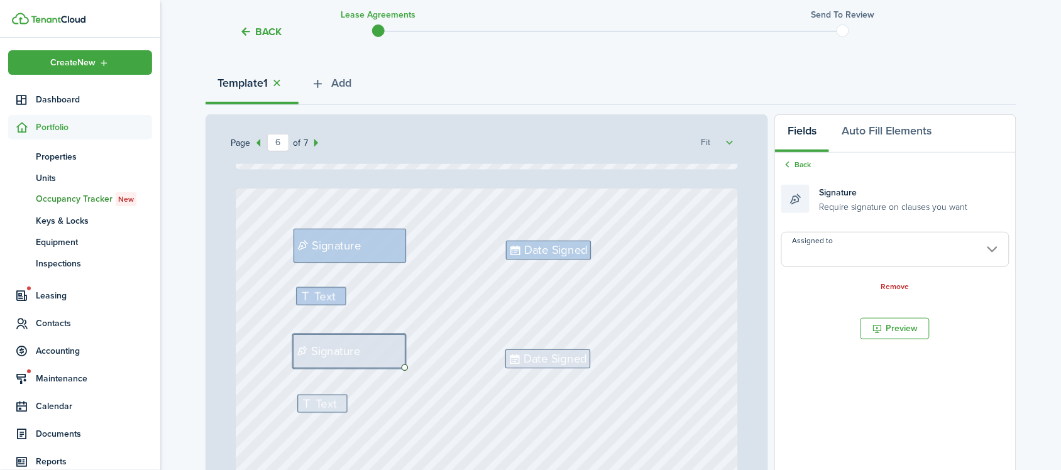
click at [911, 246] on input "Assigned to" at bounding box center [895, 249] width 228 height 35
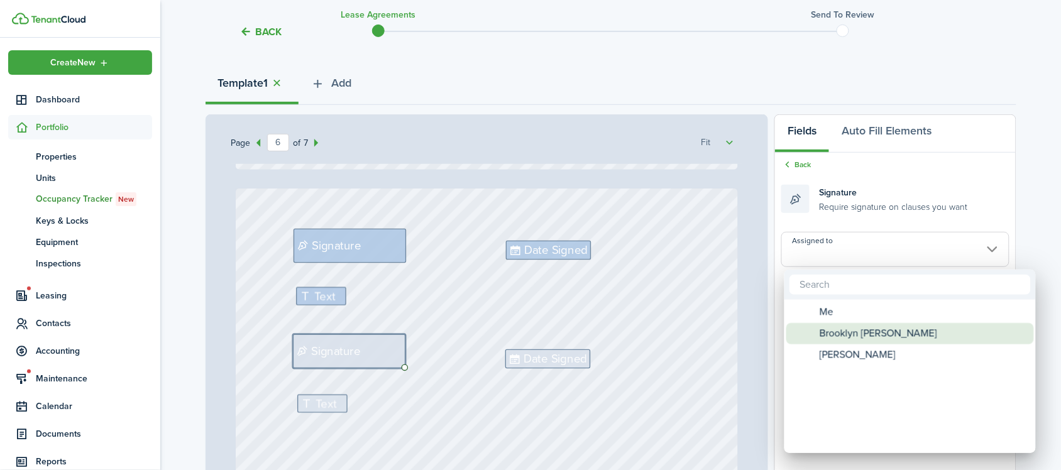
click at [865, 339] on span "Brooklyn [PERSON_NAME]" at bounding box center [879, 333] width 118 height 21
type input "Brooklyn [PERSON_NAME]"
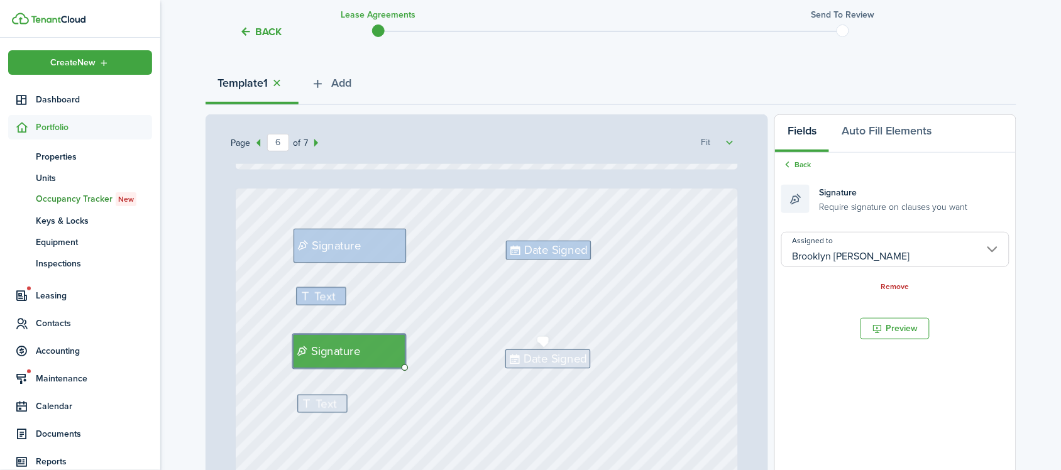
click at [547, 354] on span "Date Signed" at bounding box center [555, 360] width 63 height 18
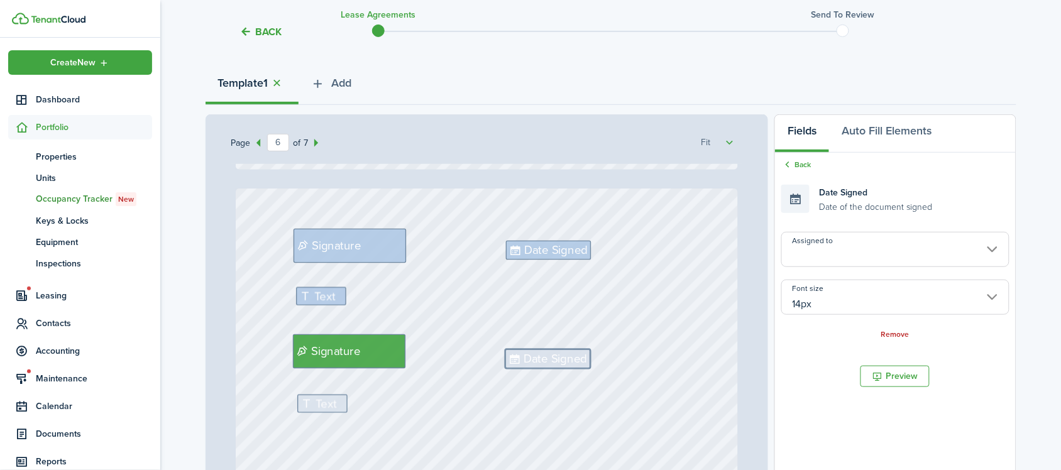
click at [869, 256] on input "Assigned to" at bounding box center [895, 249] width 228 height 35
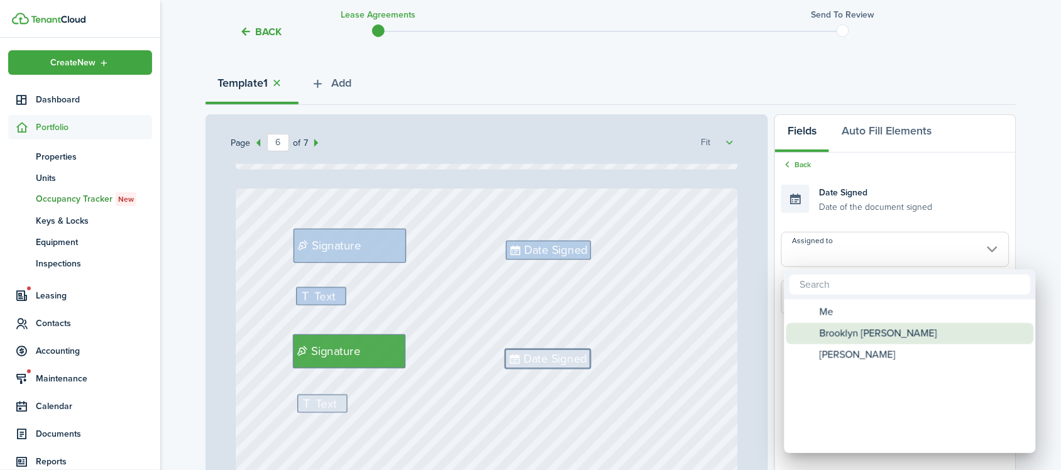
click at [862, 334] on span "Brooklyn [PERSON_NAME]" at bounding box center [879, 333] width 118 height 21
type input "Brooklyn [PERSON_NAME]"
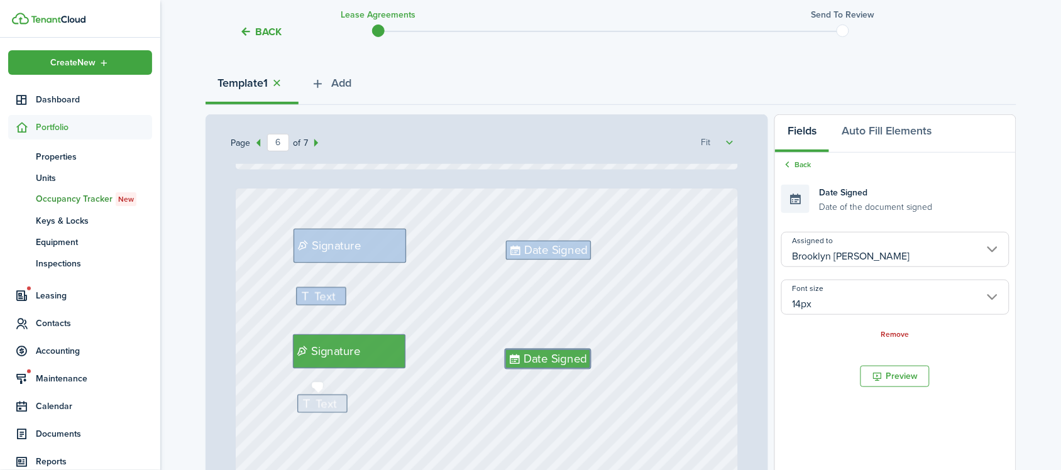
click at [309, 402] on icon at bounding box center [307, 404] width 15 height 12
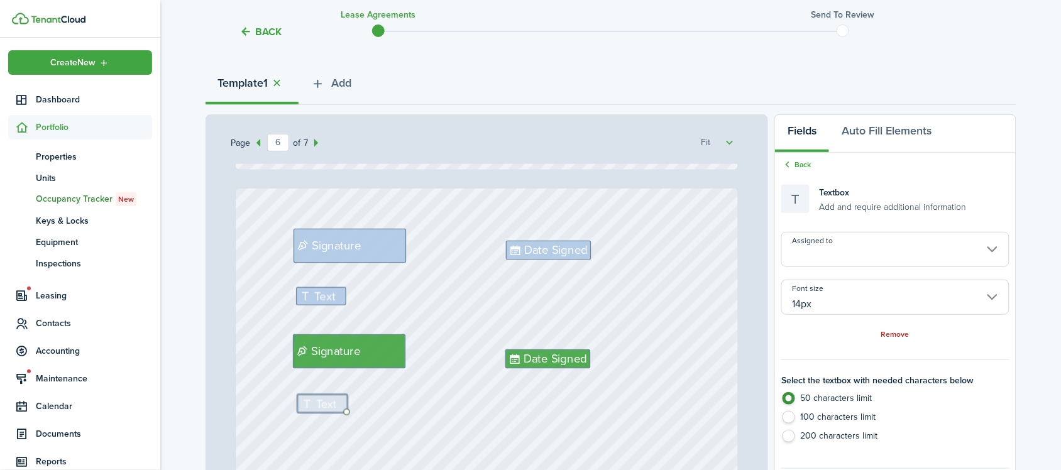
click at [833, 251] on input "Assigned to" at bounding box center [895, 249] width 228 height 35
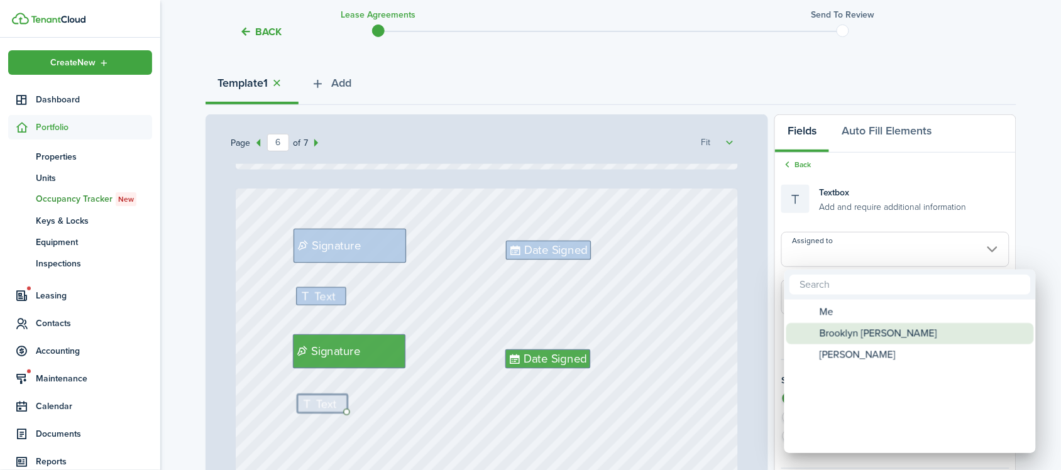
click at [833, 332] on span "Brooklyn [PERSON_NAME]" at bounding box center [879, 333] width 118 height 21
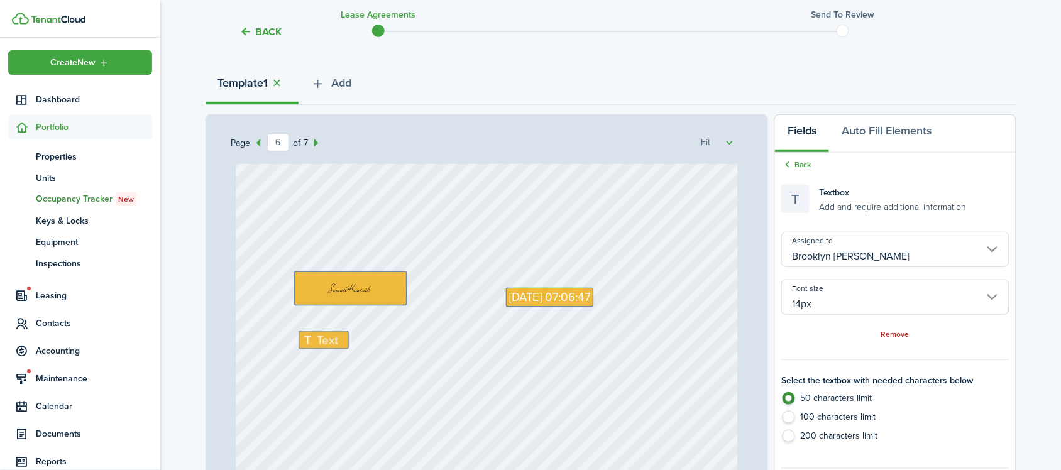
scroll to position [3692, 0]
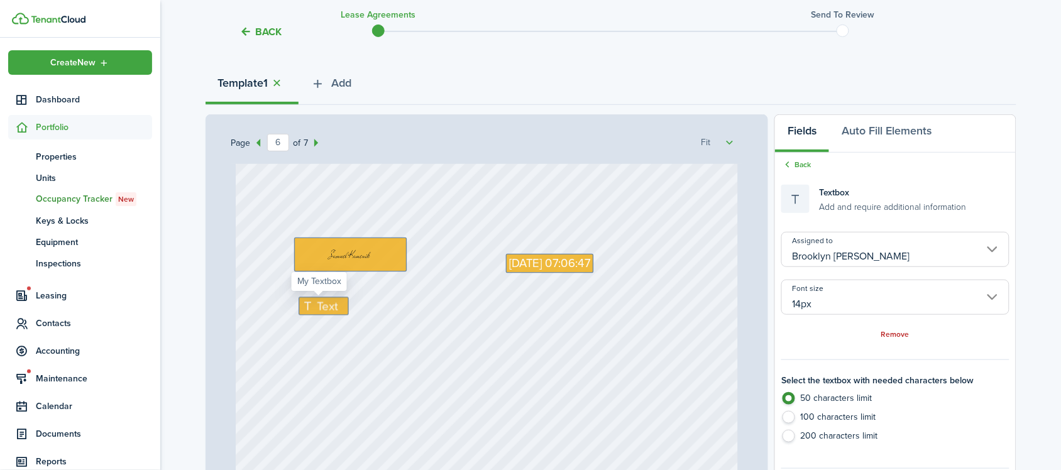
click at [303, 306] on icon at bounding box center [309, 307] width 15 height 12
type input "Me"
click at [303, 306] on icon at bounding box center [309, 307] width 15 height 12
type textarea "[PERSON_NAME]"
click at [542, 393] on div "[DATE] 07:06:47 Signature Text [PERSON_NAME] Text Signature Text Date Signed Da…" at bounding box center [487, 205] width 502 height 662
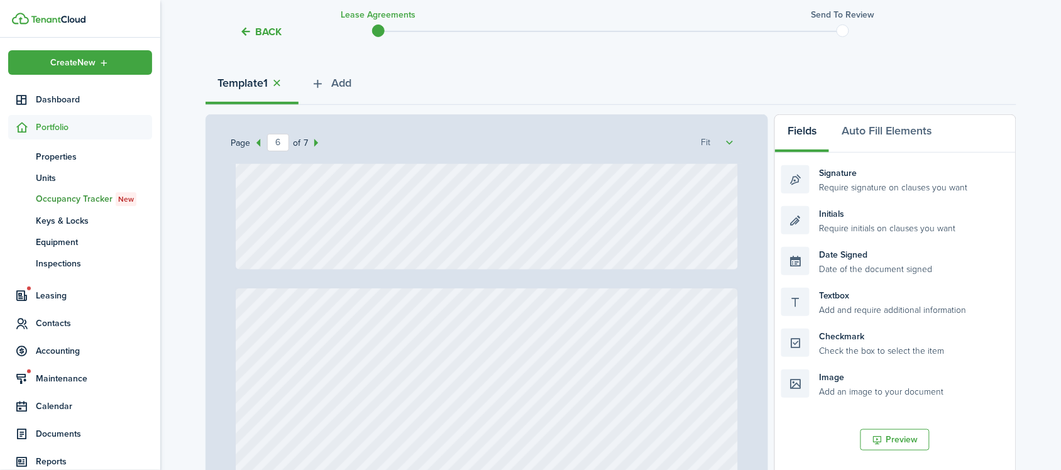
type input "7"
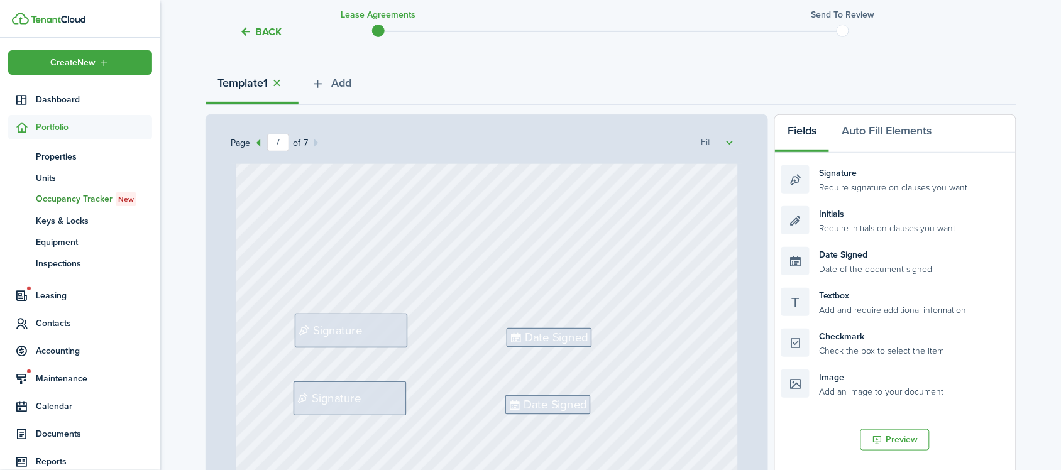
scroll to position [4308, 0]
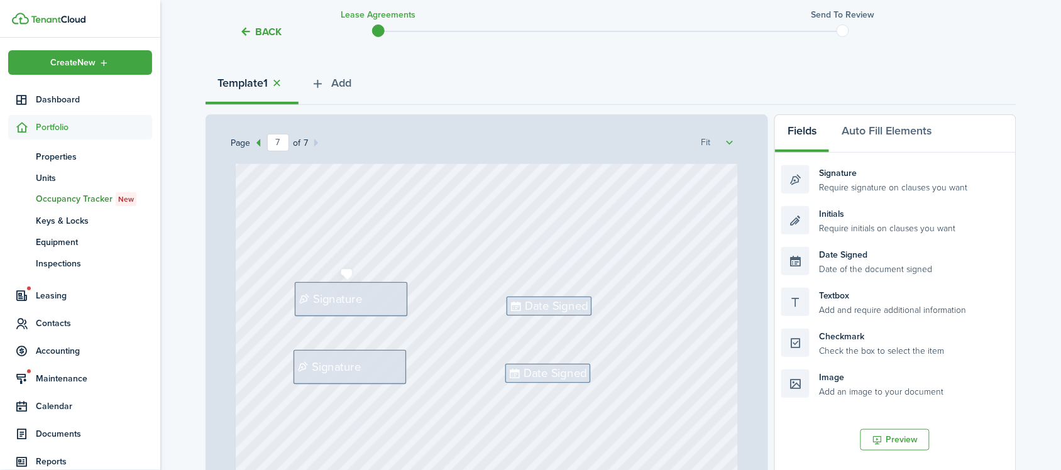
click at [355, 297] on span "Signature" at bounding box center [337, 299] width 49 height 18
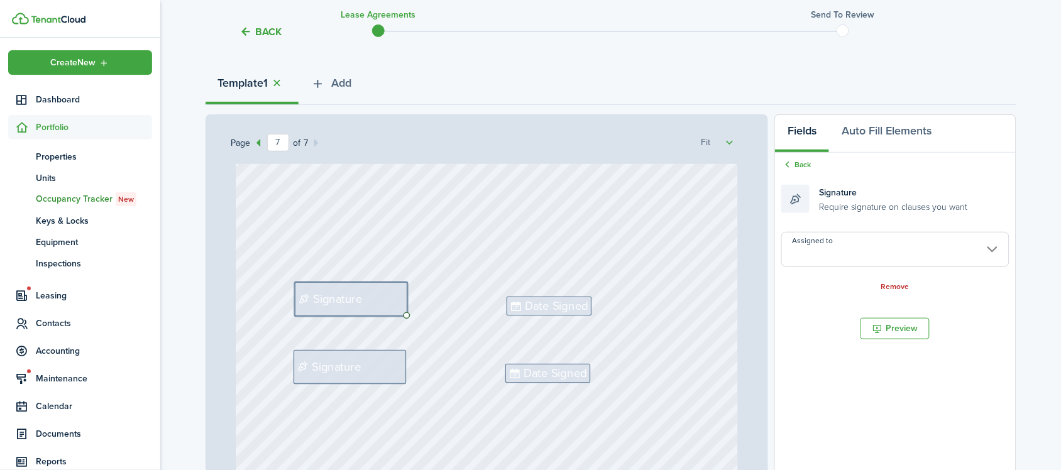
click at [864, 251] on input "Assigned to" at bounding box center [895, 249] width 228 height 35
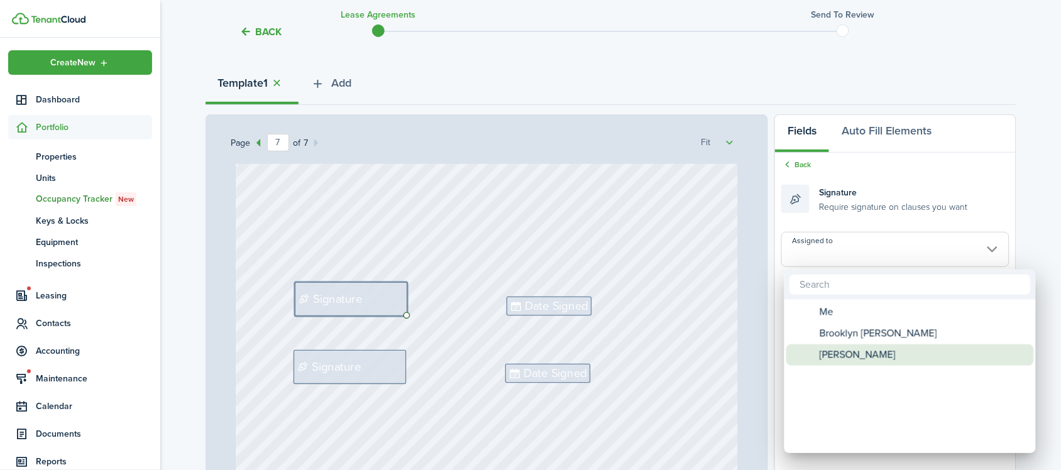
click at [881, 355] on span "[PERSON_NAME]" at bounding box center [858, 354] width 76 height 21
type input "[PERSON_NAME]"
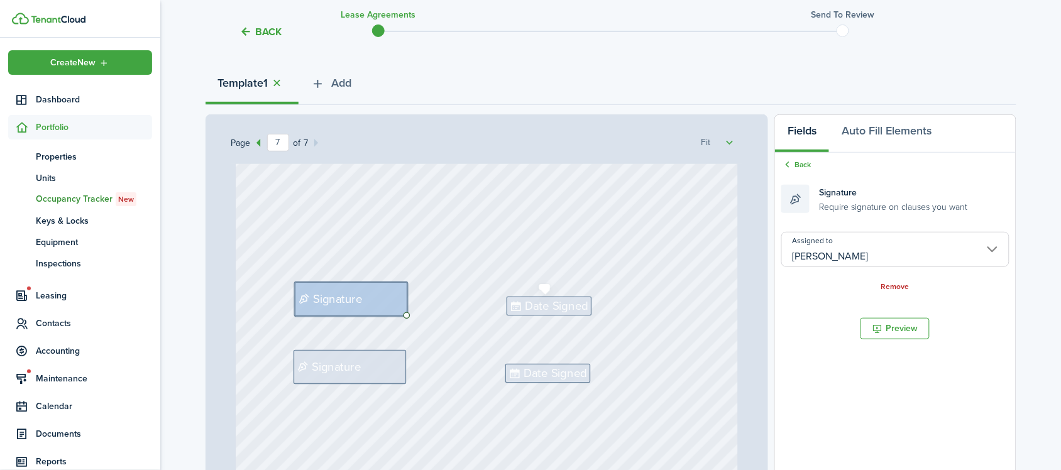
click at [567, 303] on span "Date Signed" at bounding box center [556, 306] width 63 height 18
click at [906, 262] on input "Assigned to" at bounding box center [895, 249] width 228 height 35
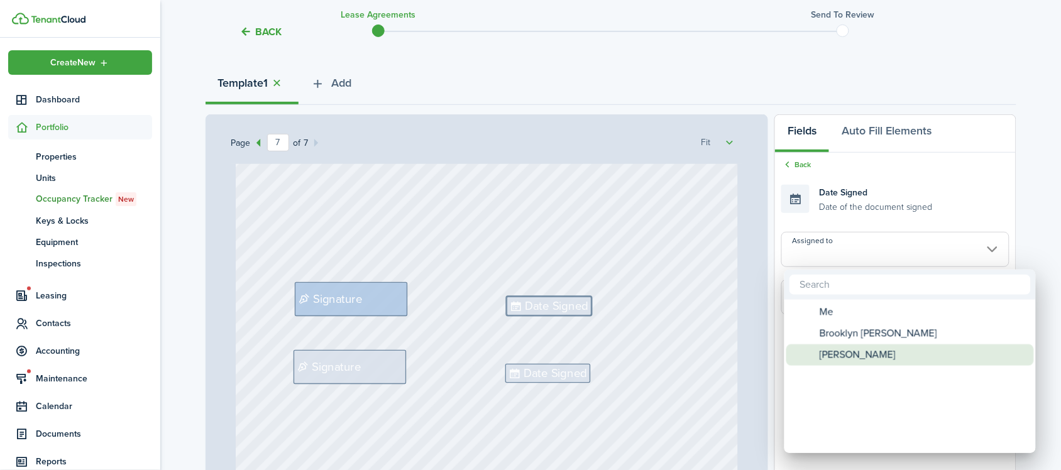
click at [896, 356] on span "[PERSON_NAME]" at bounding box center [858, 354] width 76 height 21
type input "[PERSON_NAME]"
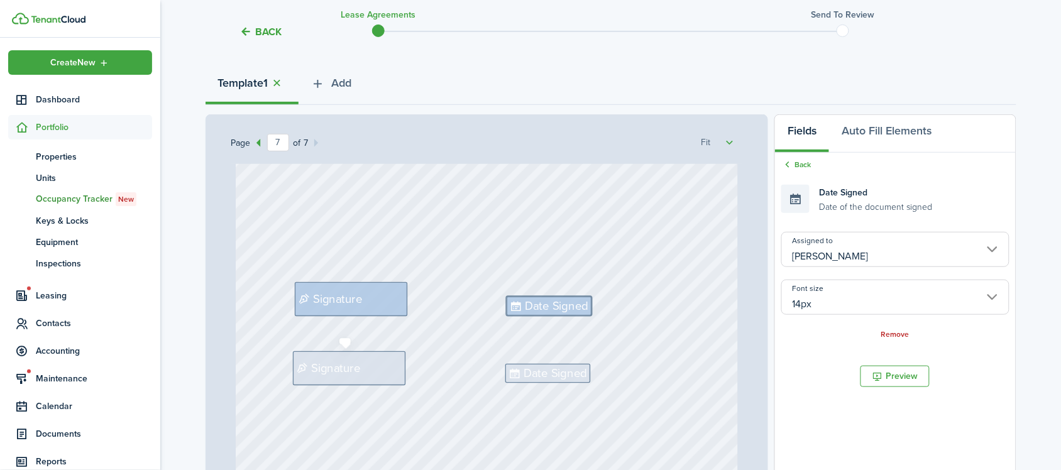
click at [369, 368] on div "Signature" at bounding box center [349, 368] width 112 height 34
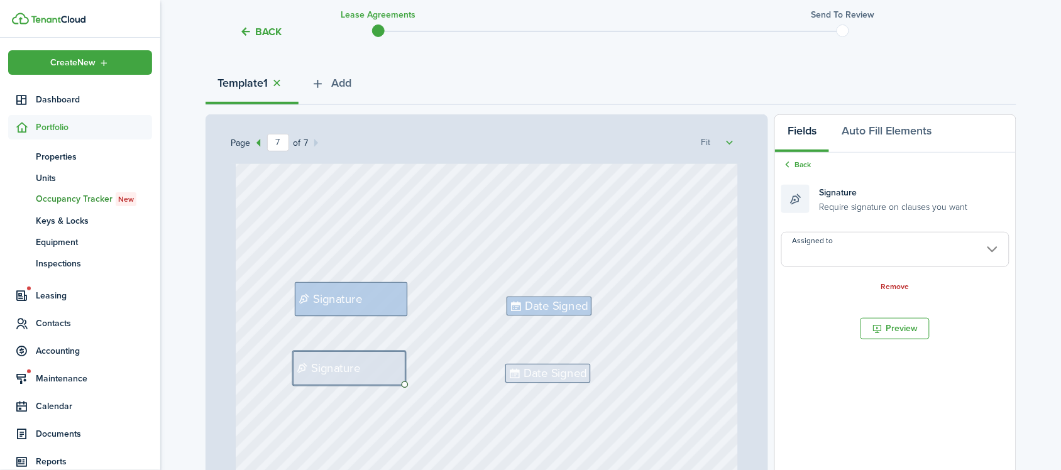
click at [860, 250] on input "Assigned to" at bounding box center [895, 249] width 228 height 35
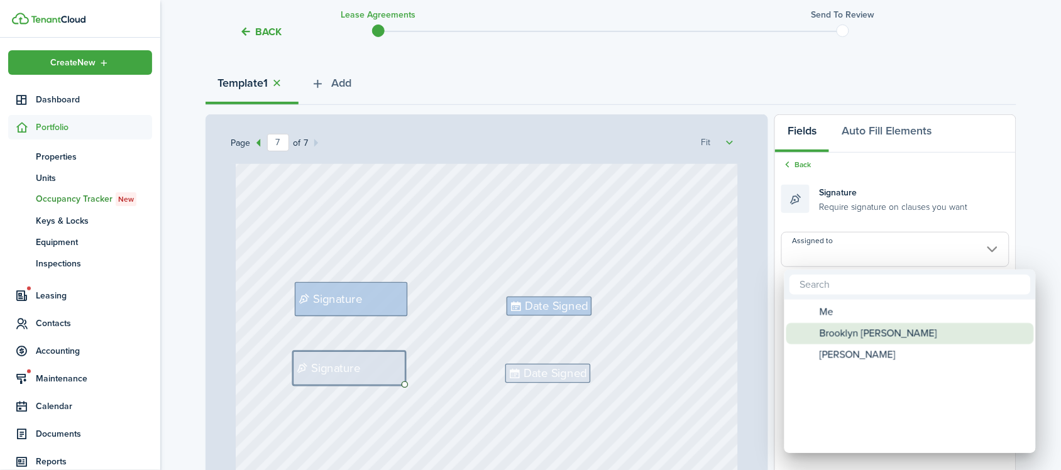
click at [839, 334] on span "Brooklyn [PERSON_NAME]" at bounding box center [879, 333] width 118 height 21
type input "Brooklyn [PERSON_NAME]"
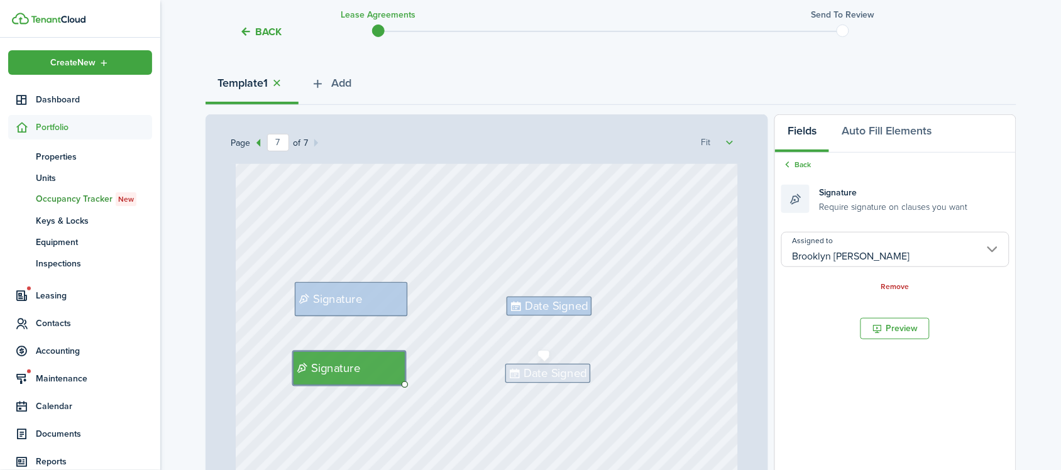
click at [542, 368] on span "Date Signed" at bounding box center [555, 374] width 63 height 18
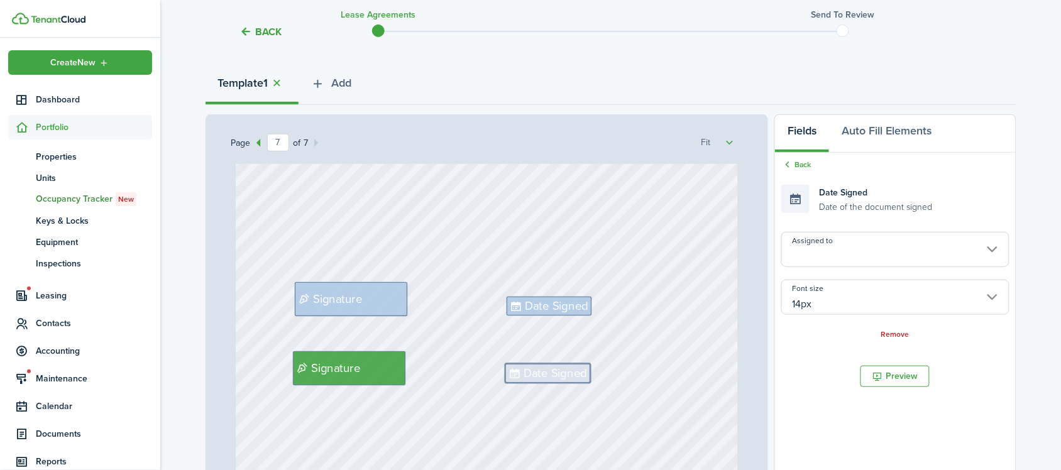
click at [855, 255] on input "Assigned to" at bounding box center [895, 249] width 228 height 35
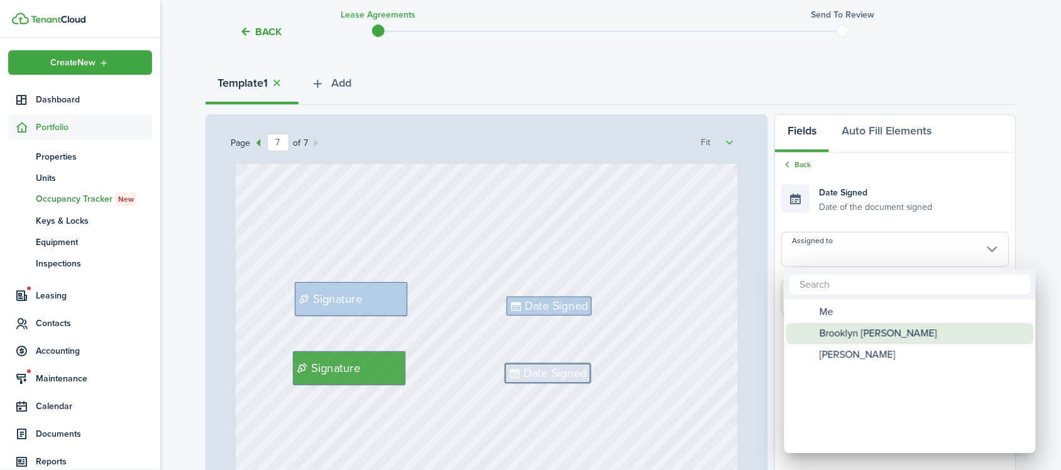
click at [855, 329] on span "Brooklyn [PERSON_NAME]" at bounding box center [879, 333] width 118 height 21
type input "Brooklyn [PERSON_NAME]"
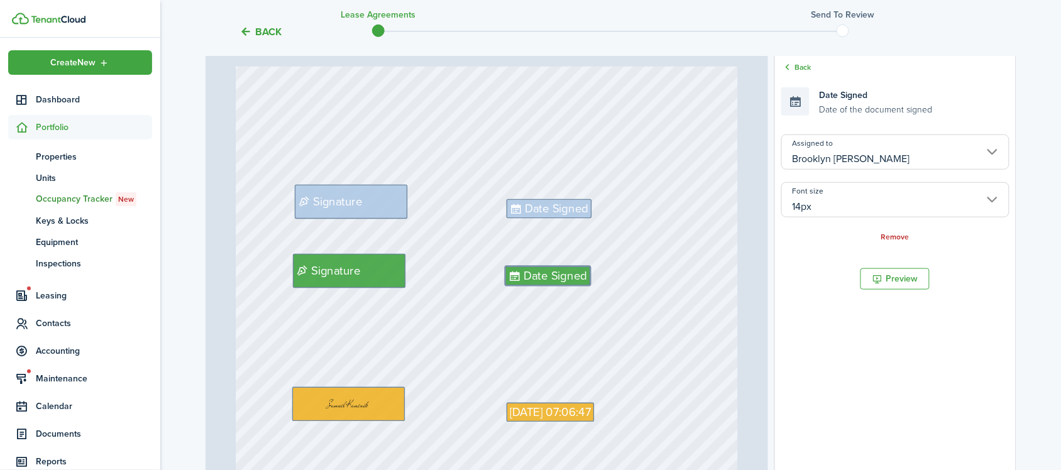
scroll to position [365, 0]
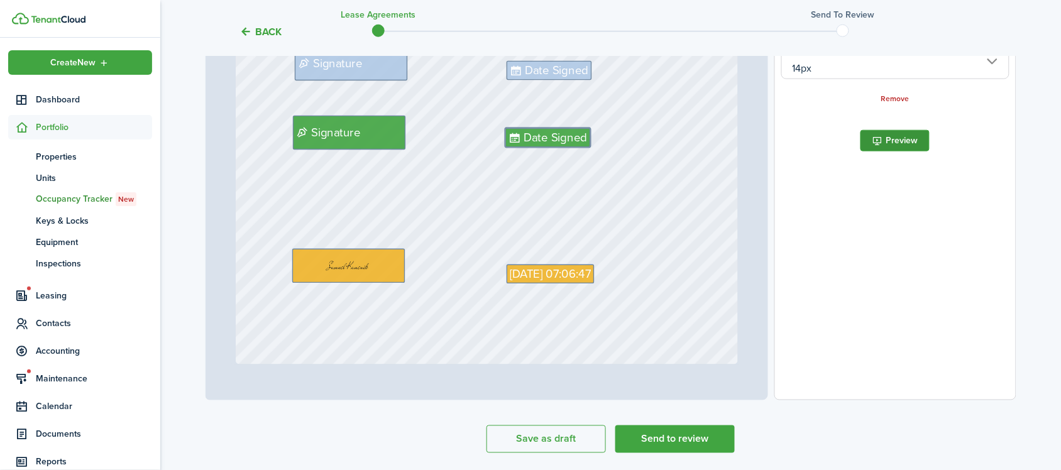
click at [906, 149] on button "Preview" at bounding box center [894, 140] width 69 height 21
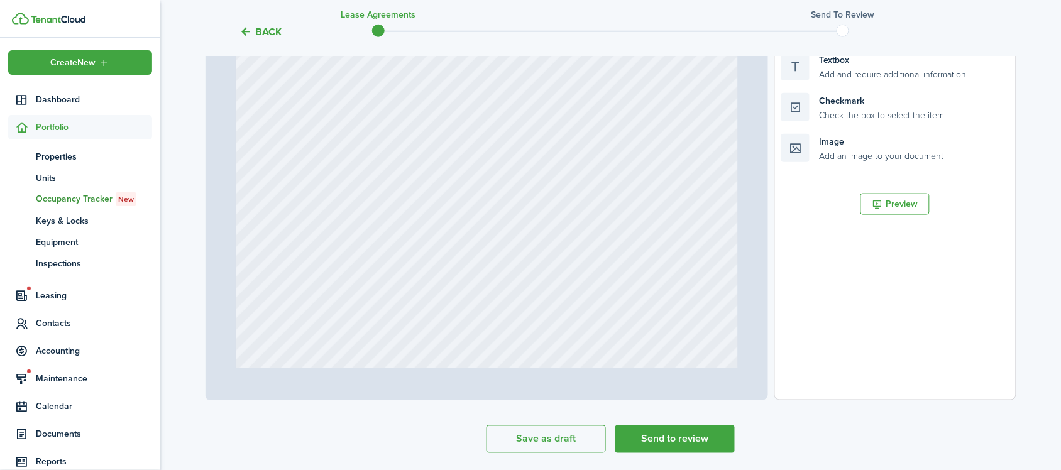
type input "2"
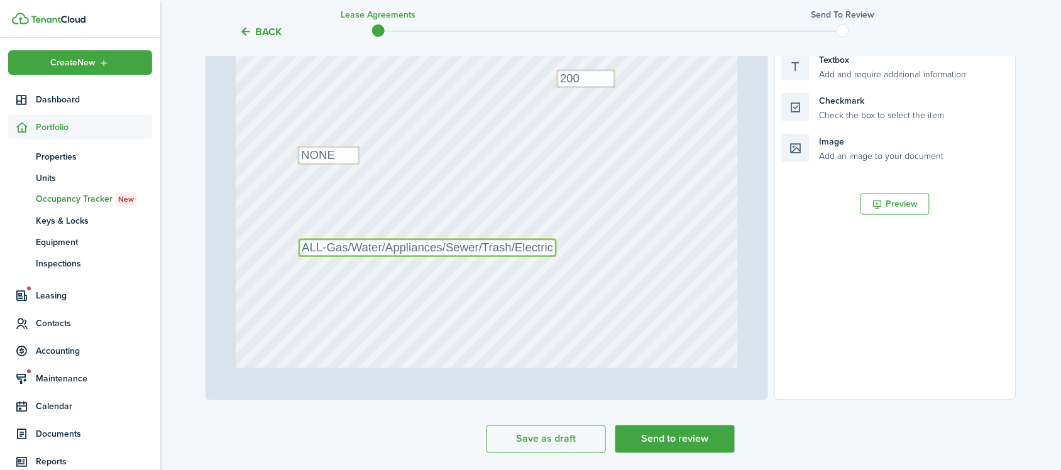
click at [321, 249] on textarea "ALL-Gas/Water/Appliances/Sewer/Trash/Electric" at bounding box center [428, 248] width 258 height 18
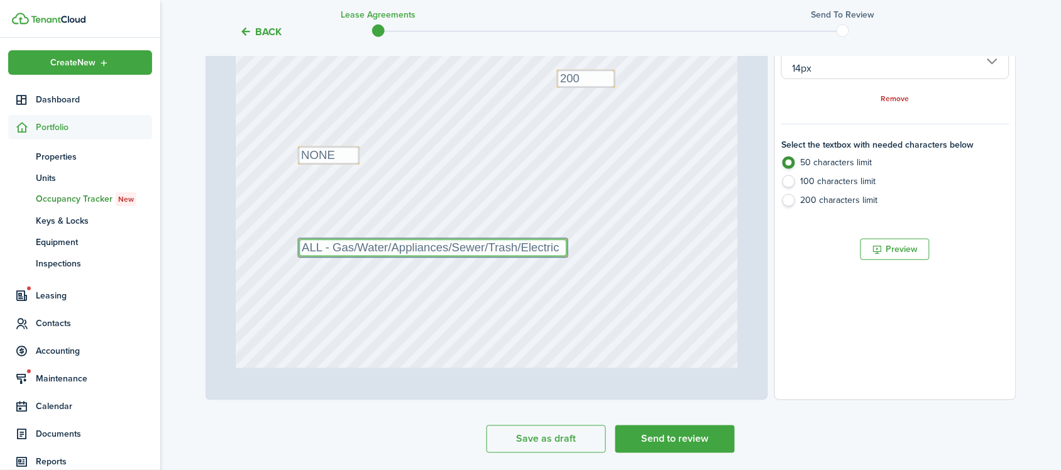
type textarea "ALL - Gas/Water/Appliances/Sewer/Trash/Electric"
click at [694, 241] on div "Text 200 Text NONE Text 3 Text ALL - Gas/Water/Appliances/Sewer/Trash/Electric" at bounding box center [487, 167] width 502 height 662
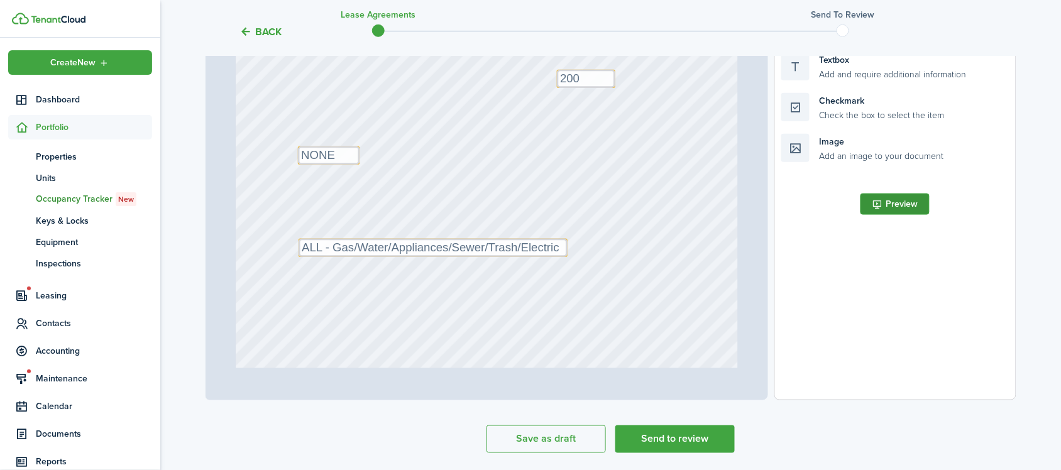
click at [902, 200] on button "Preview" at bounding box center [894, 204] width 69 height 21
click at [661, 289] on div "Text 200 Text NONE Text 3 Text ALL - Gas/Water/Appliances/Sewer/Trash/Electric" at bounding box center [487, 167] width 502 height 662
click at [652, 432] on button "Send to review" at bounding box center [674, 439] width 119 height 28
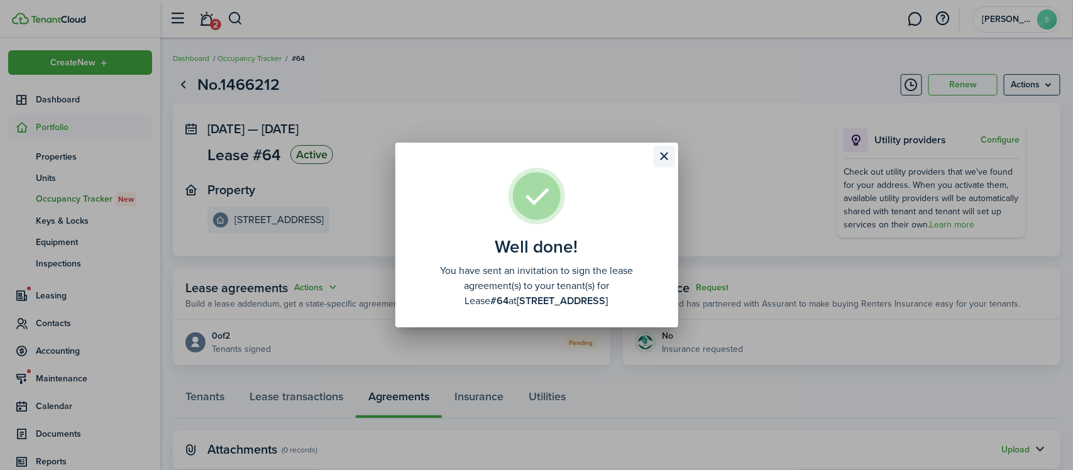
click at [667, 155] on button "Close modal" at bounding box center [664, 156] width 21 height 21
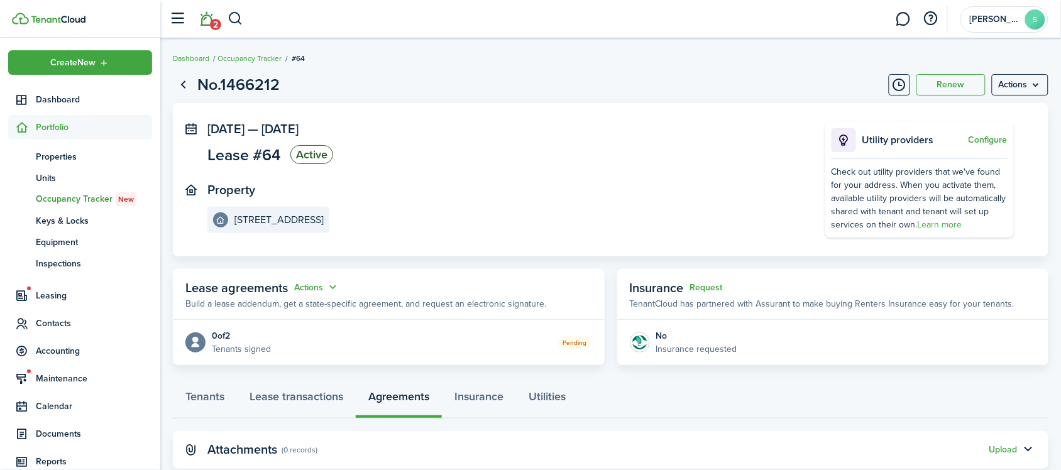
click at [211, 24] on span "2" at bounding box center [215, 24] width 11 height 11
